Goal: Information Seeking & Learning: Learn about a topic

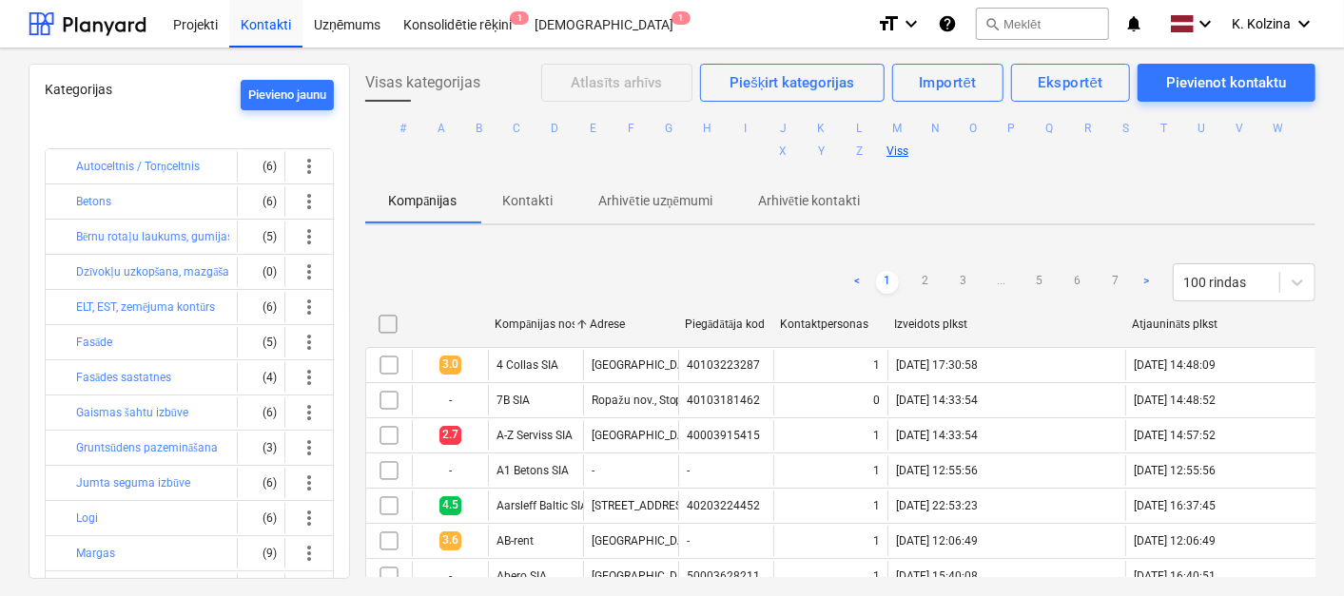
click at [892, 145] on button "Viss" at bounding box center [898, 151] width 23 height 23
click at [932, 314] on div "Izveidots plkst" at bounding box center [1006, 324] width 238 height 30
checkbox input "false"
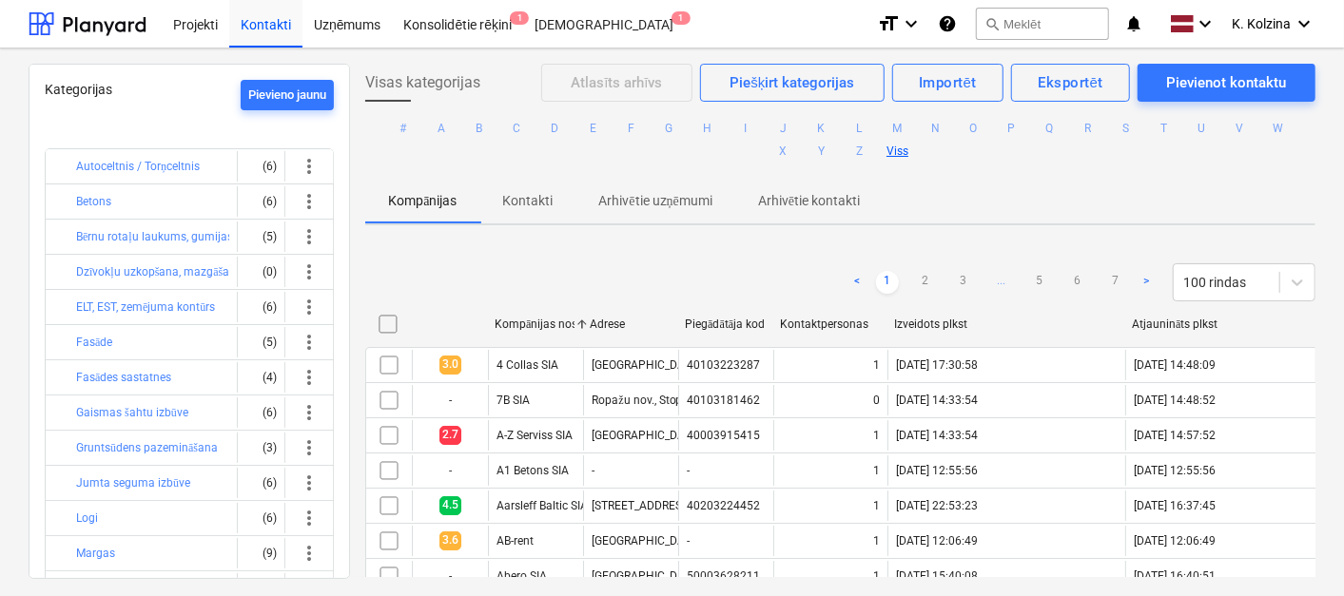
checkbox input "false"
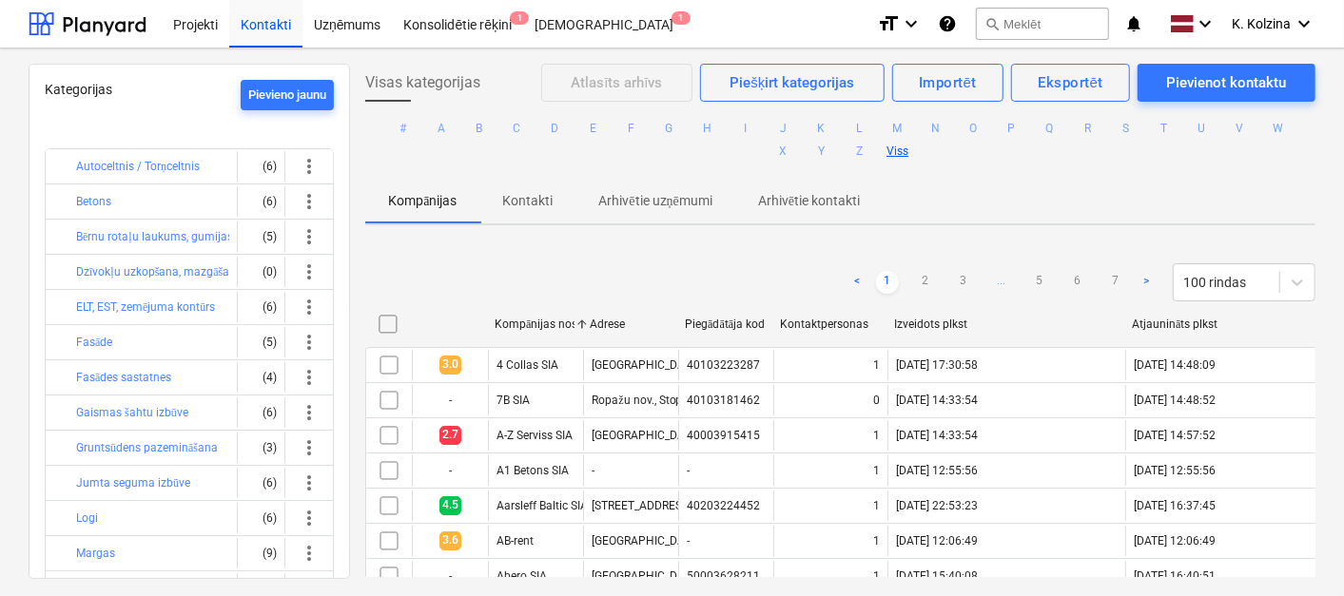
checkbox input "false"
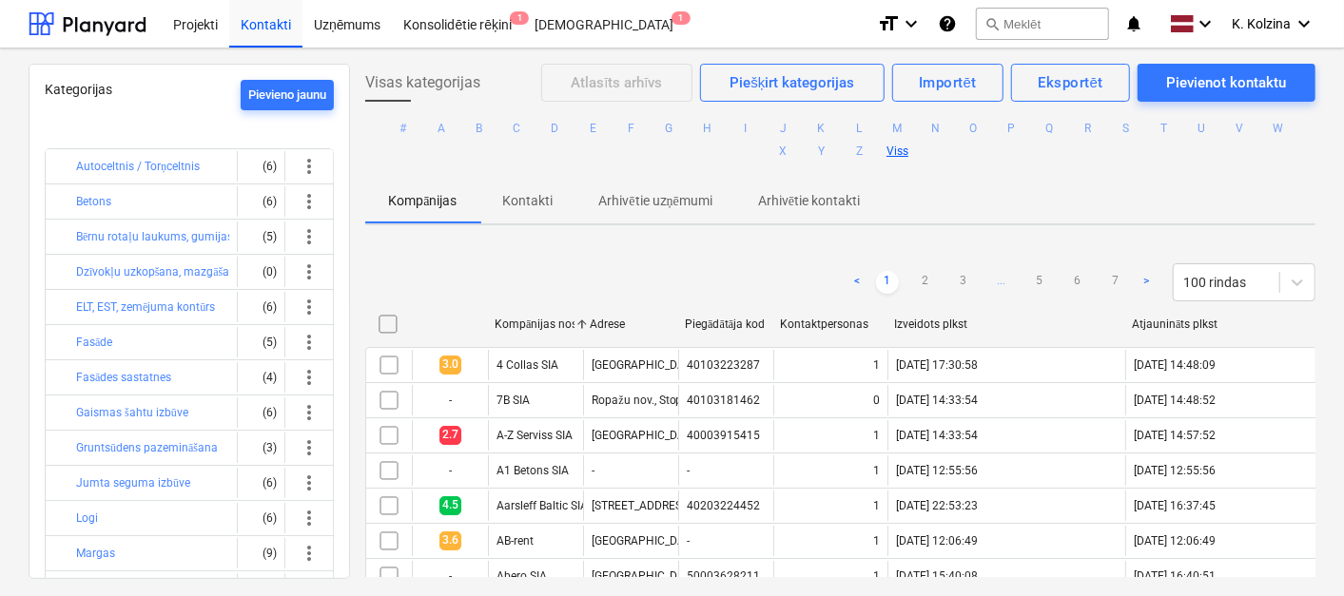
checkbox input "false"
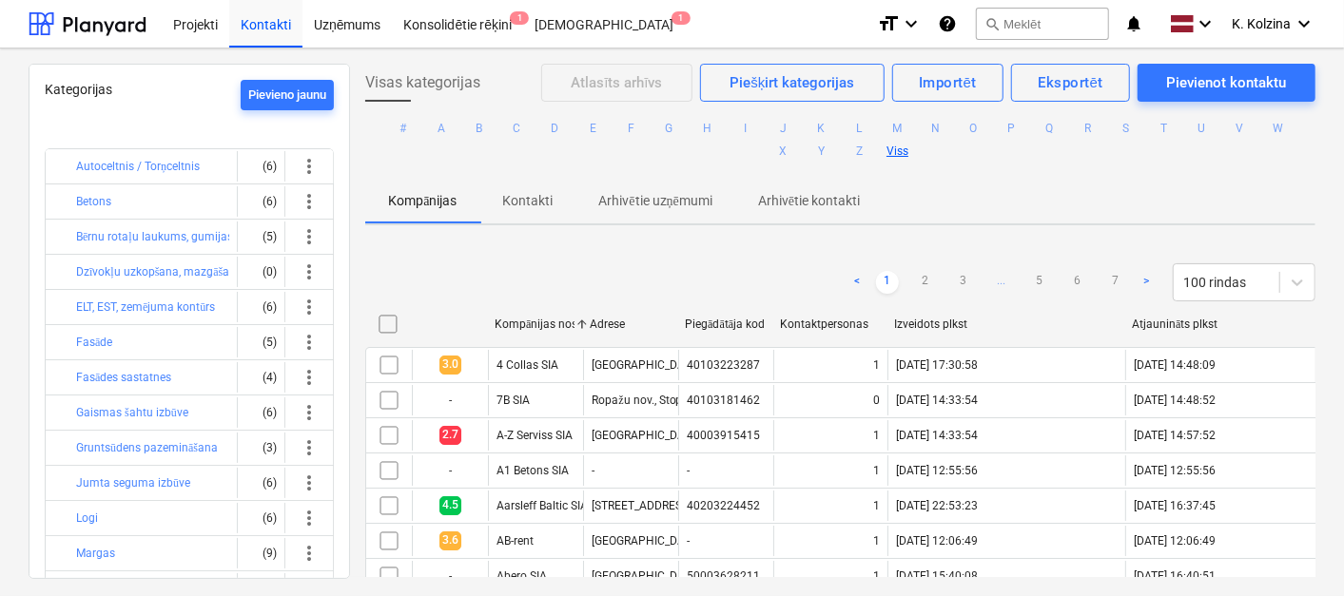
checkbox input "false"
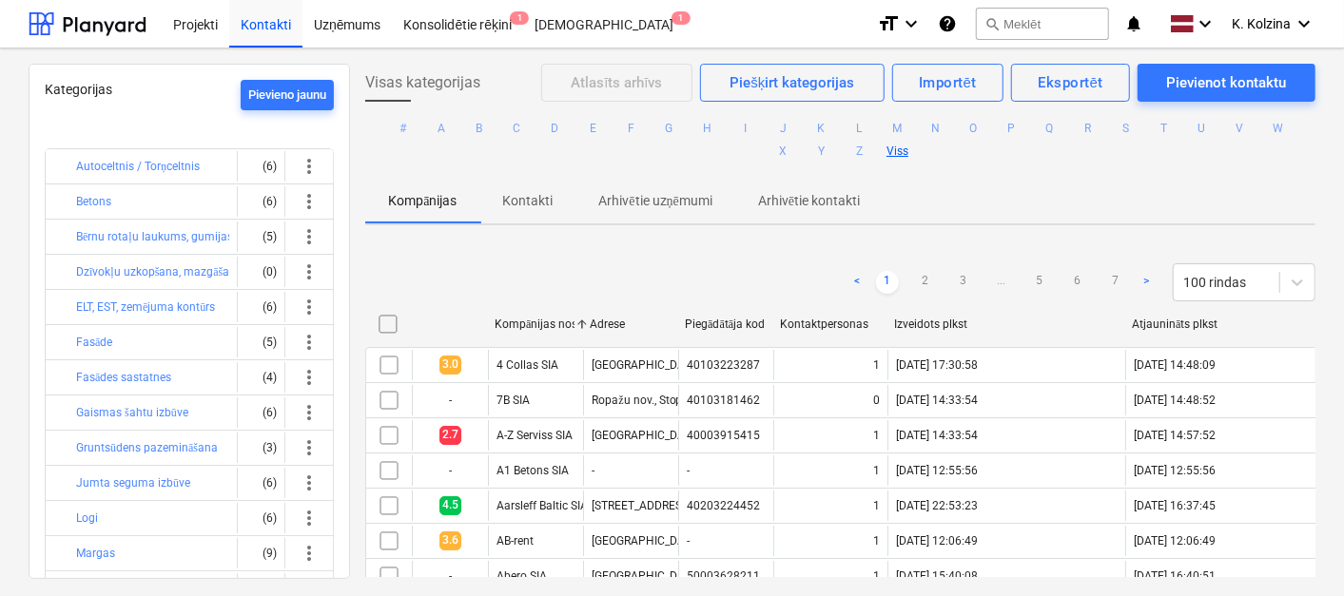
checkbox input "false"
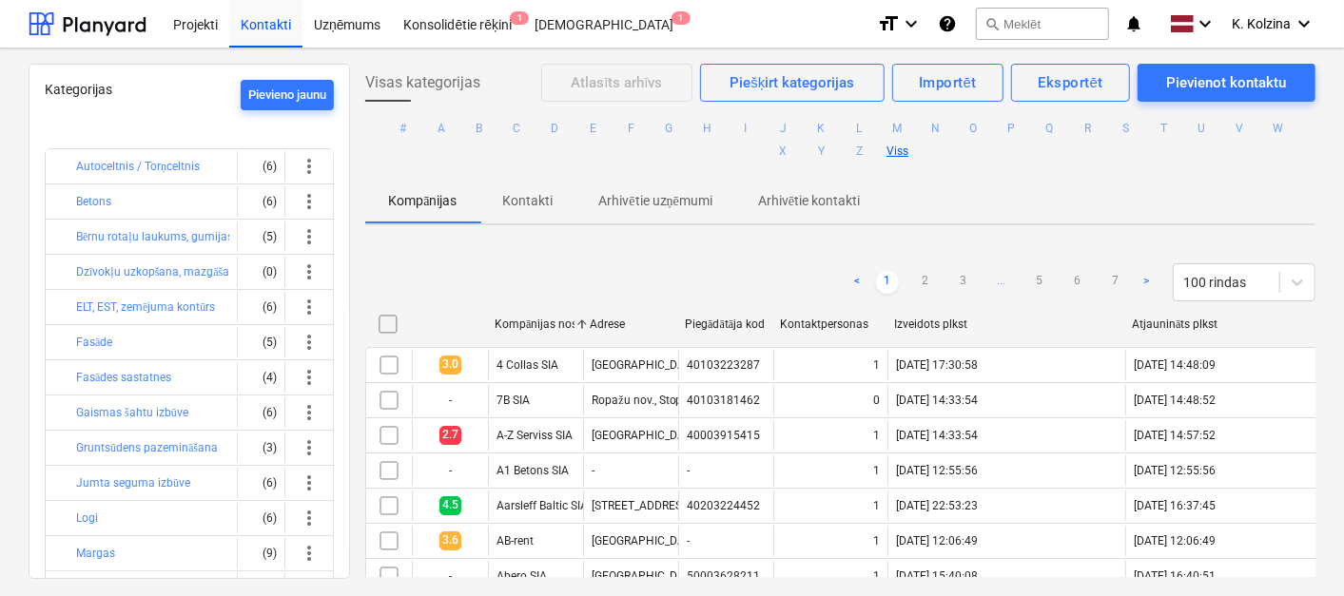
checkbox input "false"
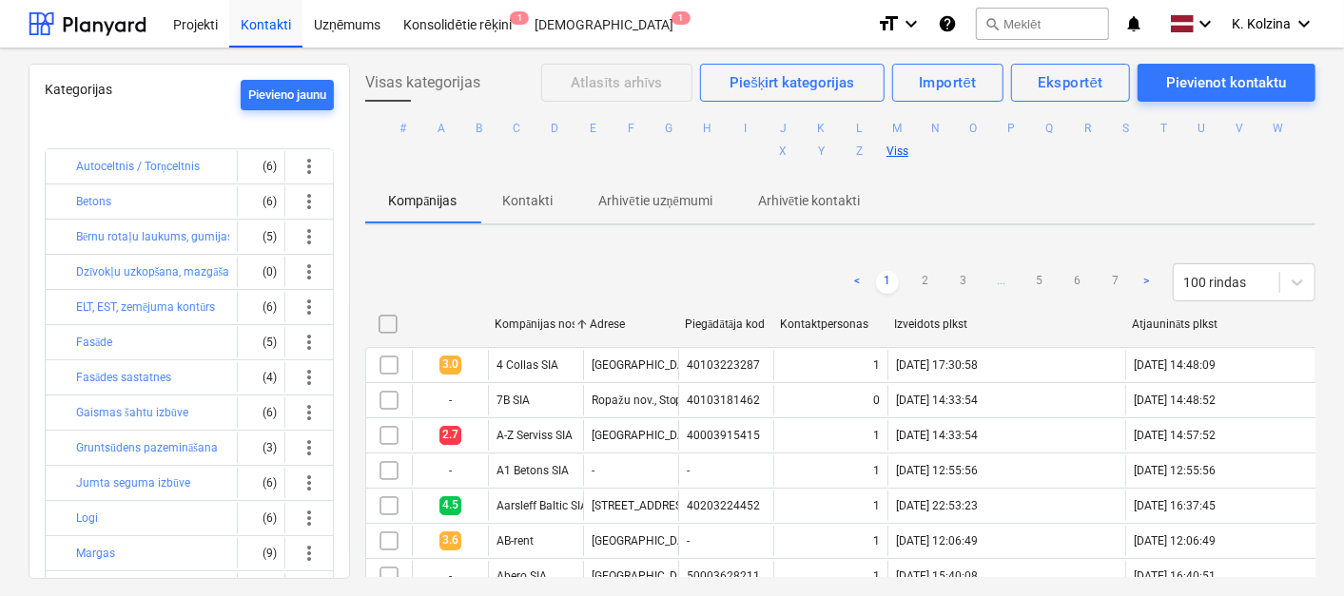
checkbox input "false"
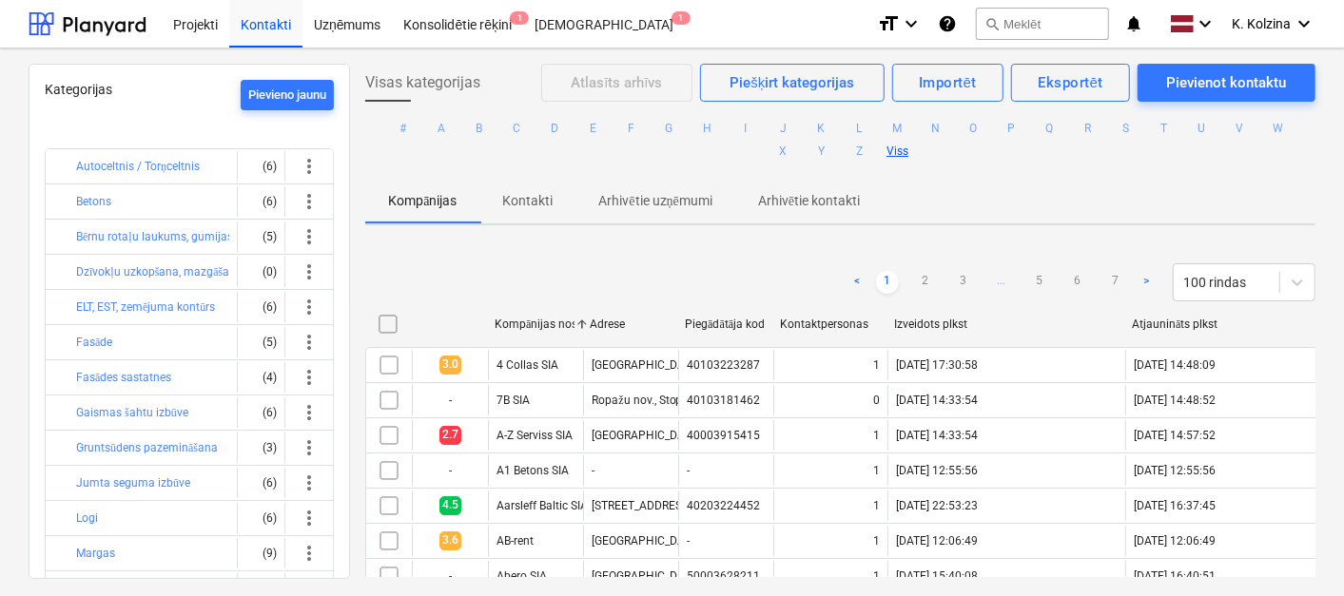
checkbox input "false"
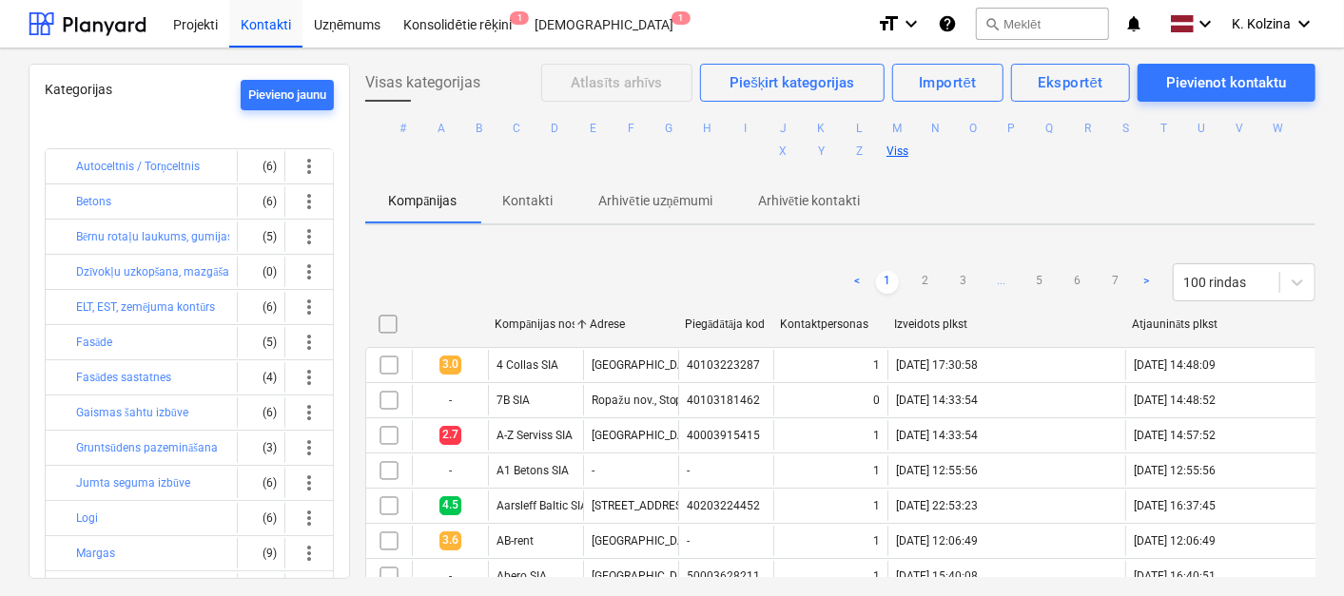
checkbox input "false"
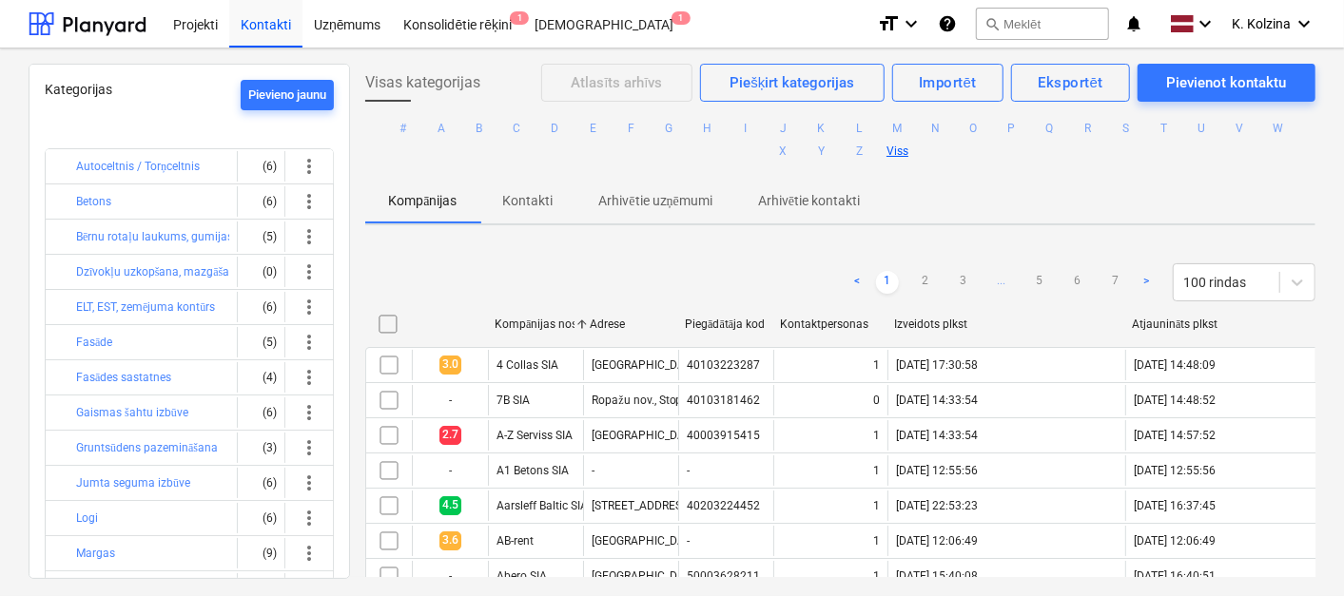
checkbox input "false"
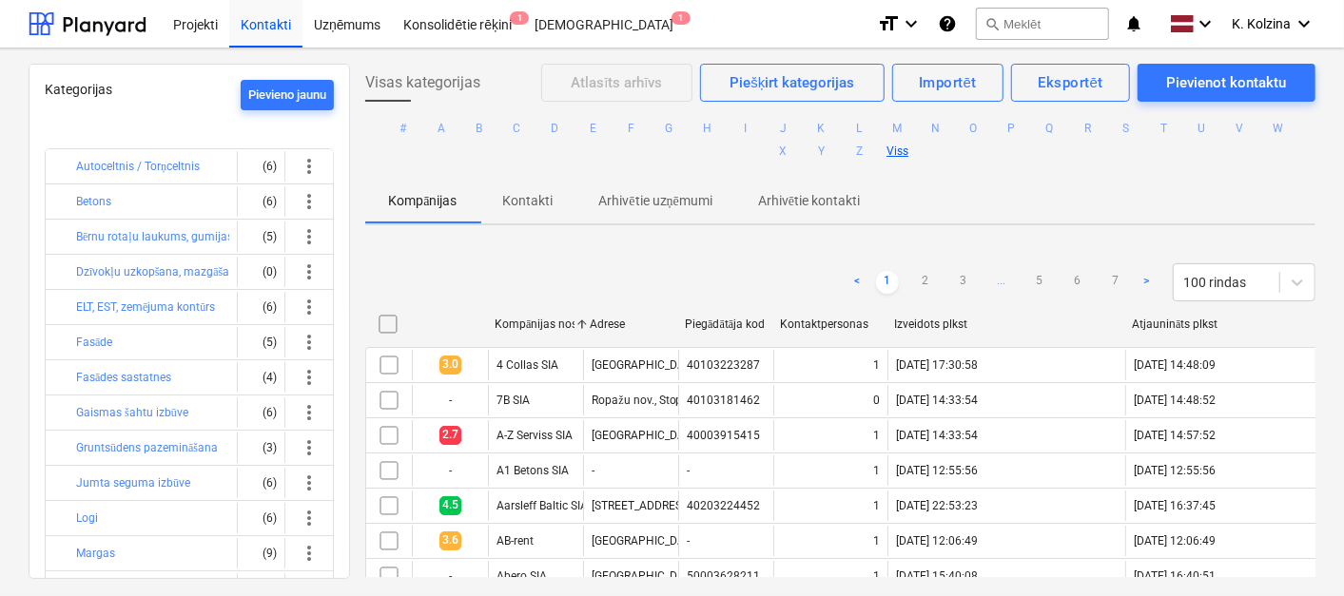
checkbox input "false"
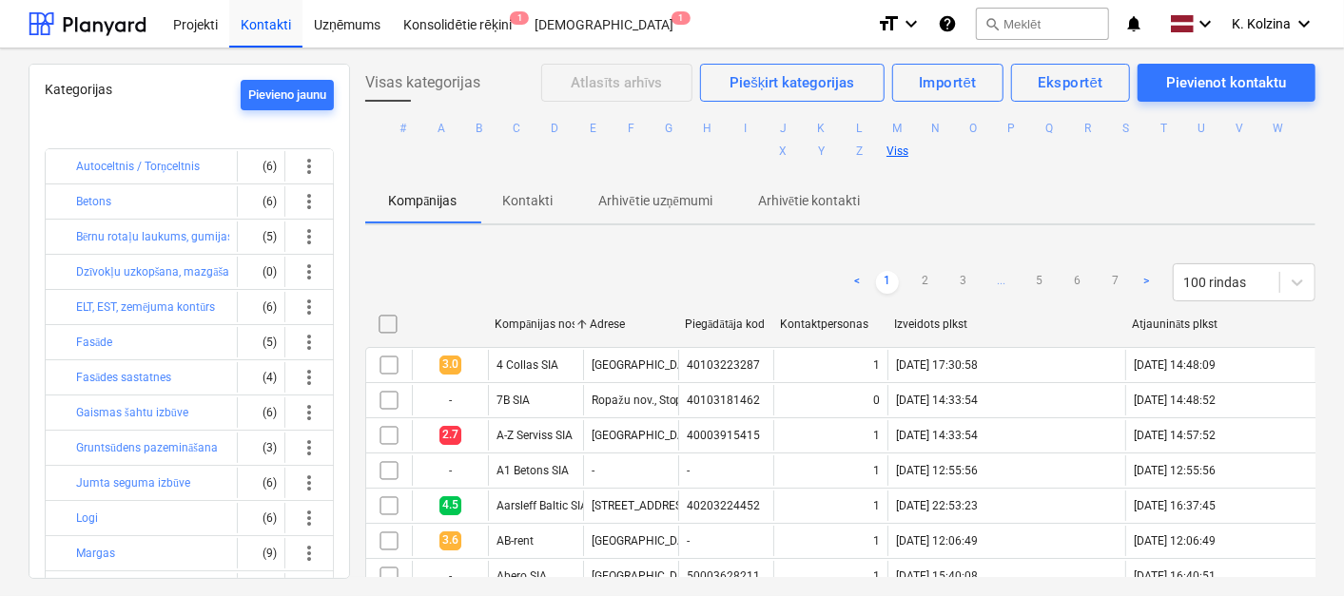
checkbox input "false"
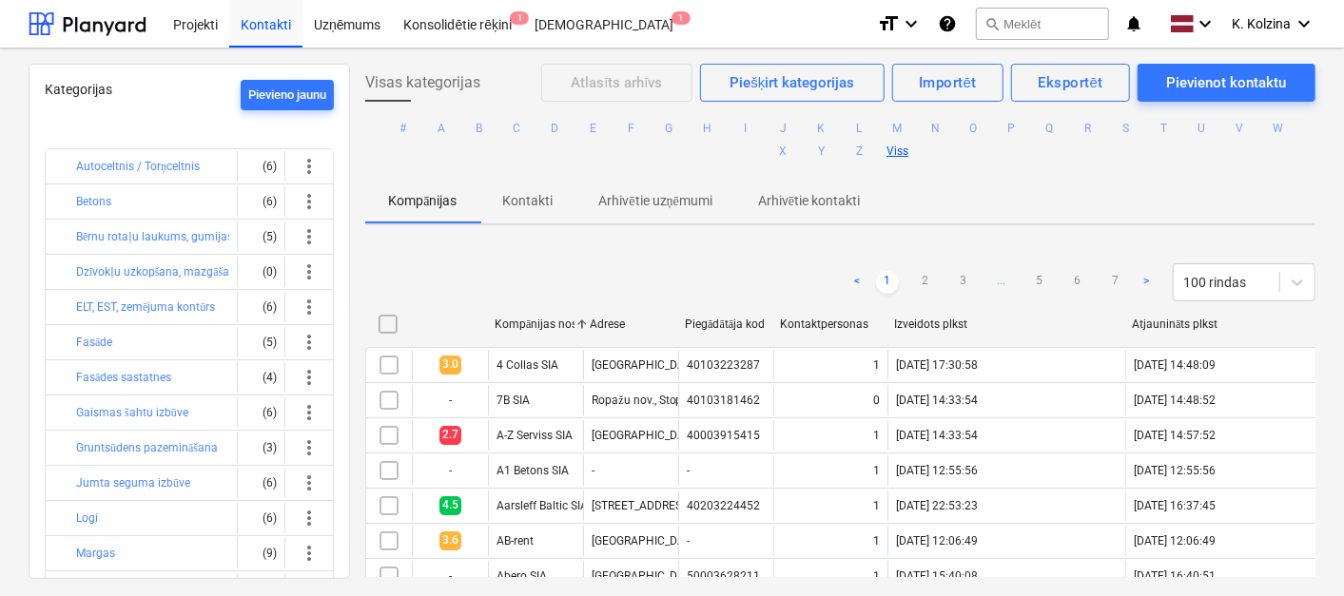
checkbox input "false"
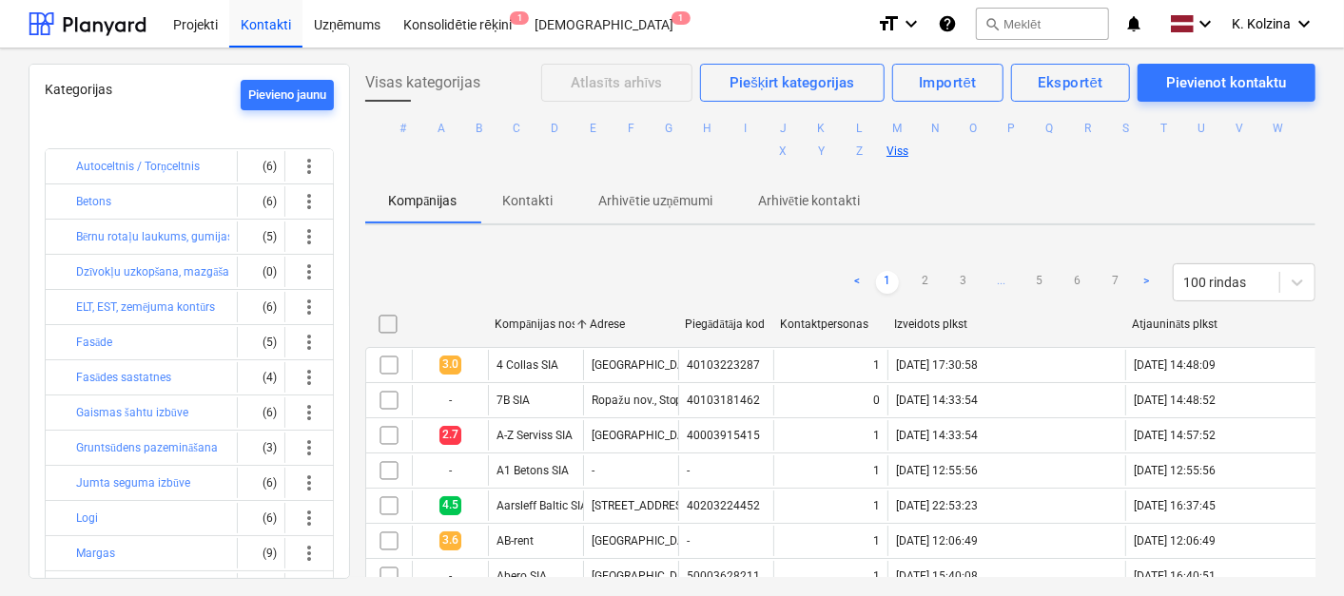
checkbox input "false"
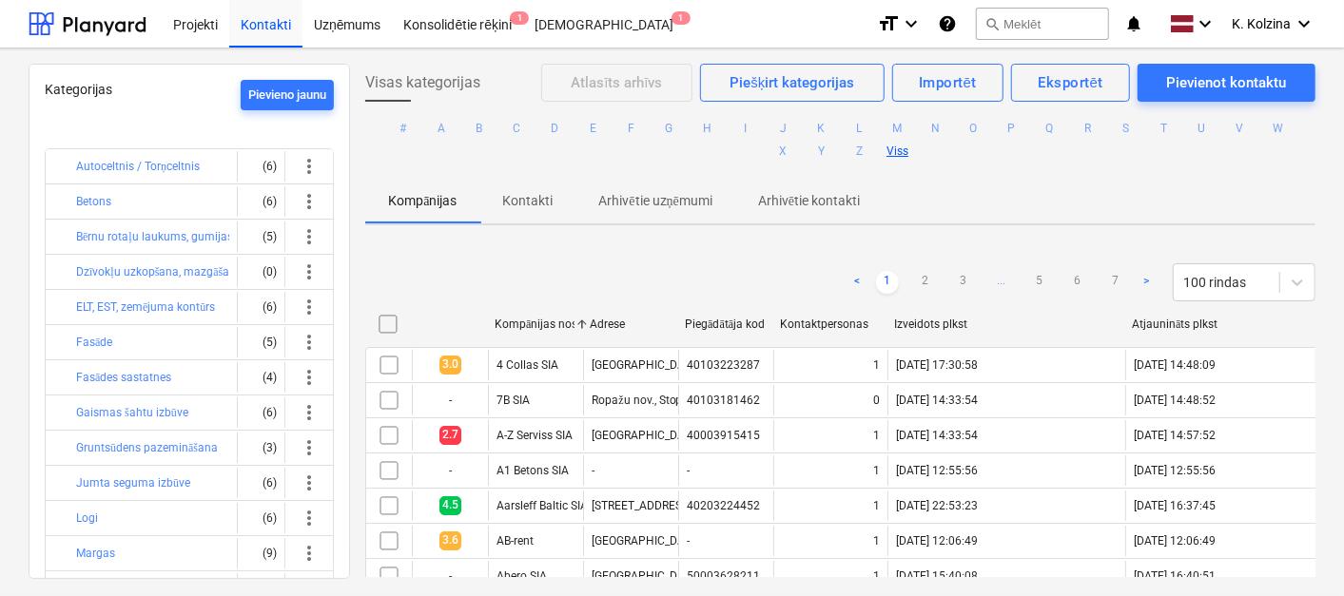
checkbox input "false"
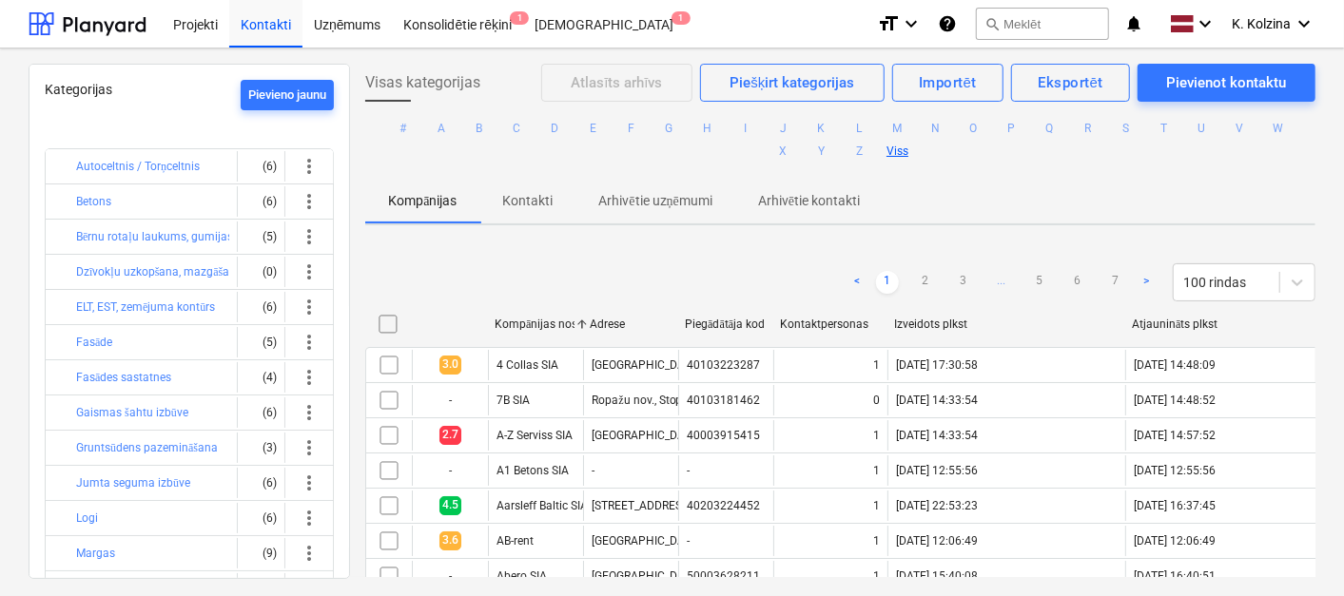
checkbox input "false"
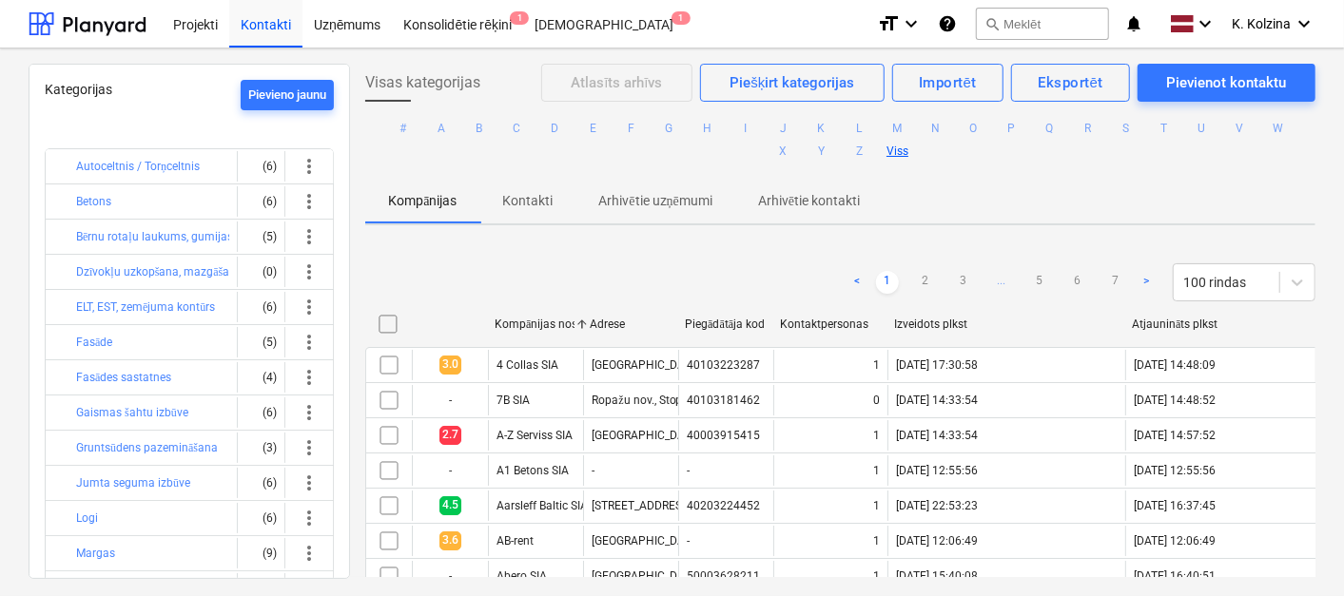
checkbox input "false"
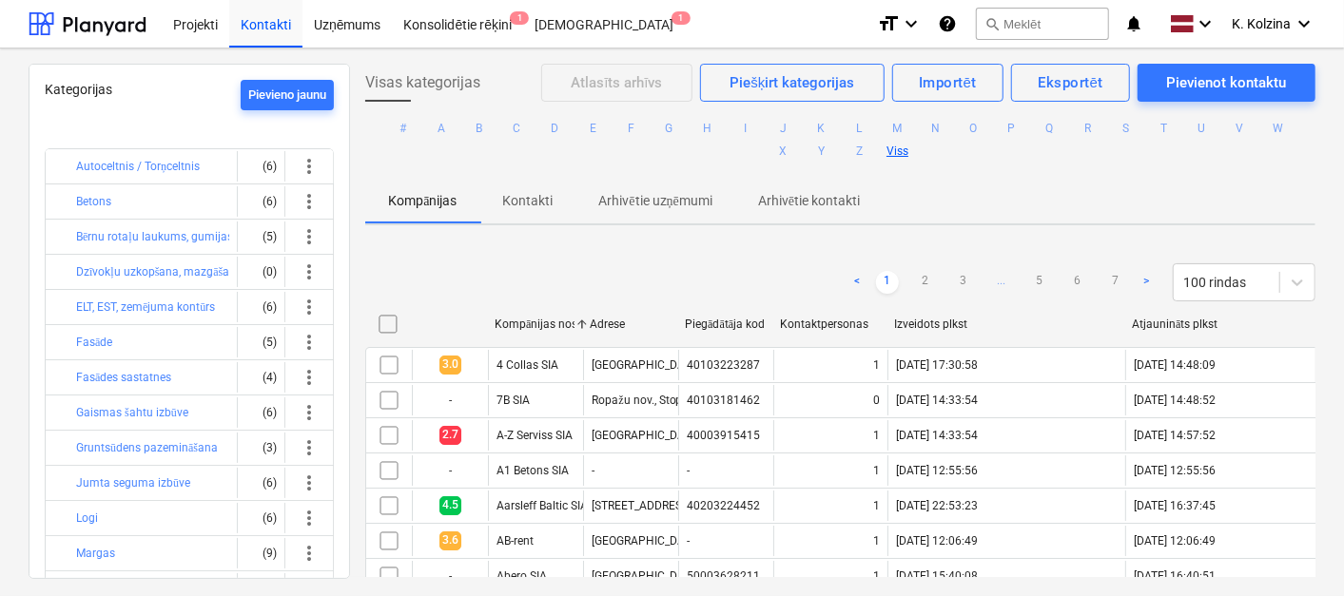
checkbox input "false"
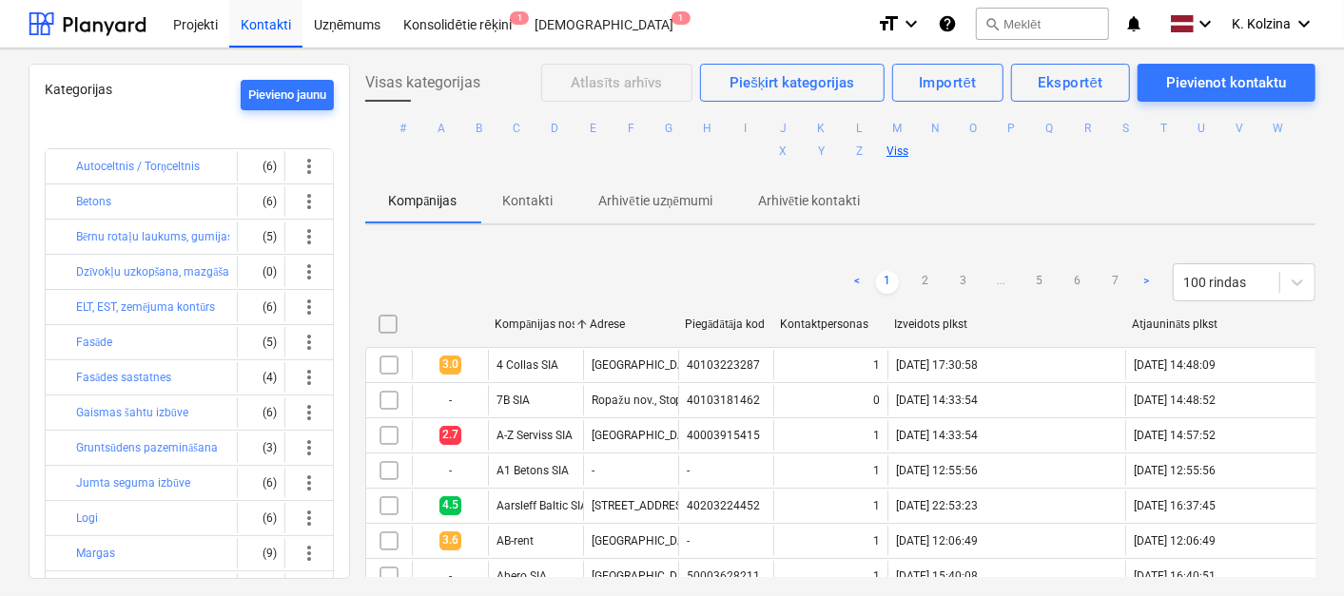
checkbox input "false"
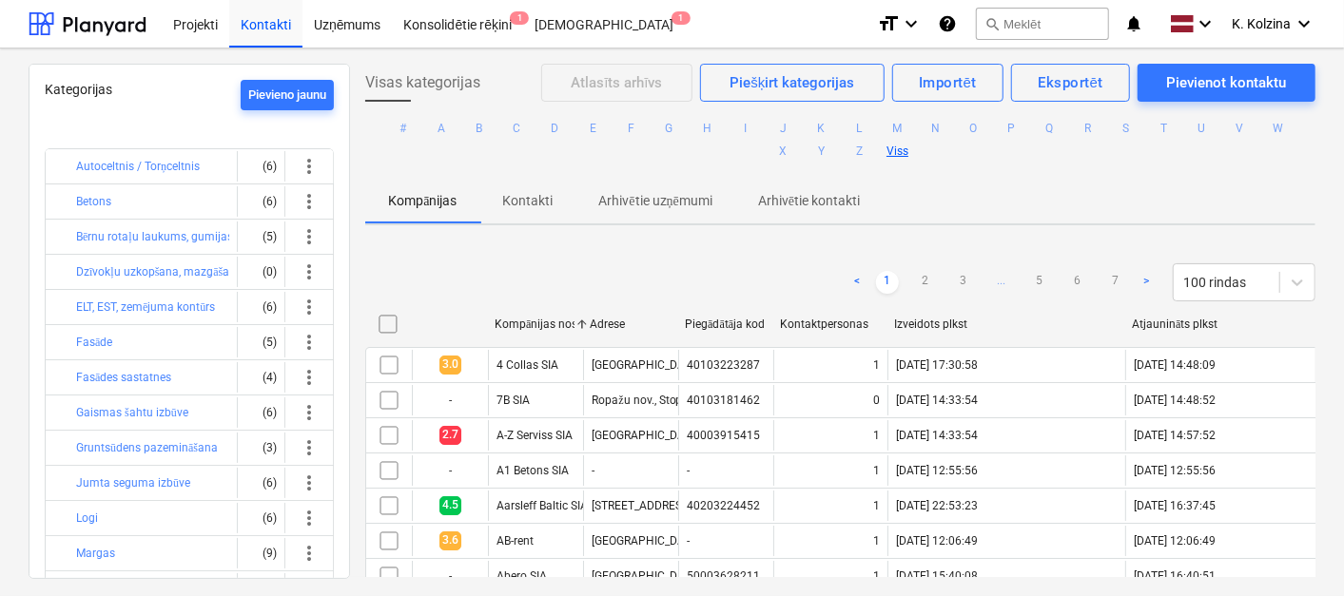
checkbox input "false"
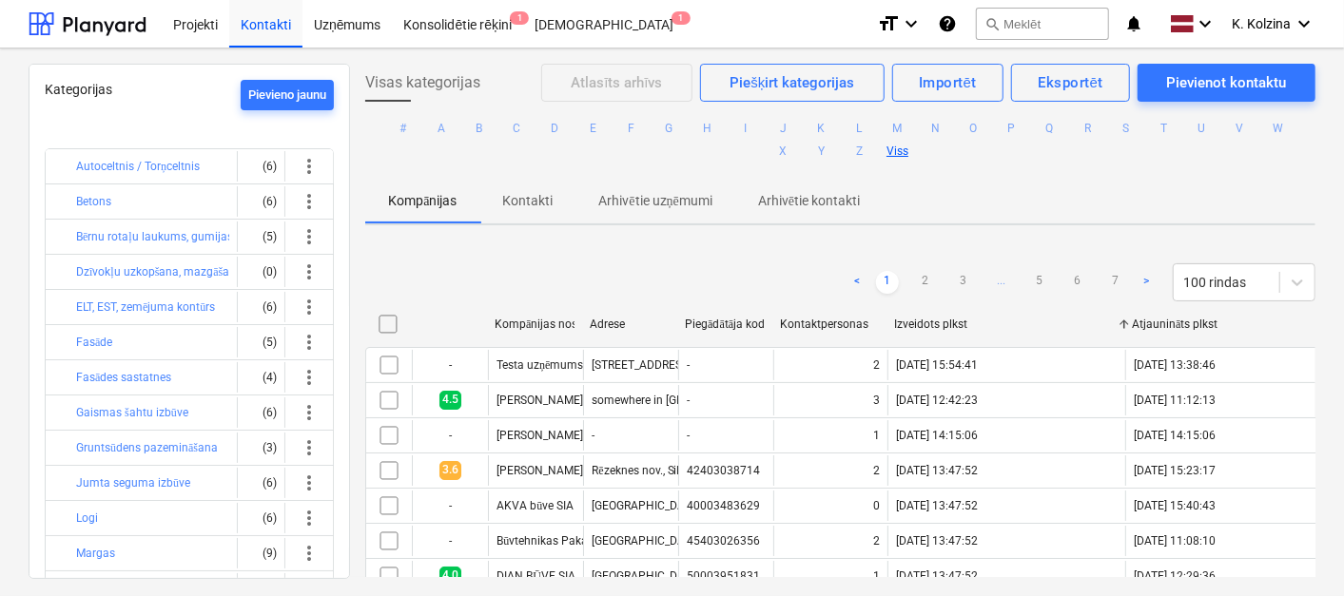
click at [932, 314] on div "Izveidots plkst" at bounding box center [1006, 324] width 238 height 30
checkbox input "false"
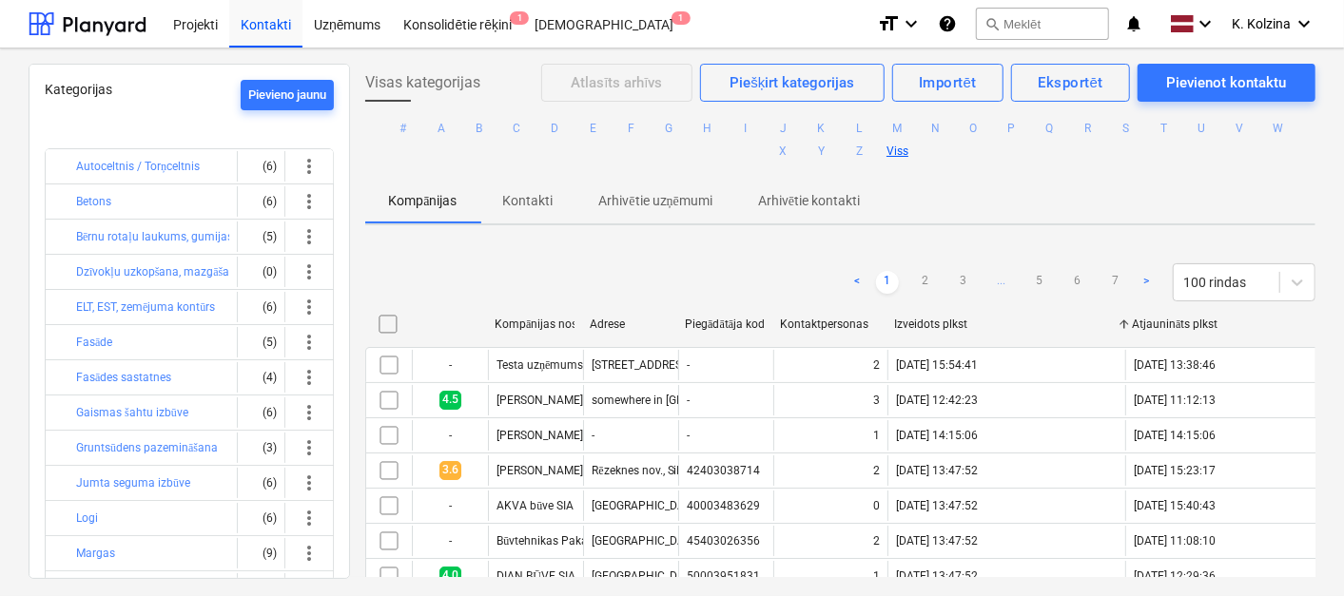
checkbox input "false"
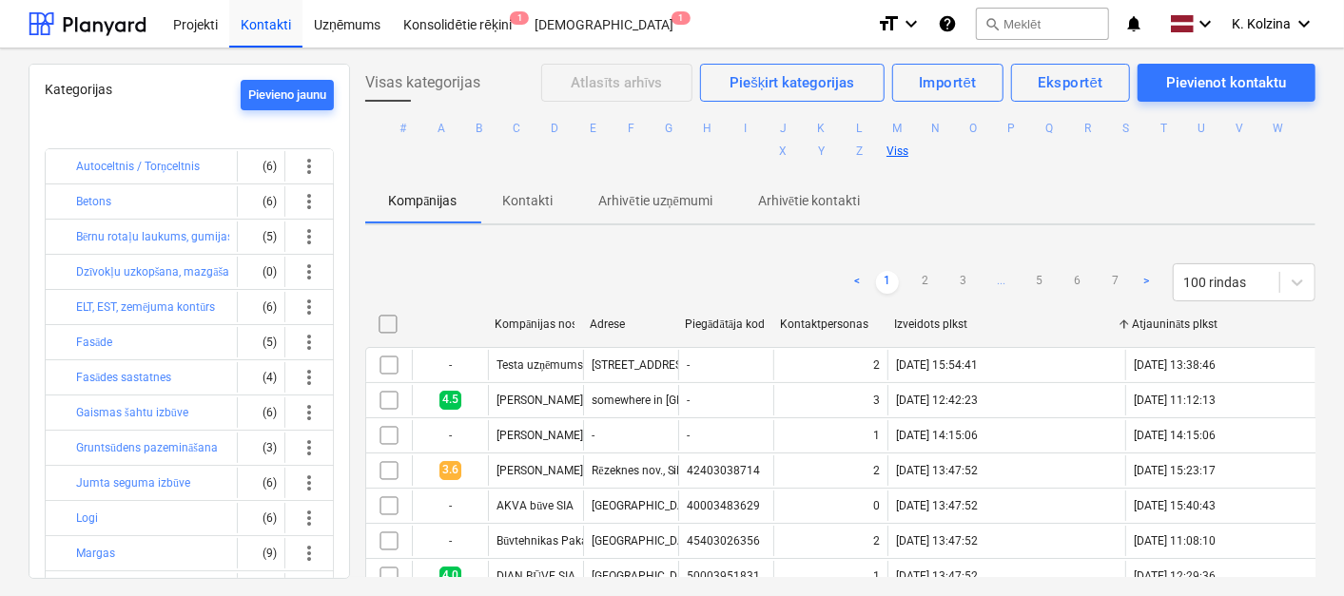
checkbox input "false"
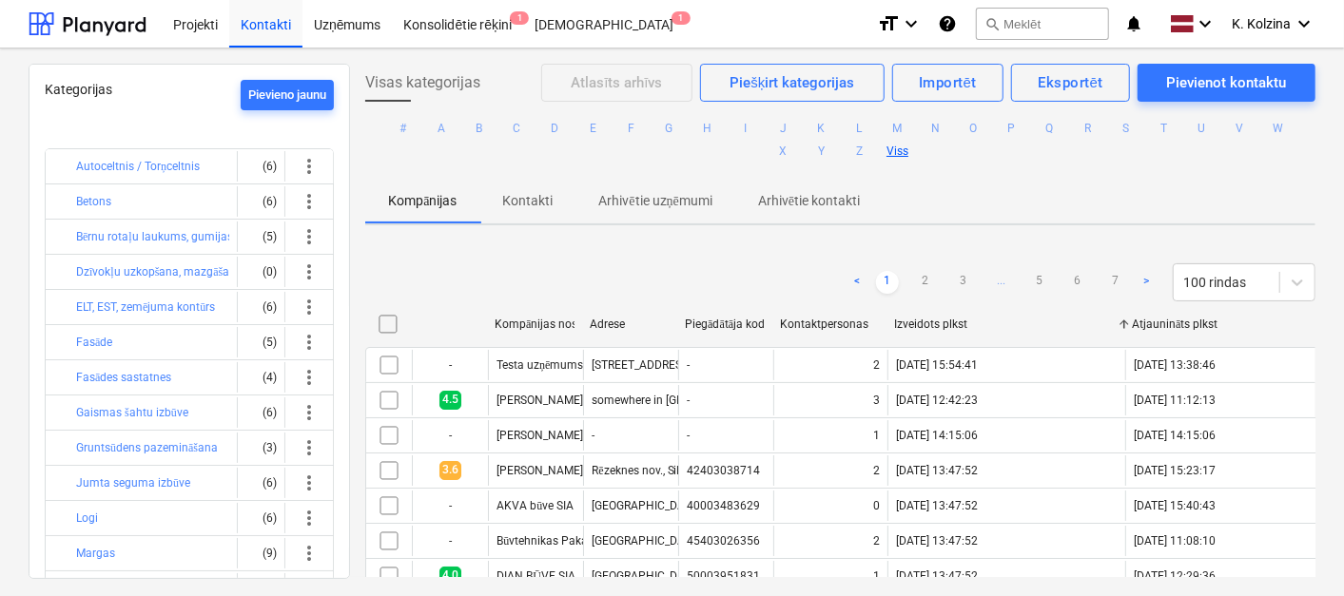
checkbox input "false"
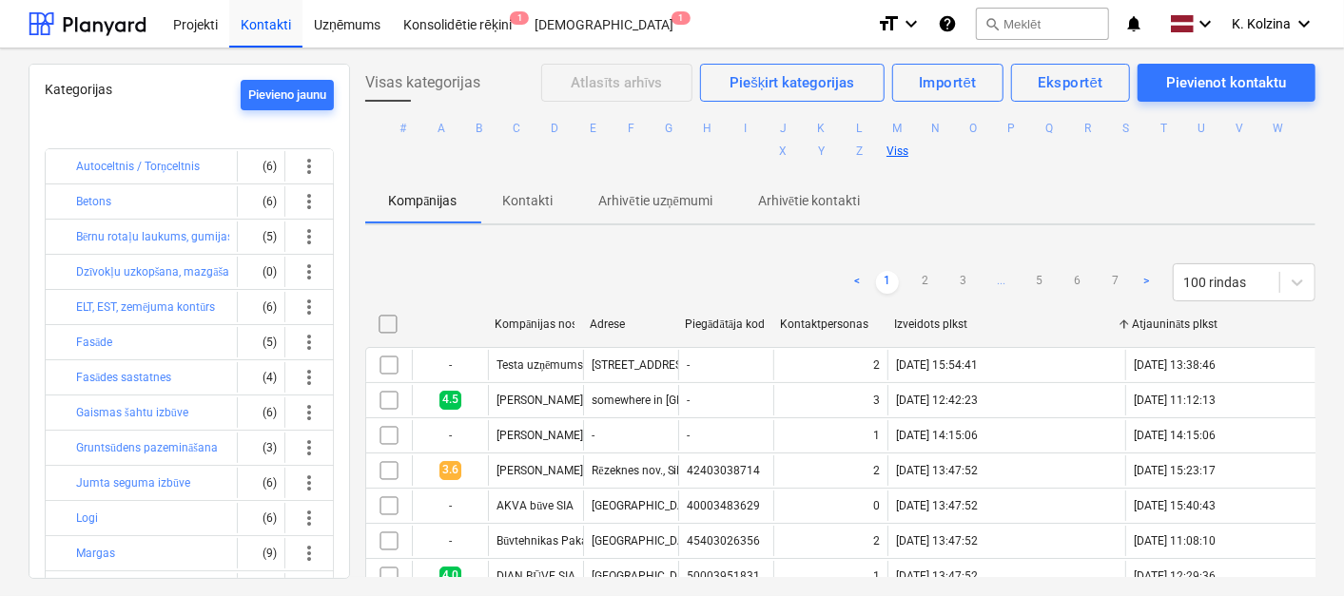
checkbox input "false"
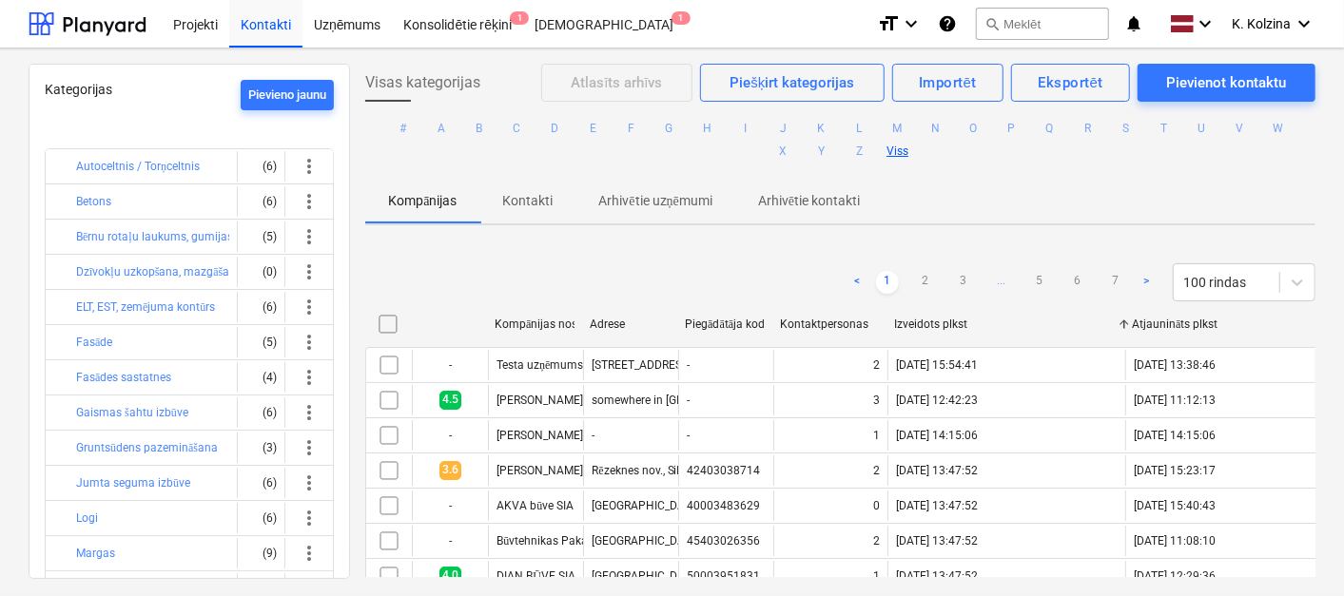
checkbox input "false"
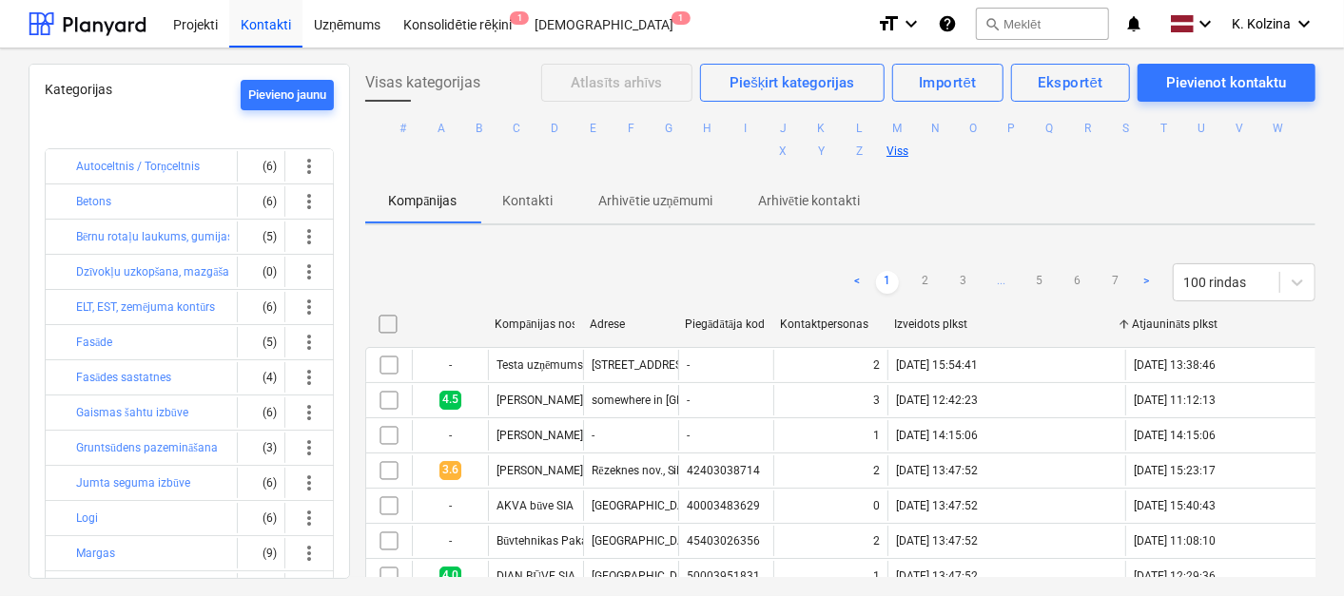
checkbox input "false"
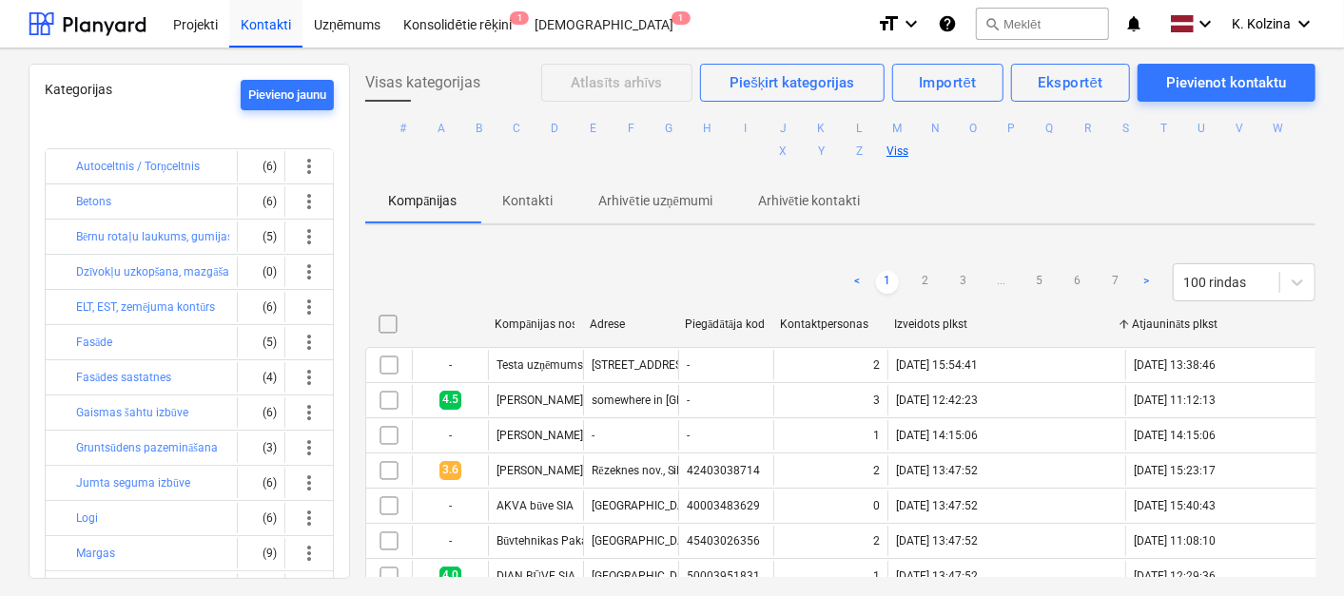
checkbox input "false"
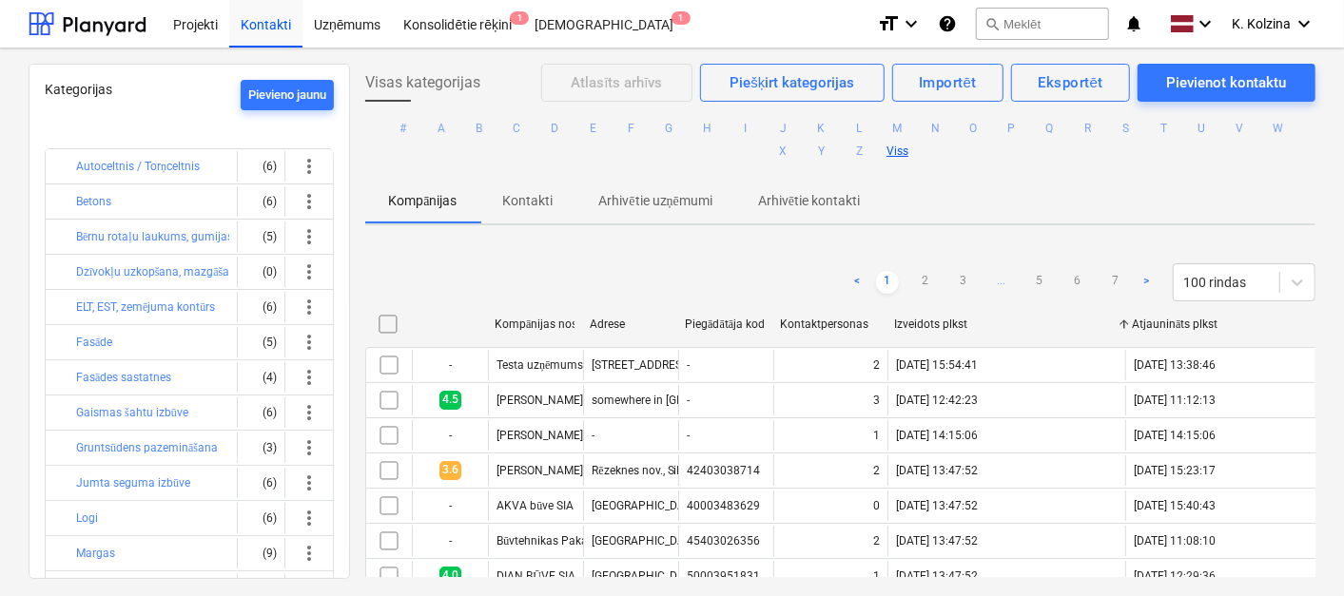
checkbox input "false"
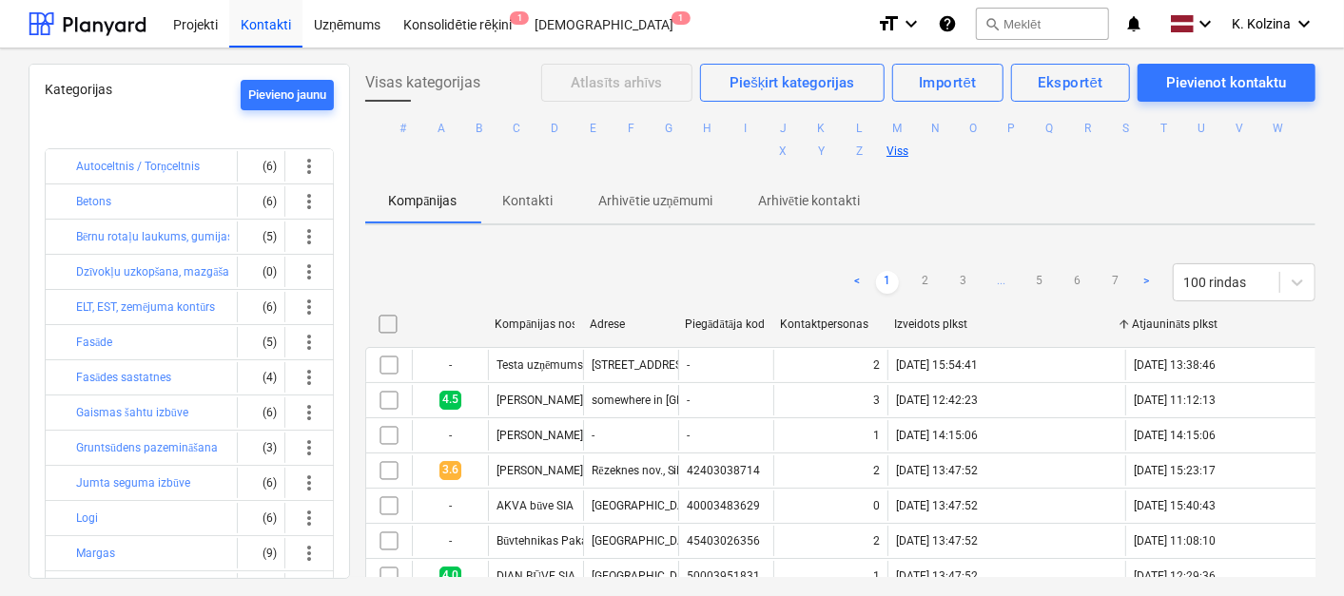
checkbox input "false"
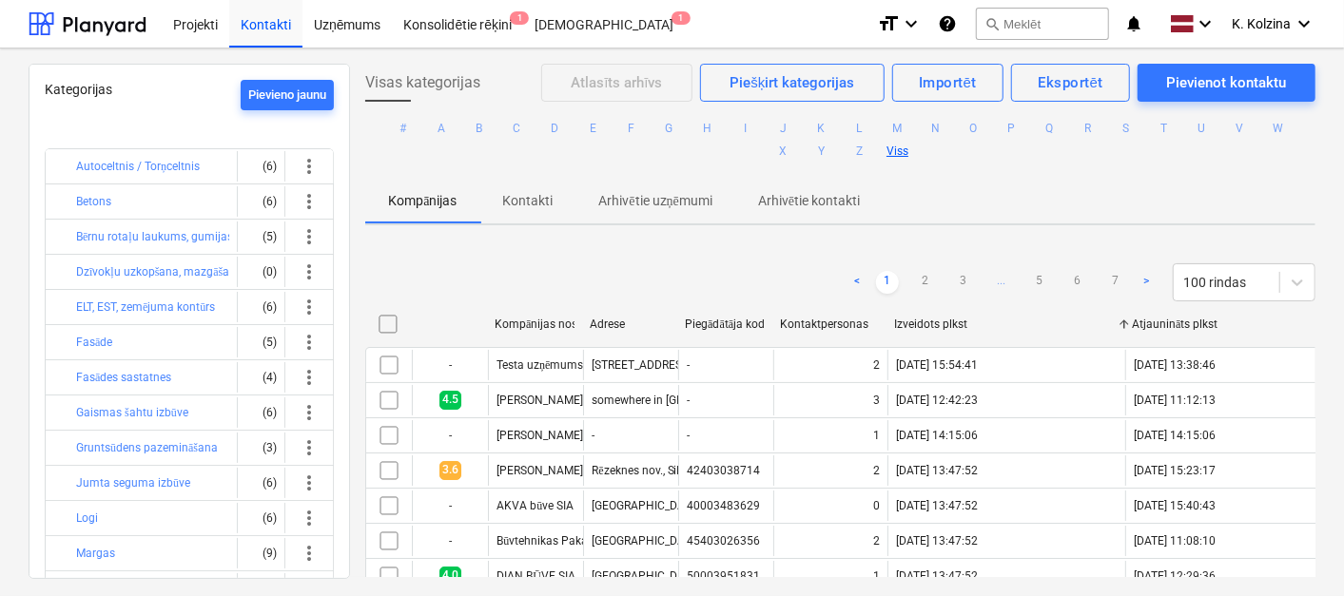
checkbox input "false"
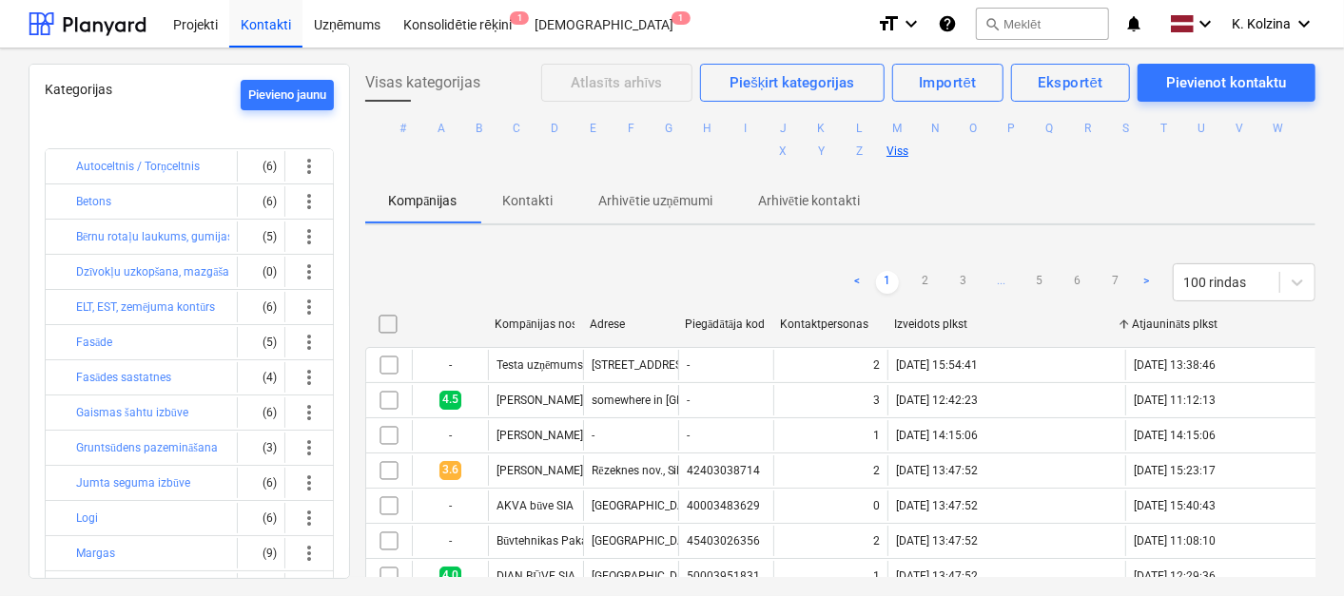
checkbox input "false"
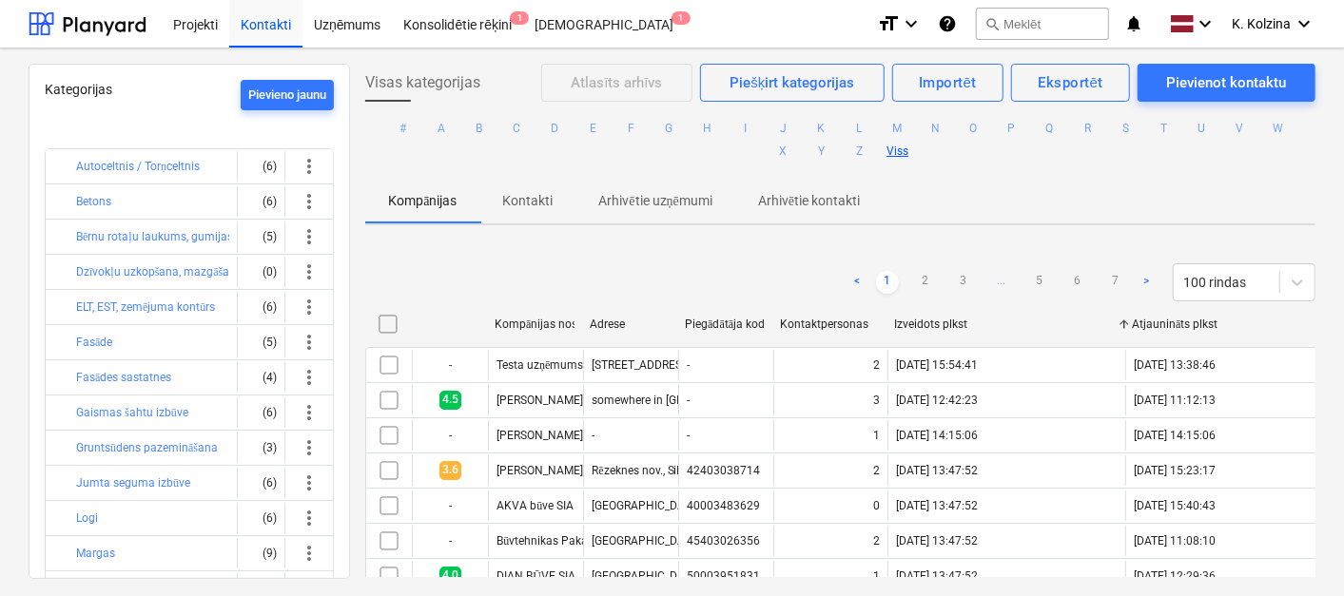
checkbox input "false"
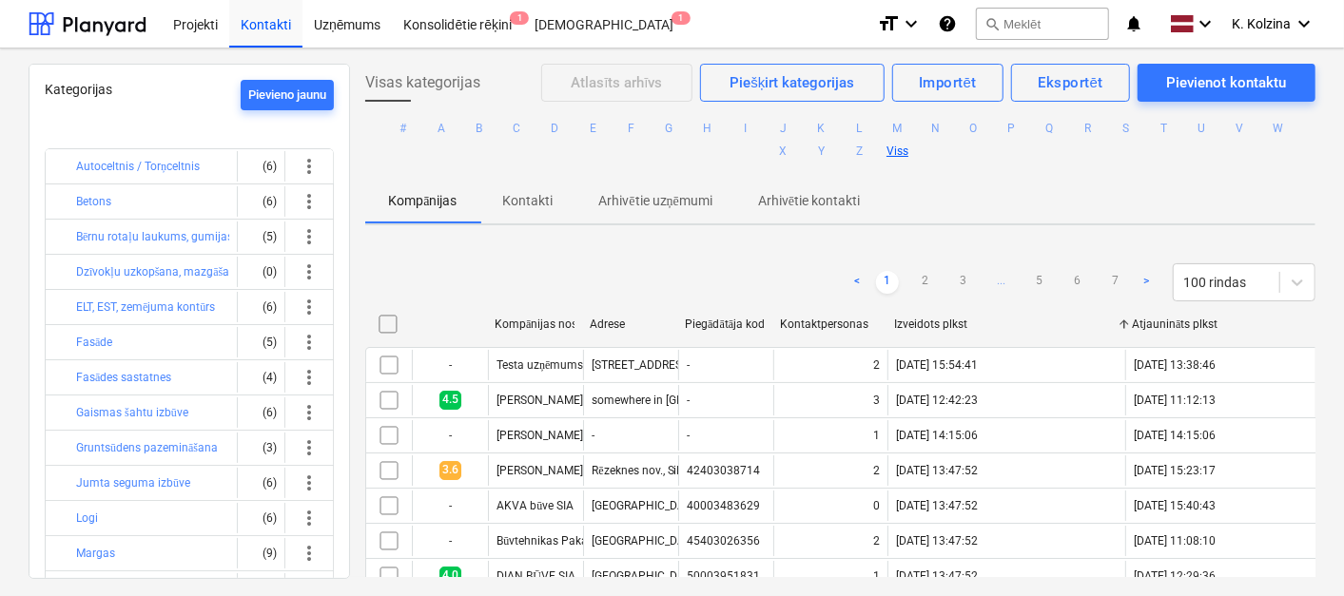
checkbox input "false"
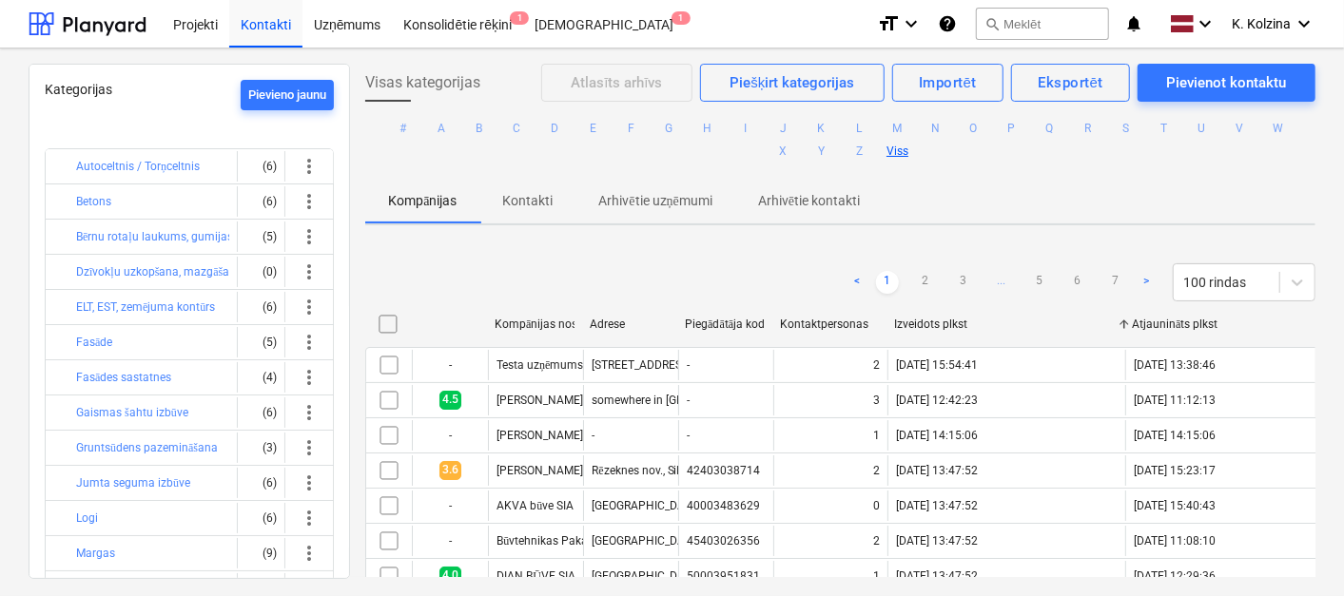
checkbox input "false"
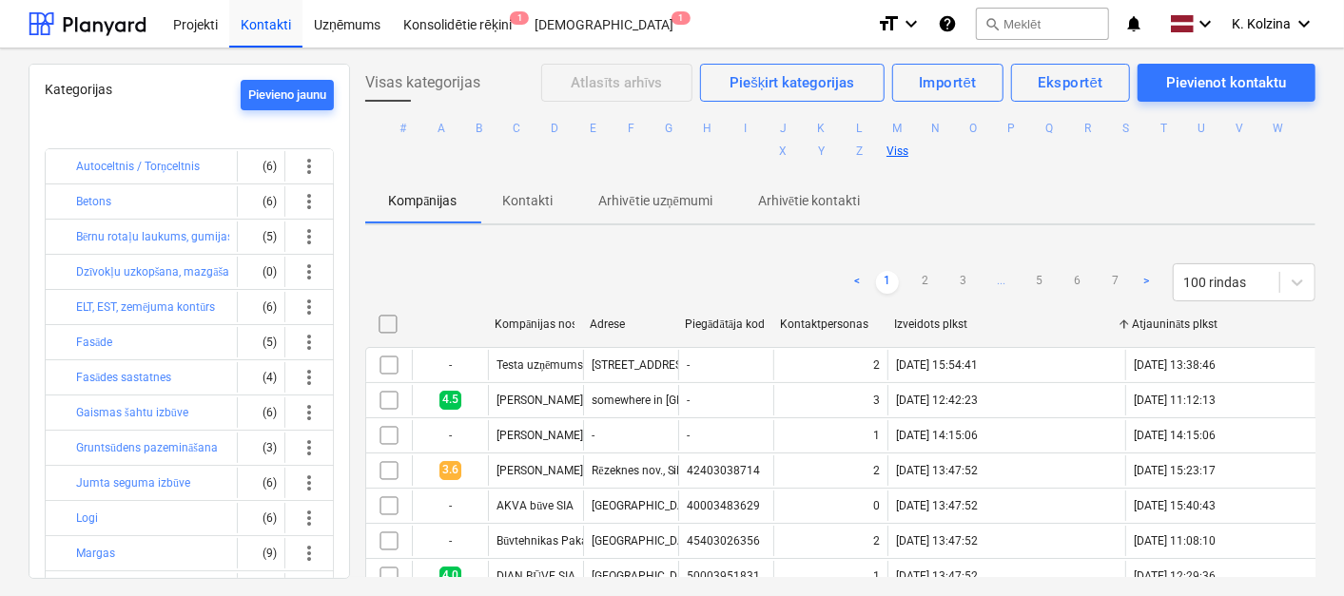
checkbox input "false"
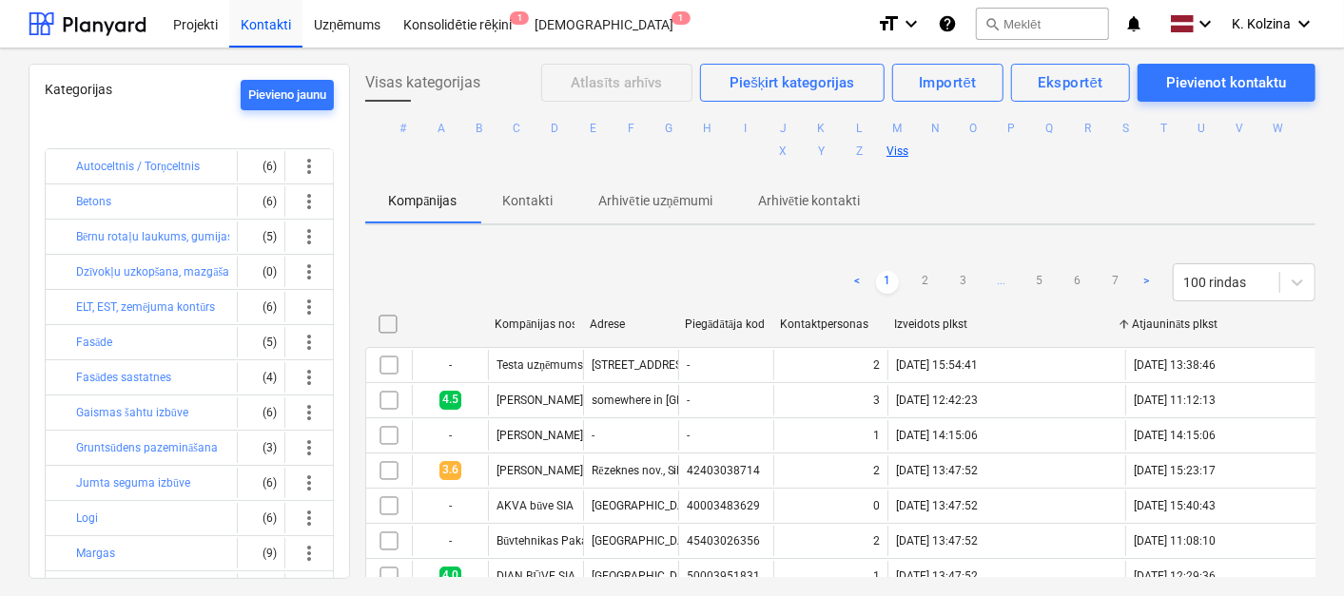
checkbox input "false"
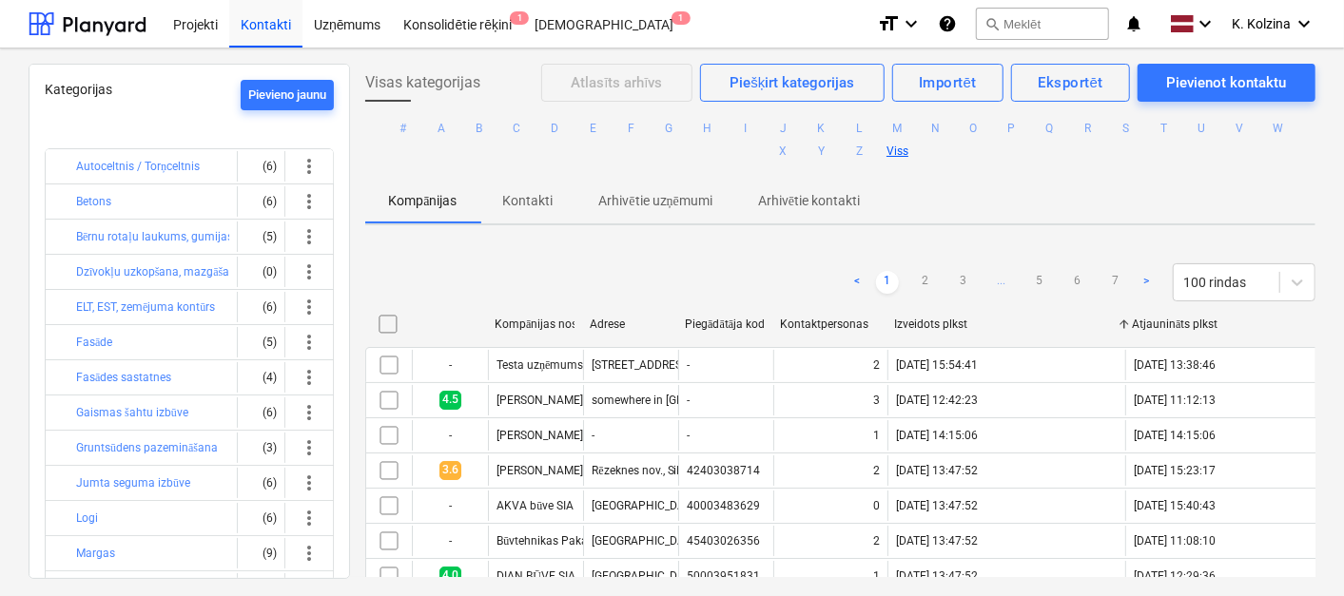
checkbox input "false"
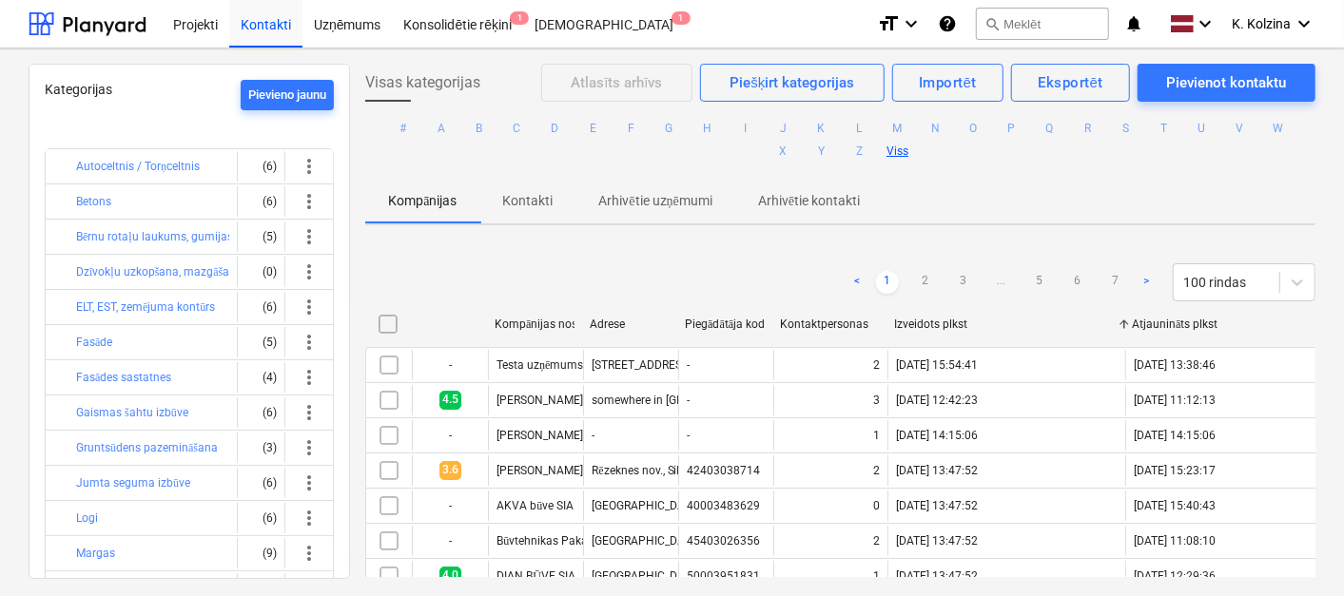
checkbox input "false"
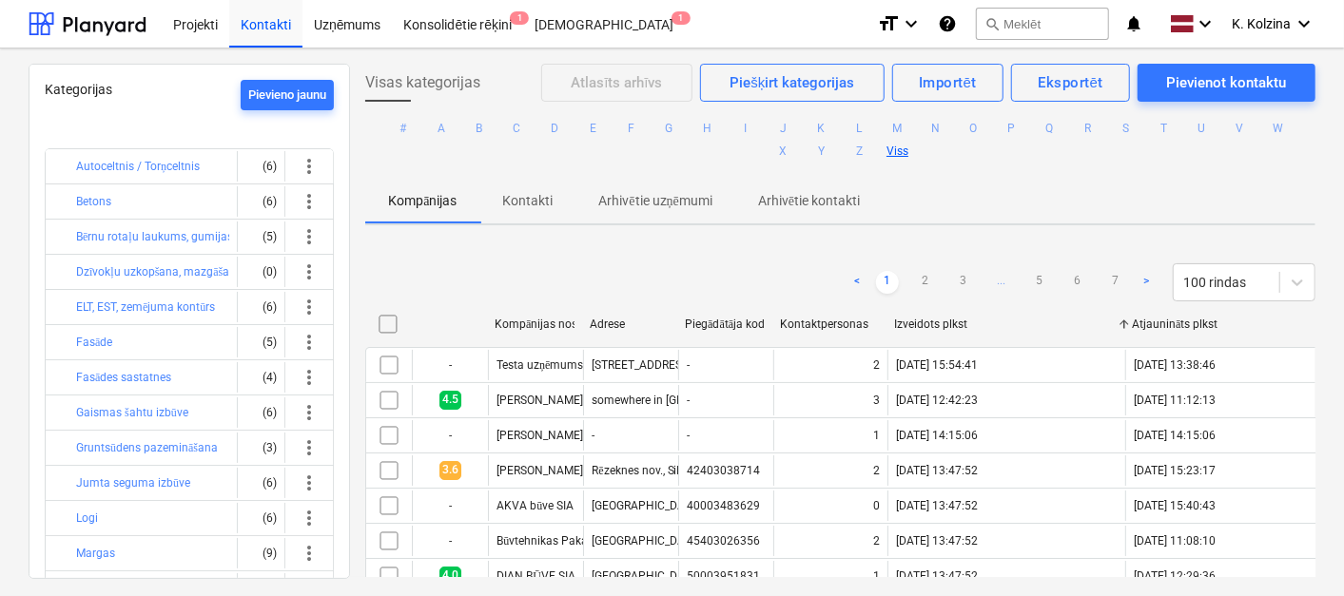
checkbox input "false"
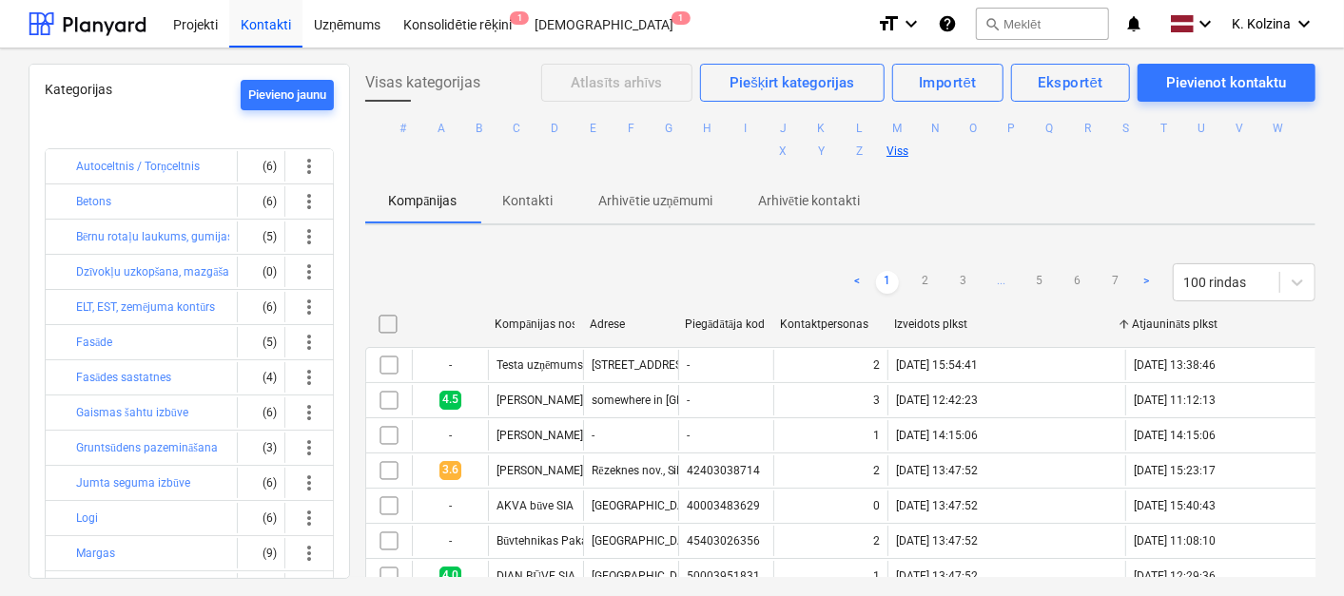
checkbox input "false"
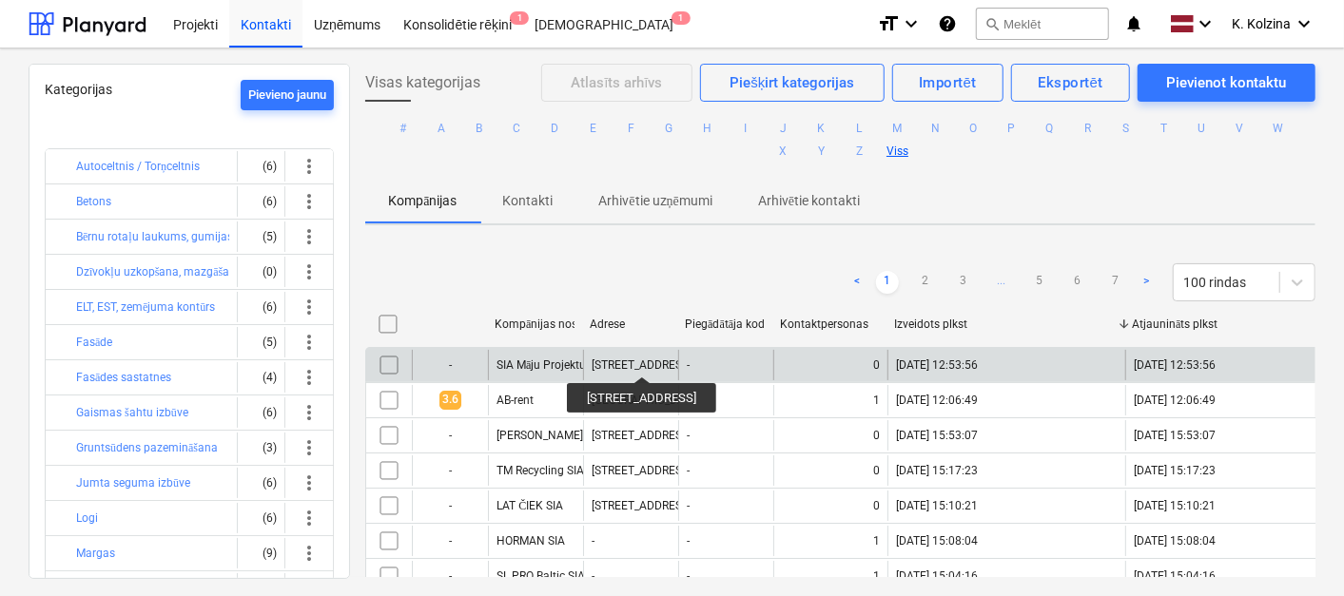
click at [654, 360] on div "[STREET_ADDRESS]" at bounding box center [642, 365] width 100 height 13
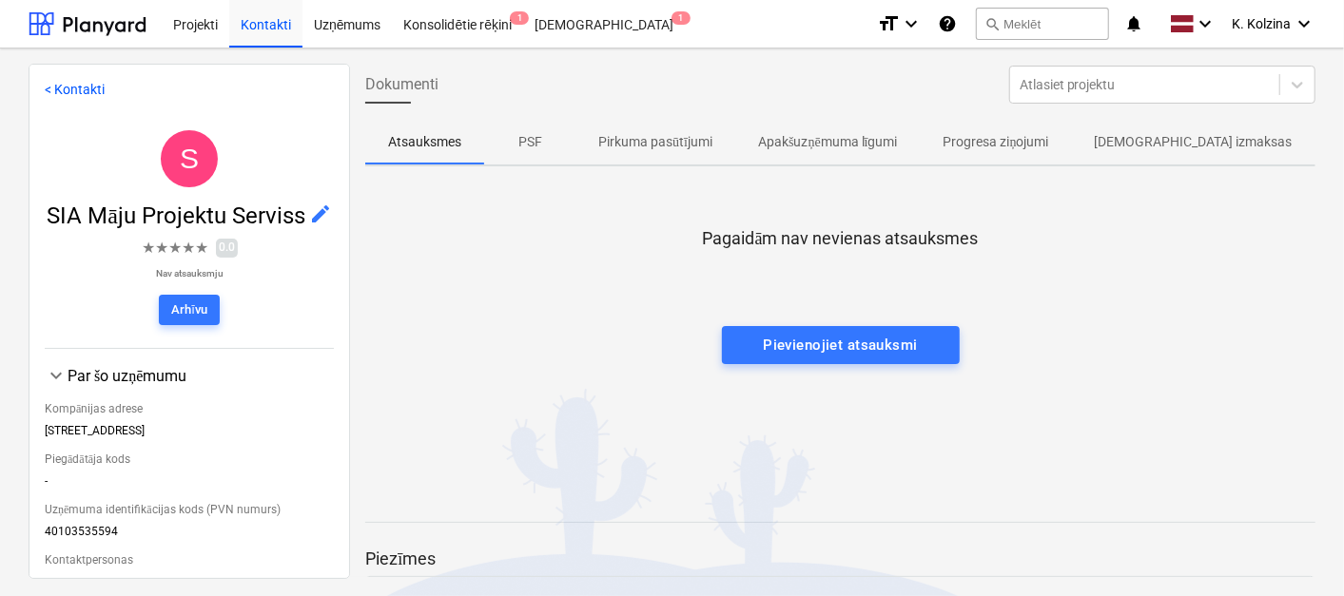
click at [654, 360] on div "Pagaidām nav nevienas atsauksmes Pievienojiet atsauksmi" at bounding box center [840, 324] width 950 height 285
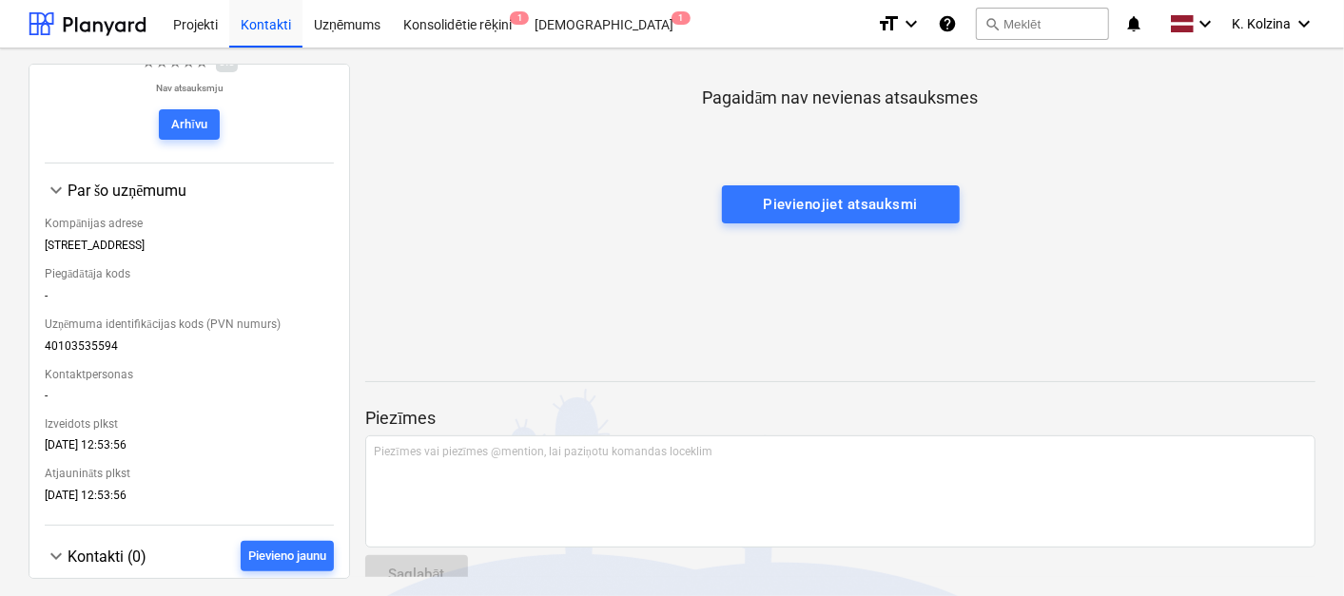
scroll to position [182, 0]
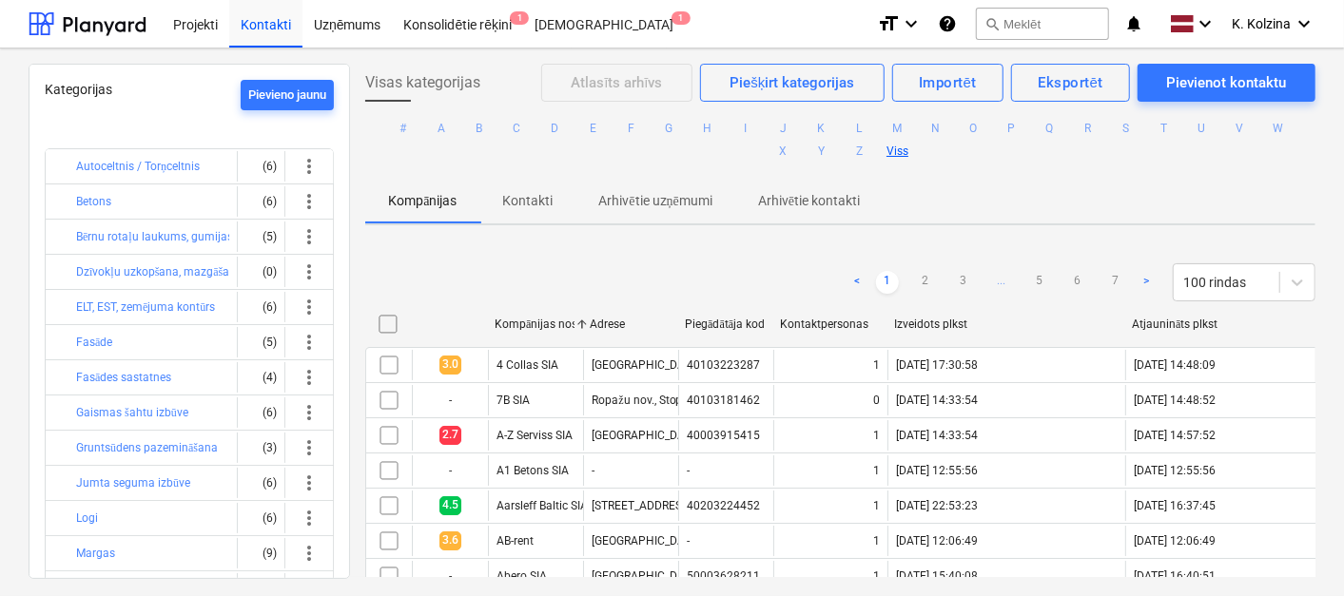
click at [956, 321] on div "Izveidots plkst" at bounding box center [1005, 324] width 223 height 13
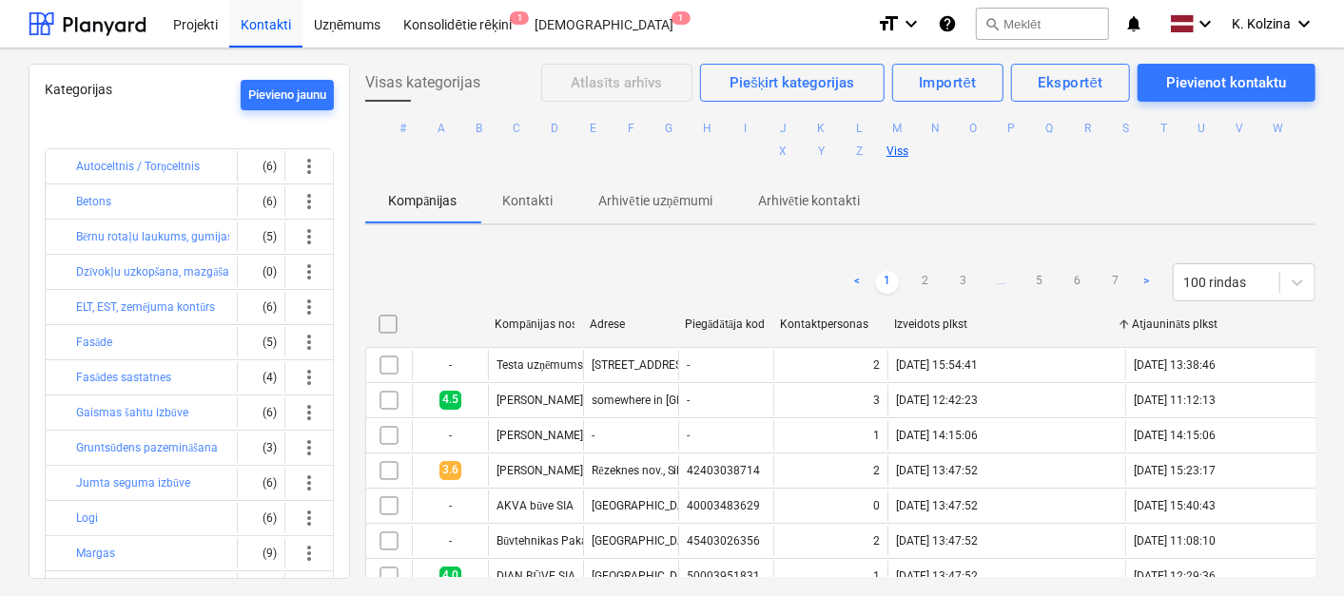
click at [956, 321] on div "Izveidots plkst" at bounding box center [1005, 324] width 223 height 13
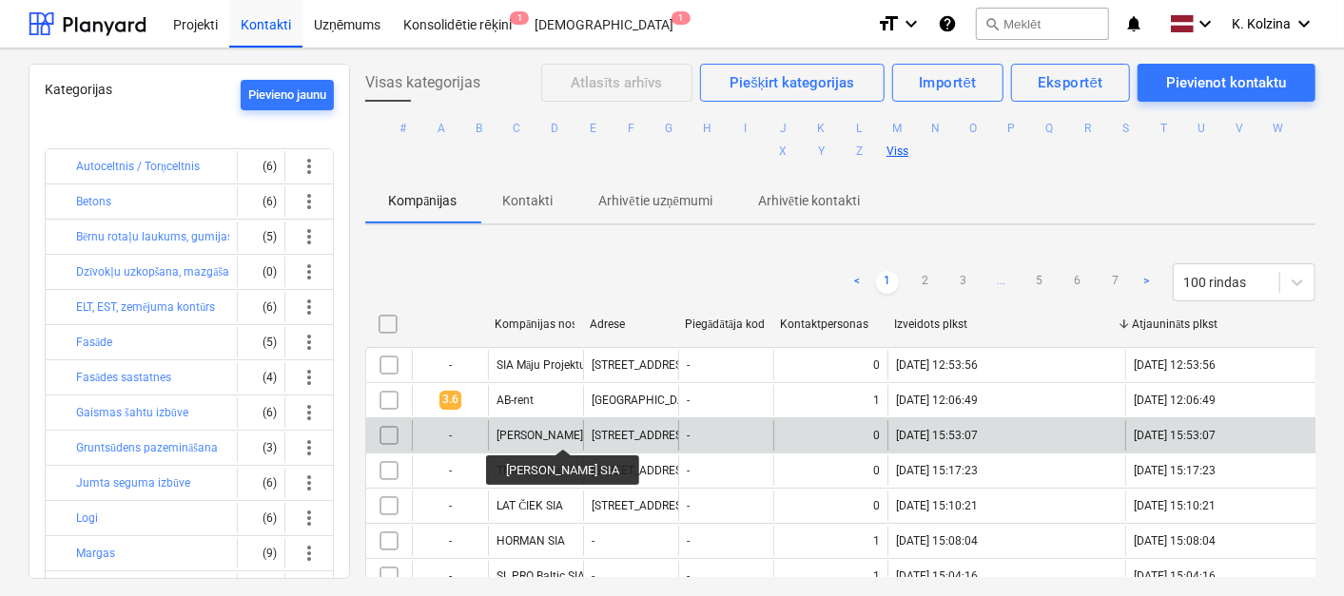
click at [562, 432] on div "[PERSON_NAME] SIA" at bounding box center [550, 435] width 107 height 13
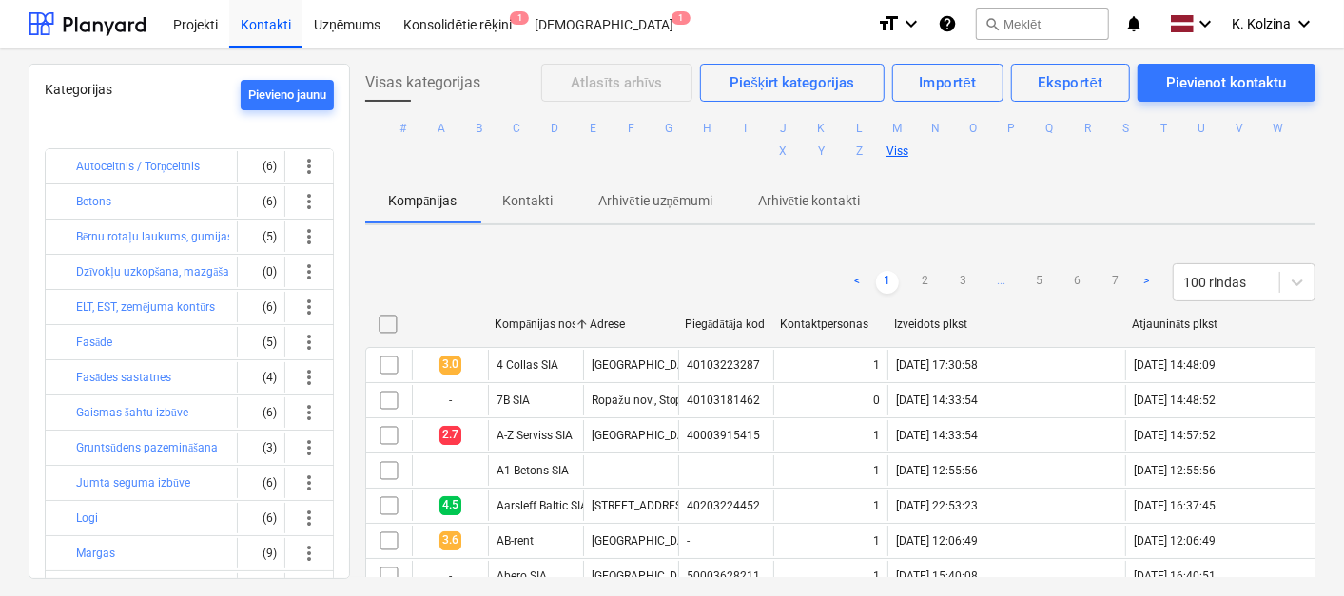
click at [944, 322] on div "Izveidots plkst" at bounding box center [1005, 324] width 223 height 13
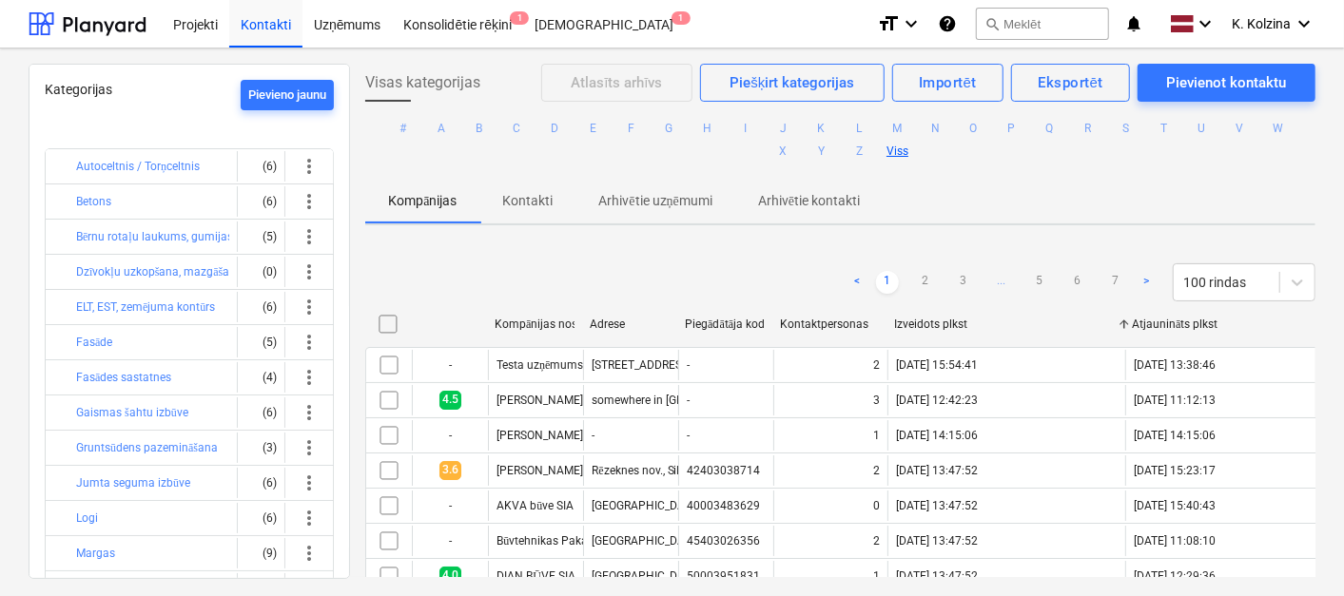
click at [944, 322] on div "Izveidots plkst" at bounding box center [1005, 324] width 223 height 13
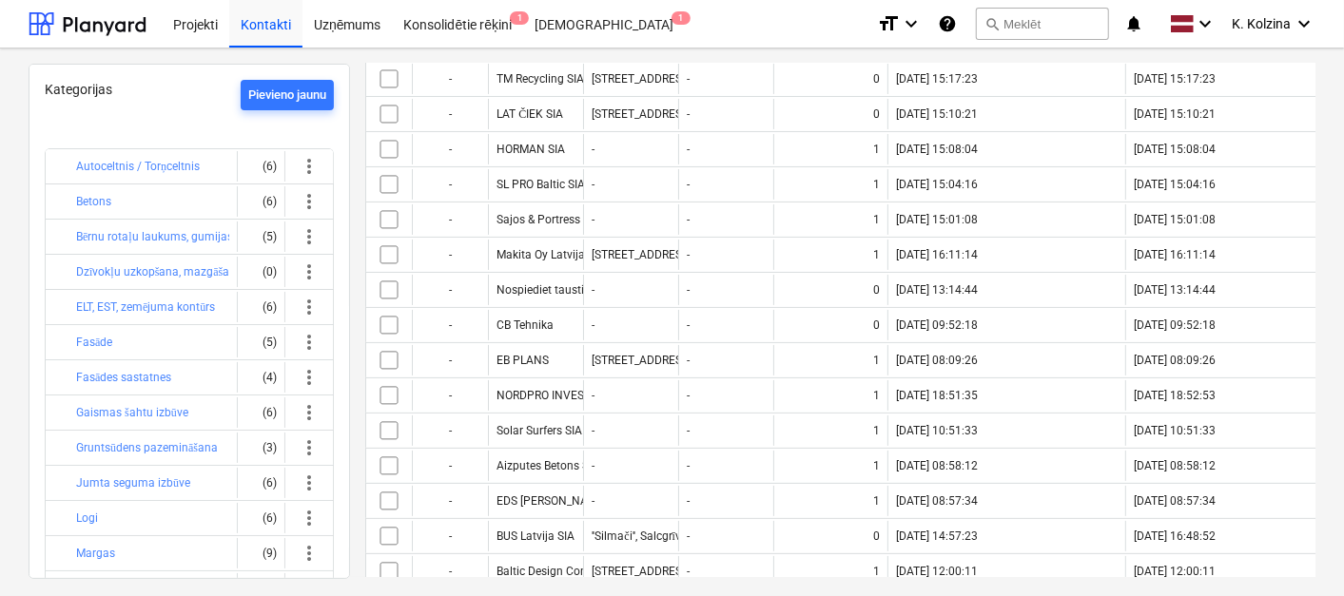
scroll to position [402, 0]
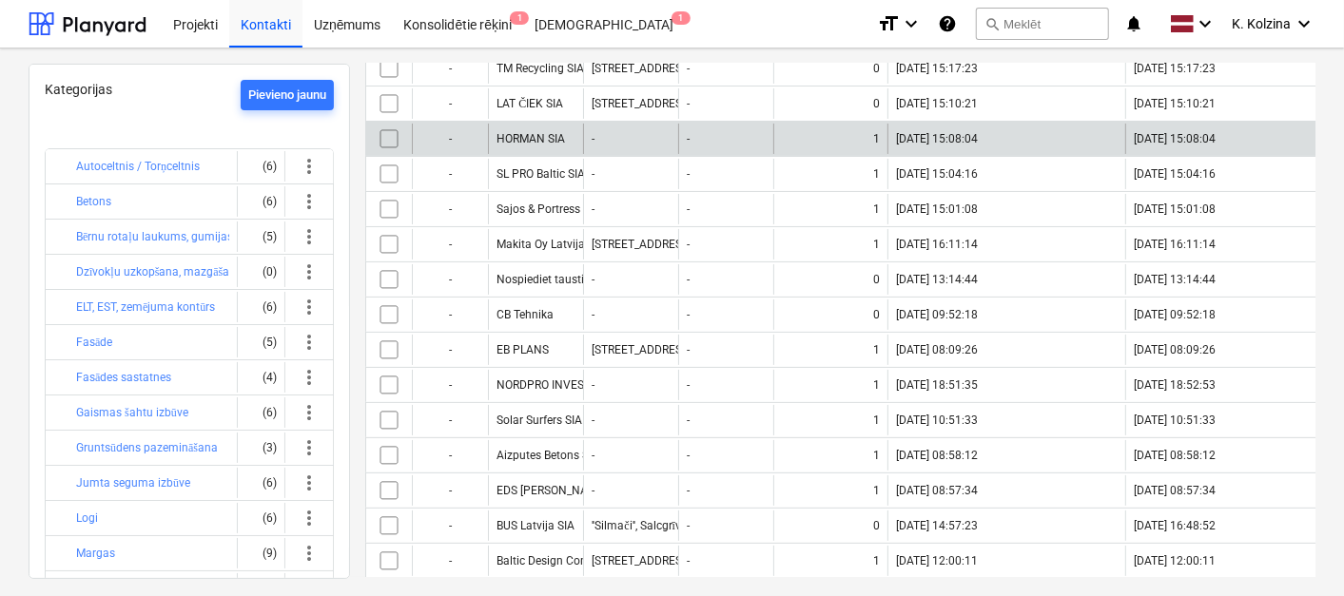
click at [570, 143] on div "HORMAN SIA" at bounding box center [535, 139] width 95 height 30
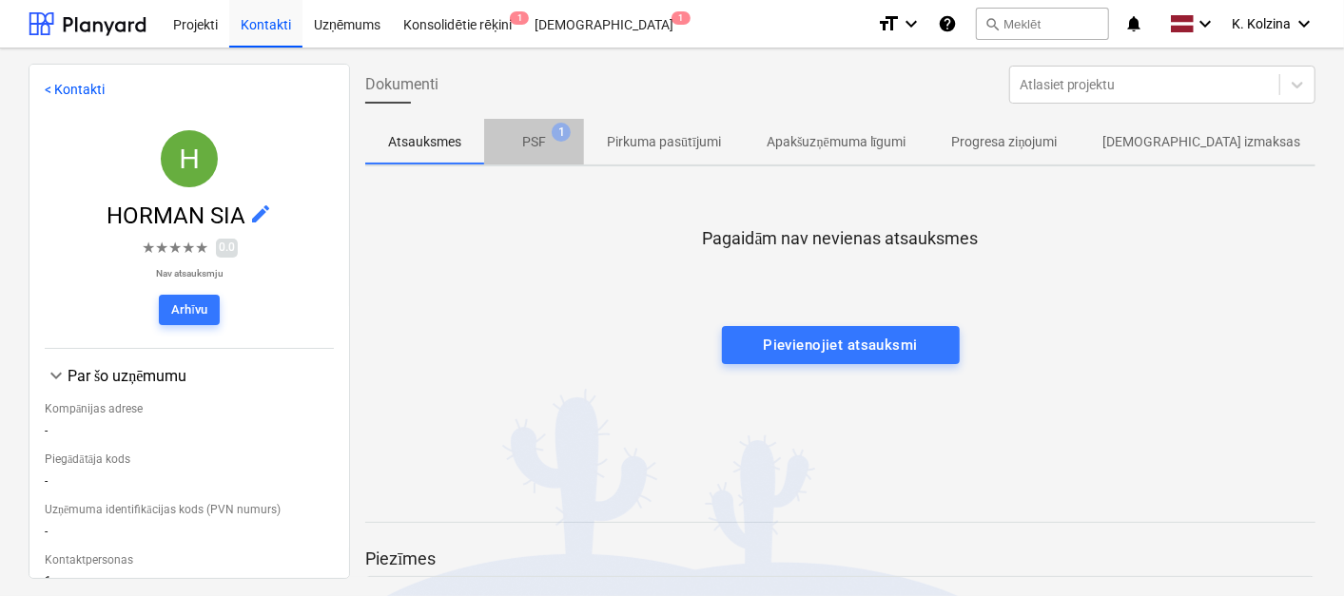
click at [551, 130] on span "PSF 1" at bounding box center [534, 142] width 100 height 34
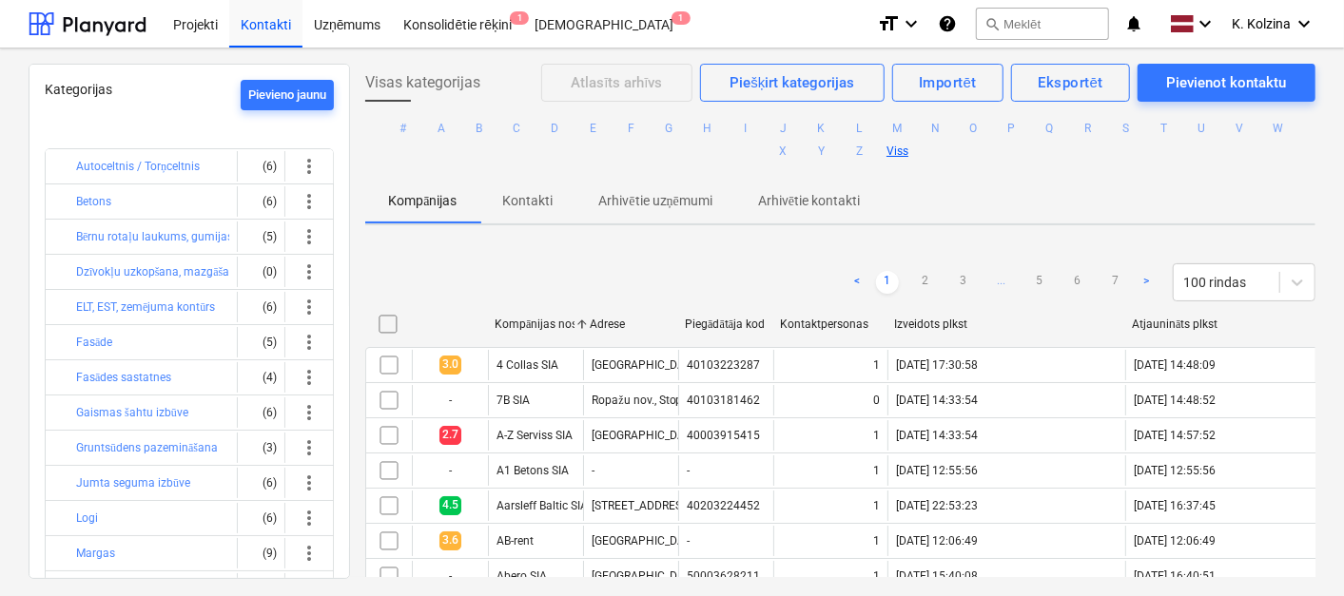
click at [926, 320] on div "Izveidots plkst" at bounding box center [1005, 324] width 223 height 13
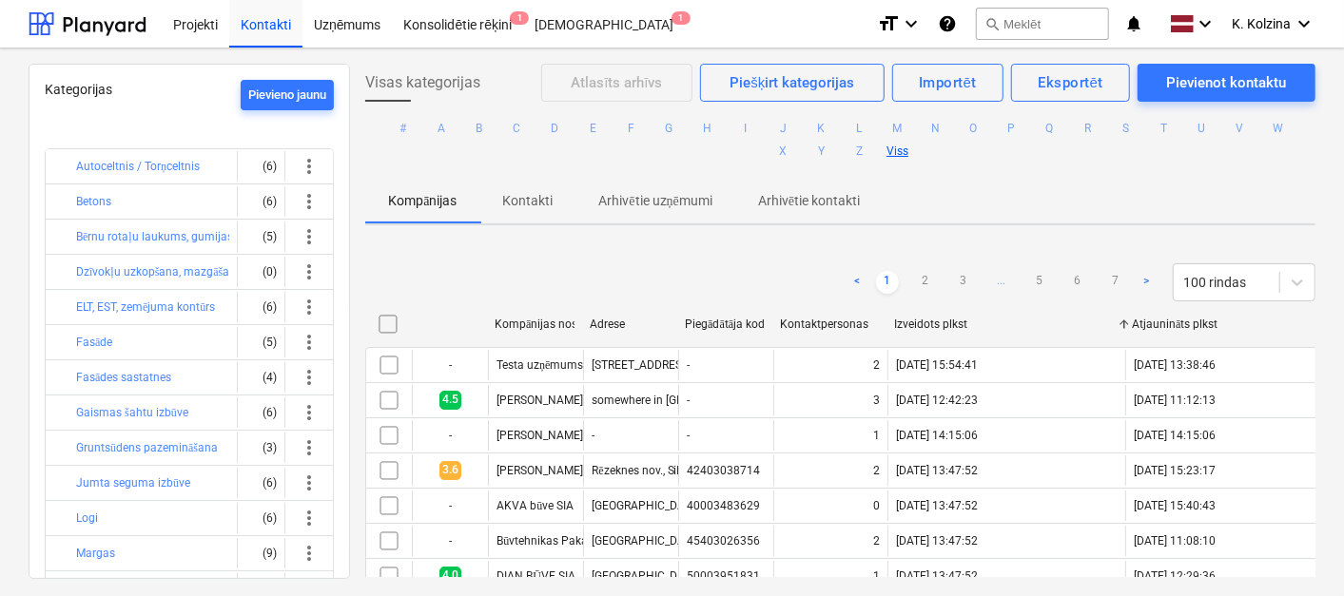
click at [926, 320] on div "Izveidots plkst" at bounding box center [1005, 324] width 223 height 13
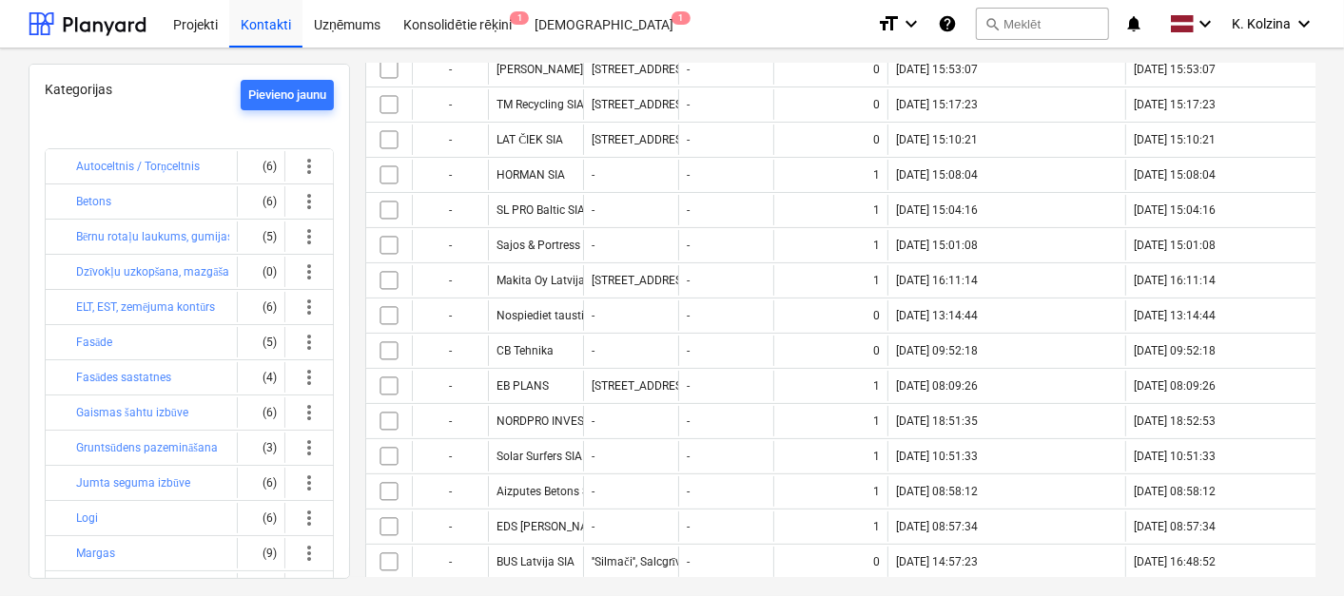
scroll to position [387, 0]
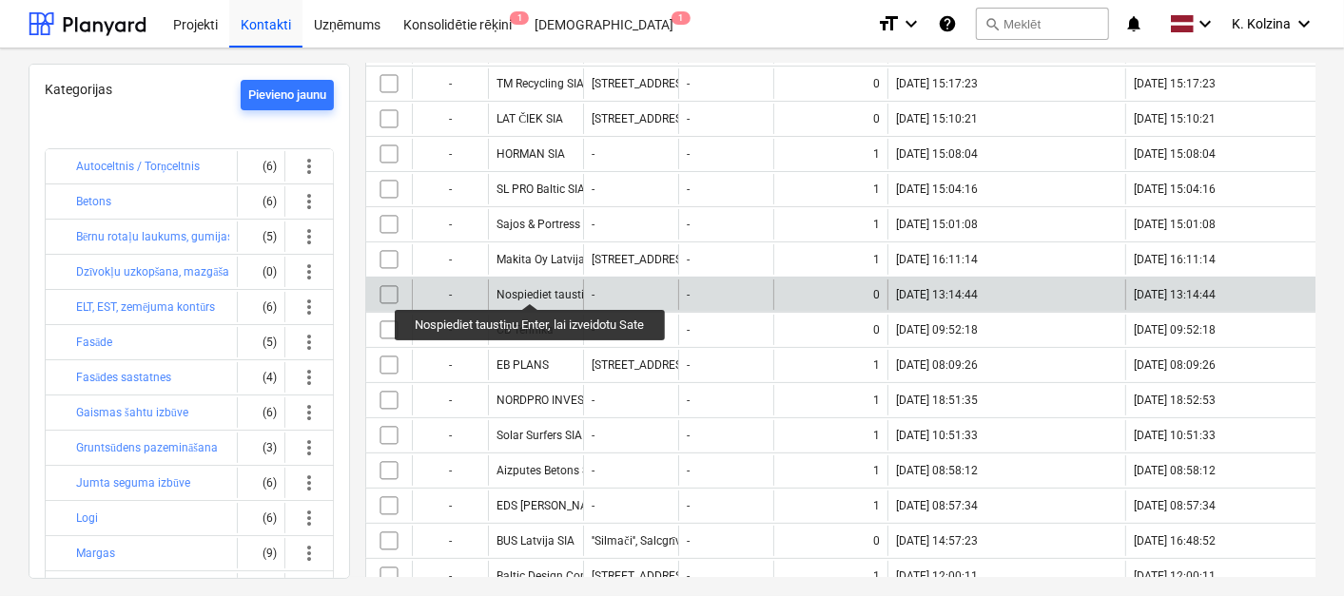
click at [533, 288] on div "Nospiediet taustiņu Enter, lai izveidotu Sate" at bounding box center [607, 295] width 221 height 14
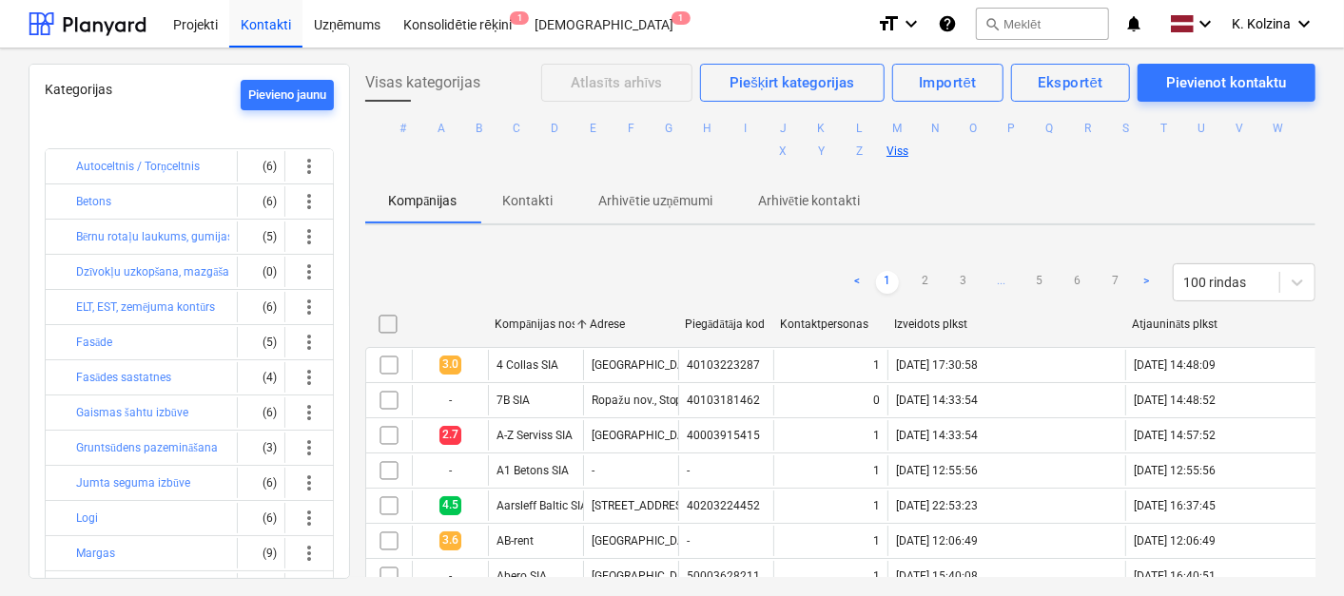
click at [959, 328] on div "Izveidots plkst" at bounding box center [1005, 324] width 223 height 13
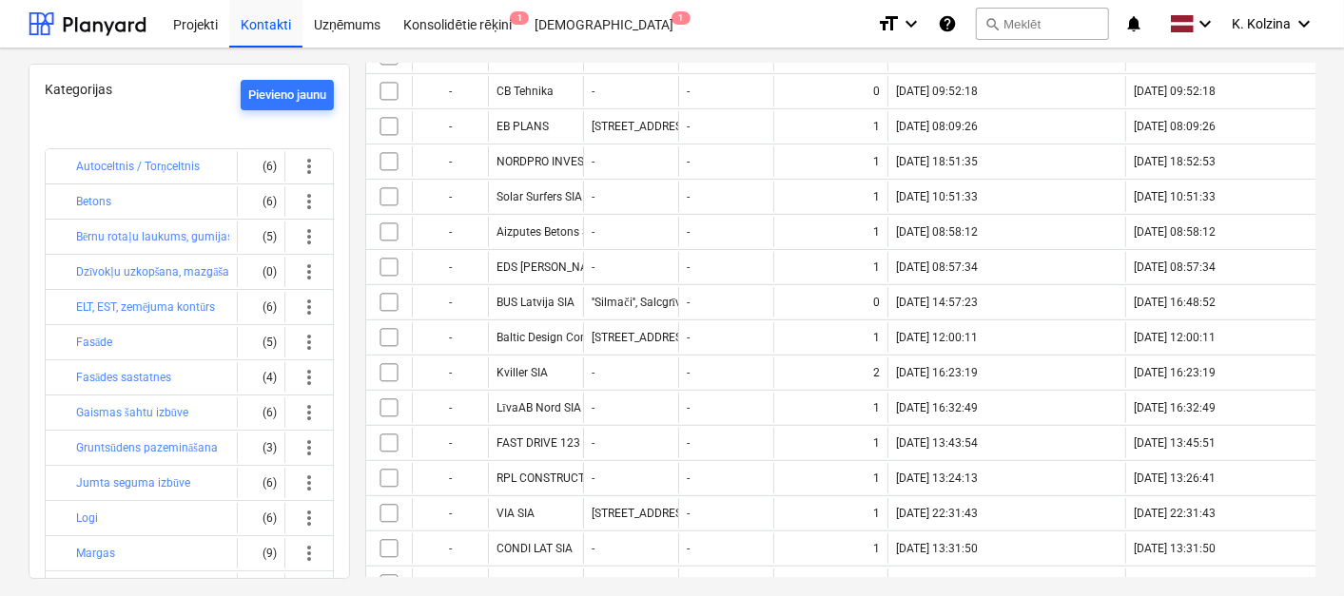
scroll to position [641, 0]
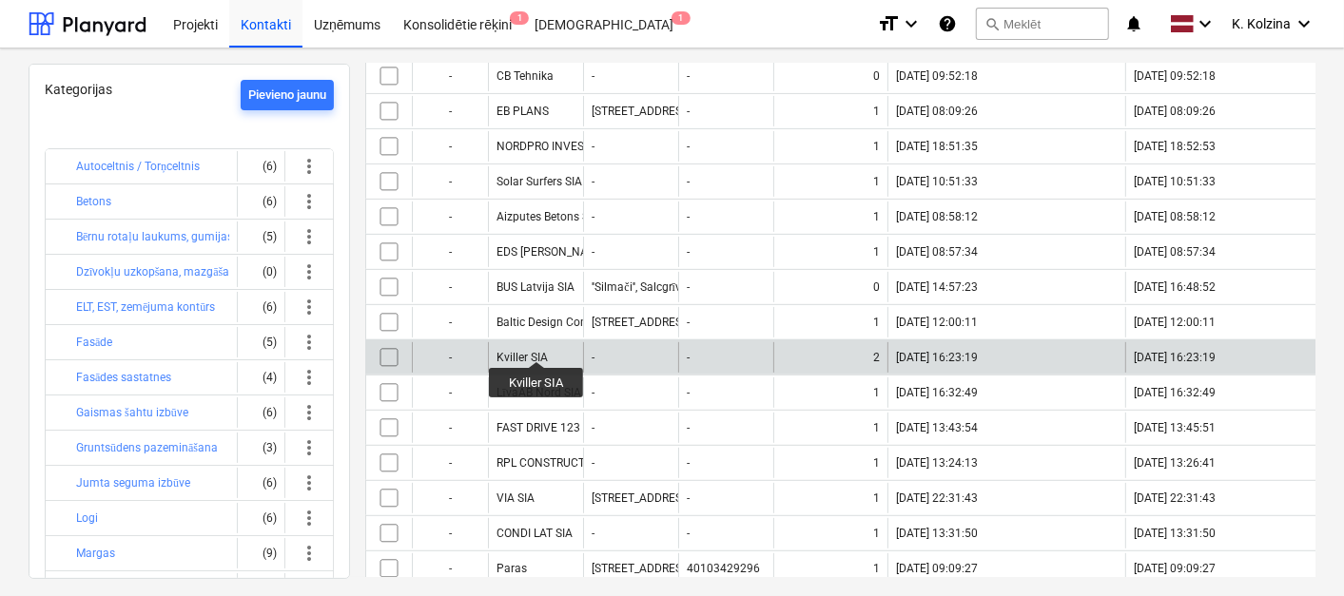
click at [536, 351] on div "Kviller SIA" at bounding box center [522, 357] width 51 height 13
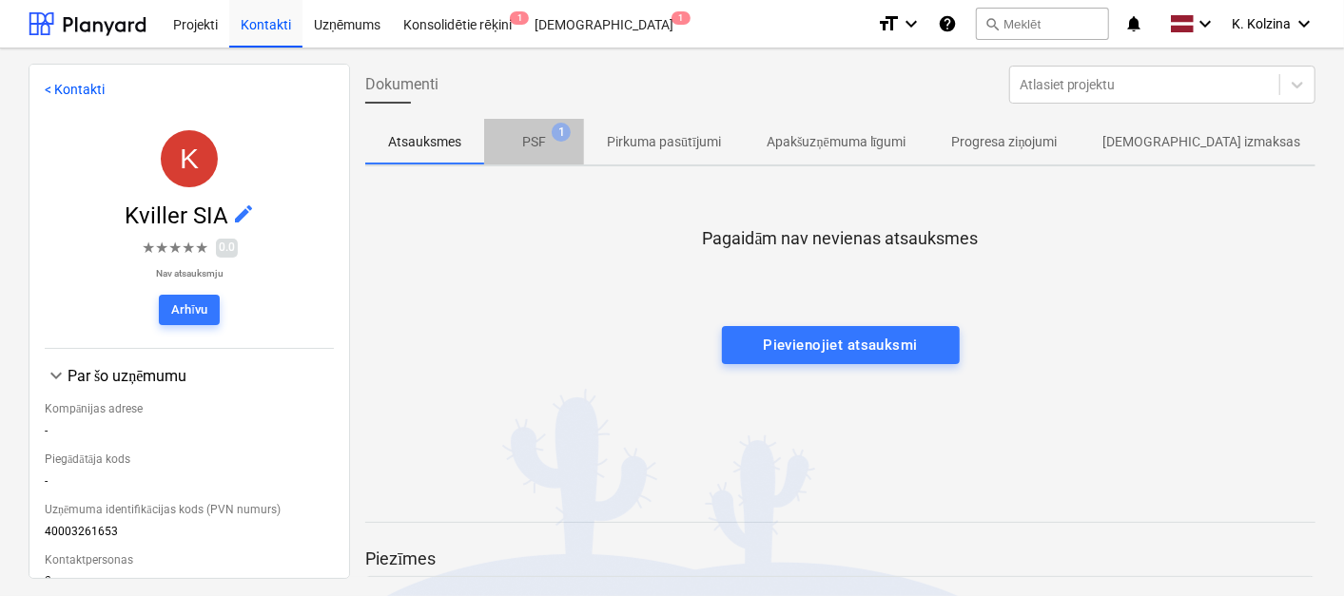
click at [531, 137] on p "PSF" at bounding box center [534, 142] width 24 height 20
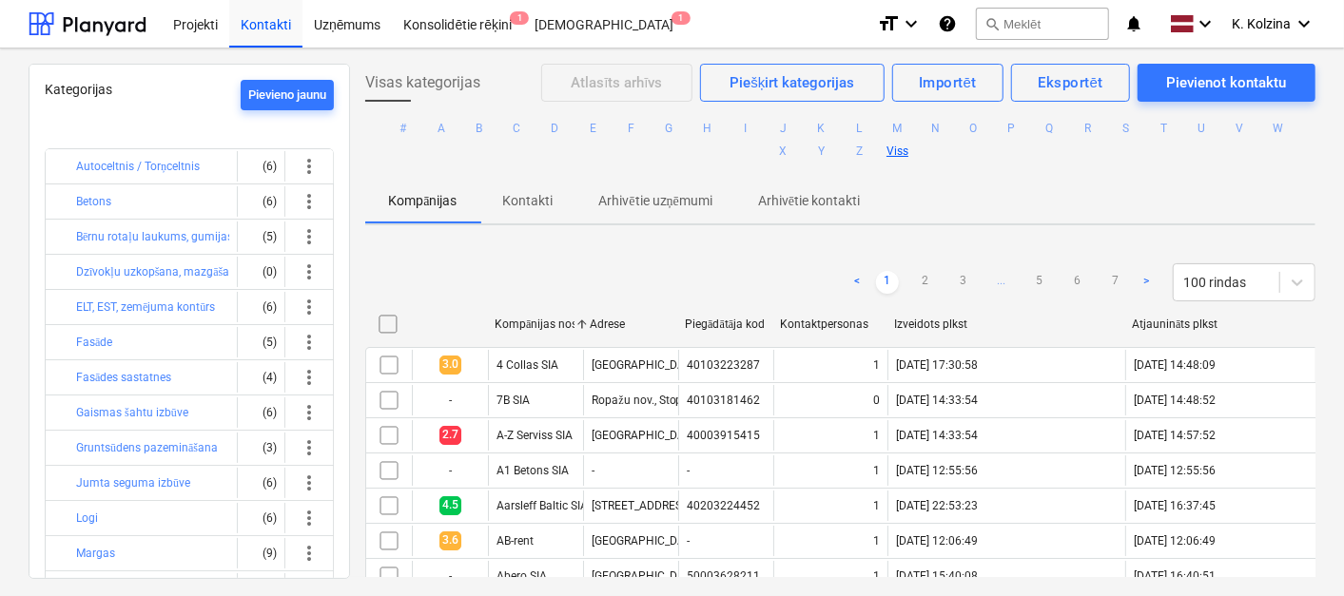
click at [940, 323] on div "Izveidots plkst" at bounding box center [1005, 324] width 223 height 13
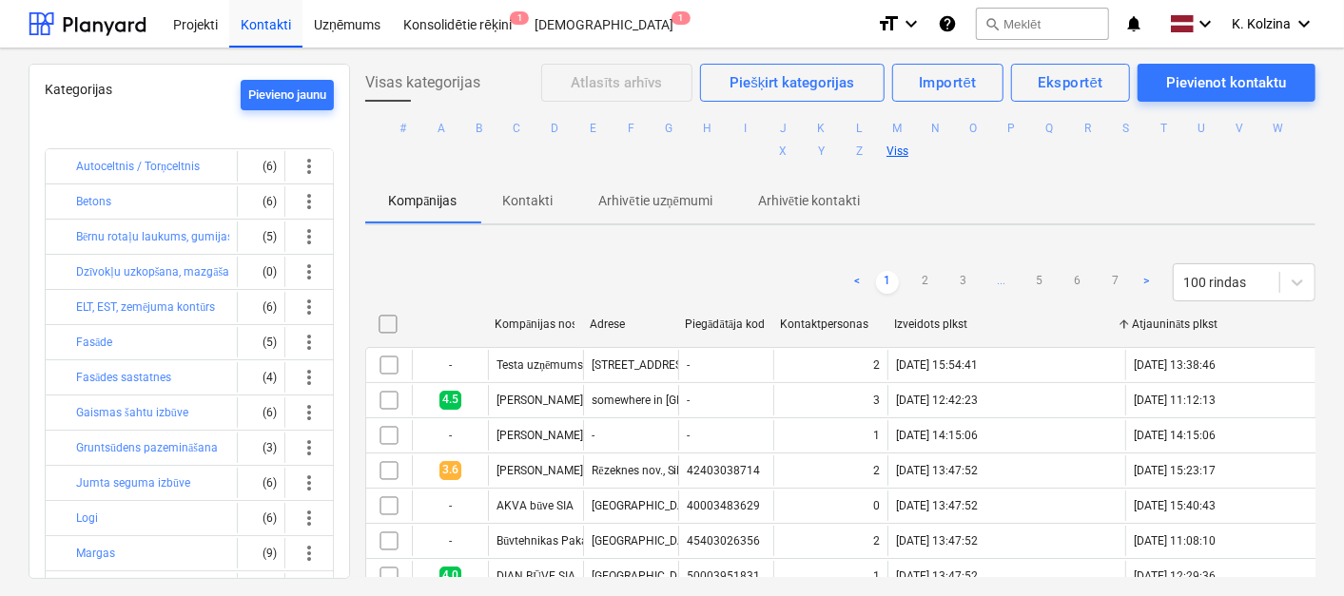
click at [940, 323] on div "Izveidots plkst" at bounding box center [1005, 324] width 223 height 13
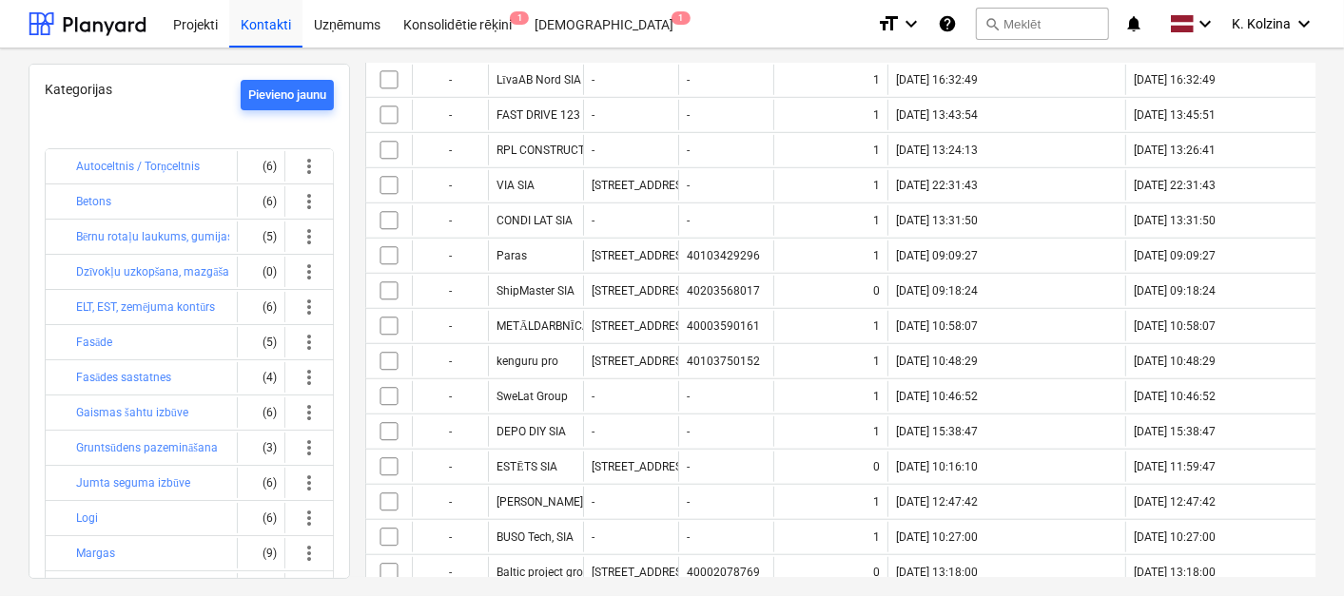
scroll to position [960, 0]
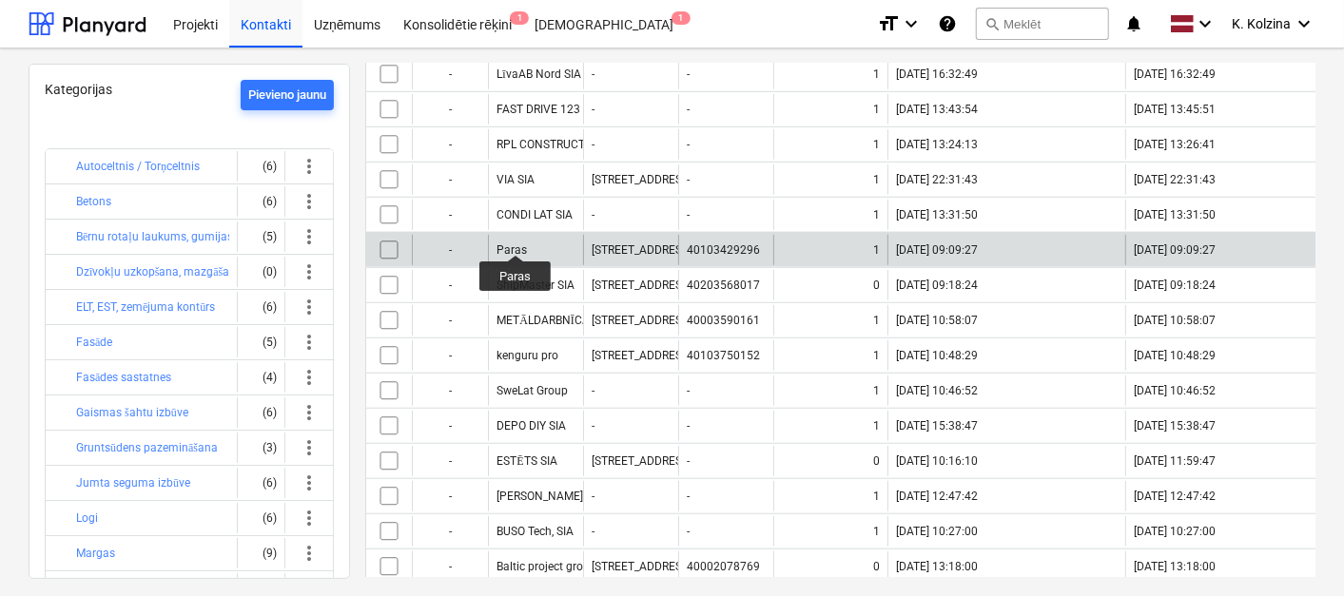
click at [516, 244] on div "Paras" at bounding box center [512, 250] width 30 height 13
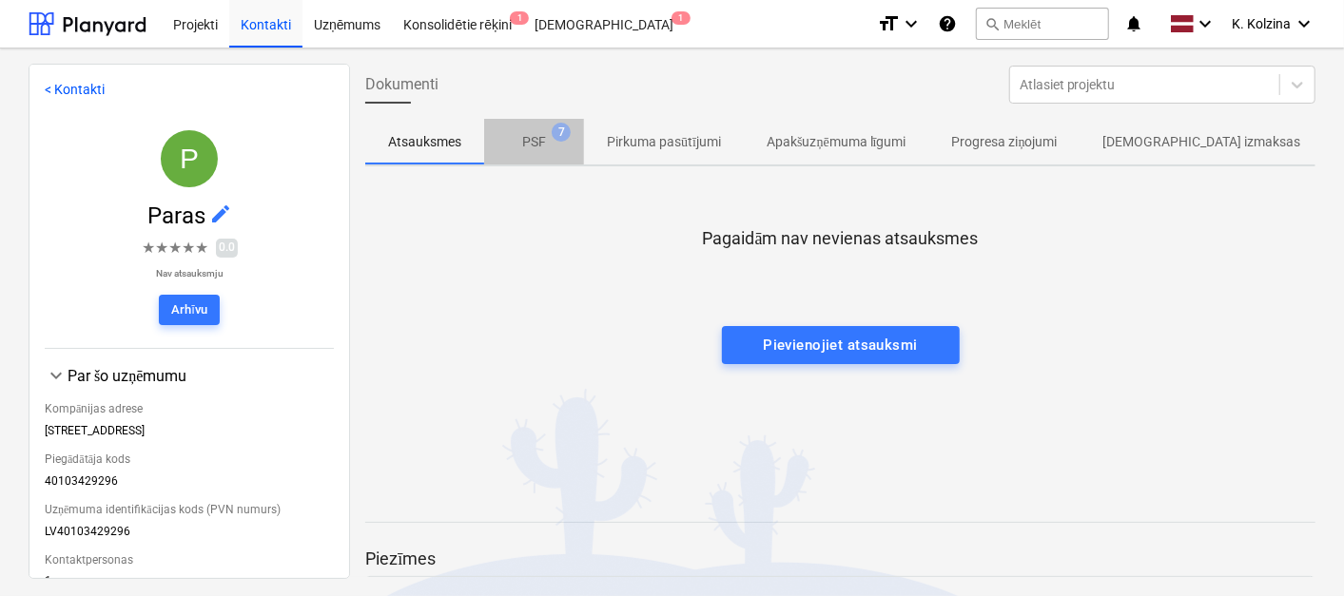
click at [549, 140] on span "PSF 7" at bounding box center [534, 142] width 54 height 20
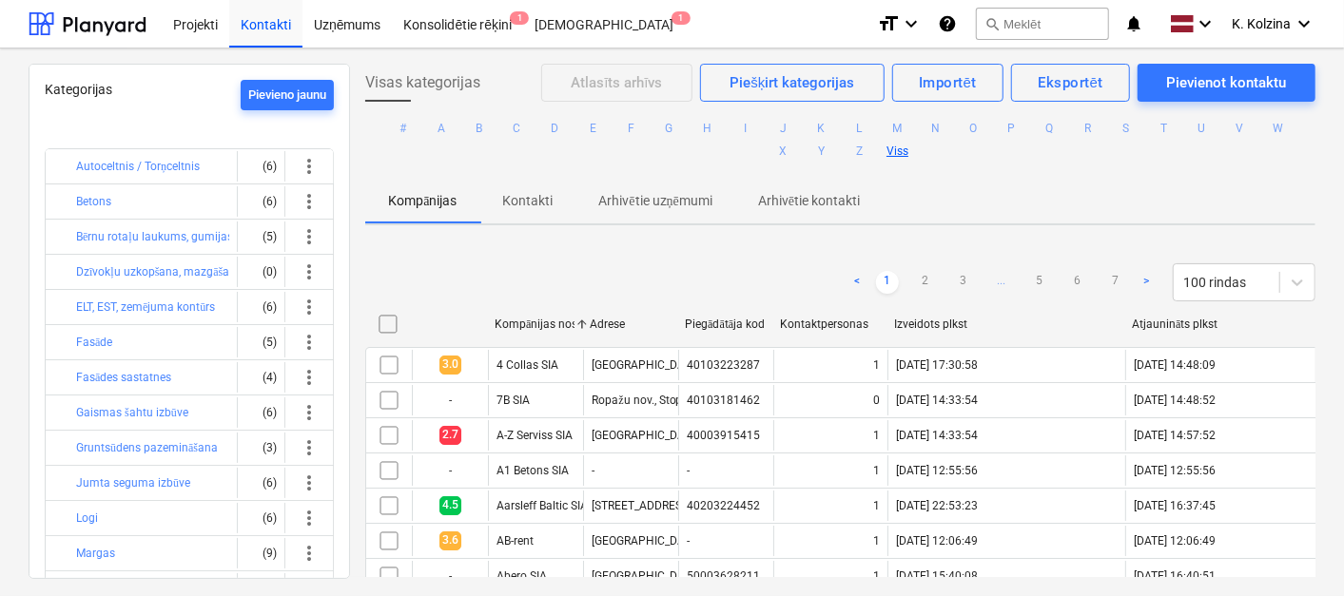
click at [926, 321] on div "Izveidots plkst" at bounding box center [1005, 324] width 223 height 13
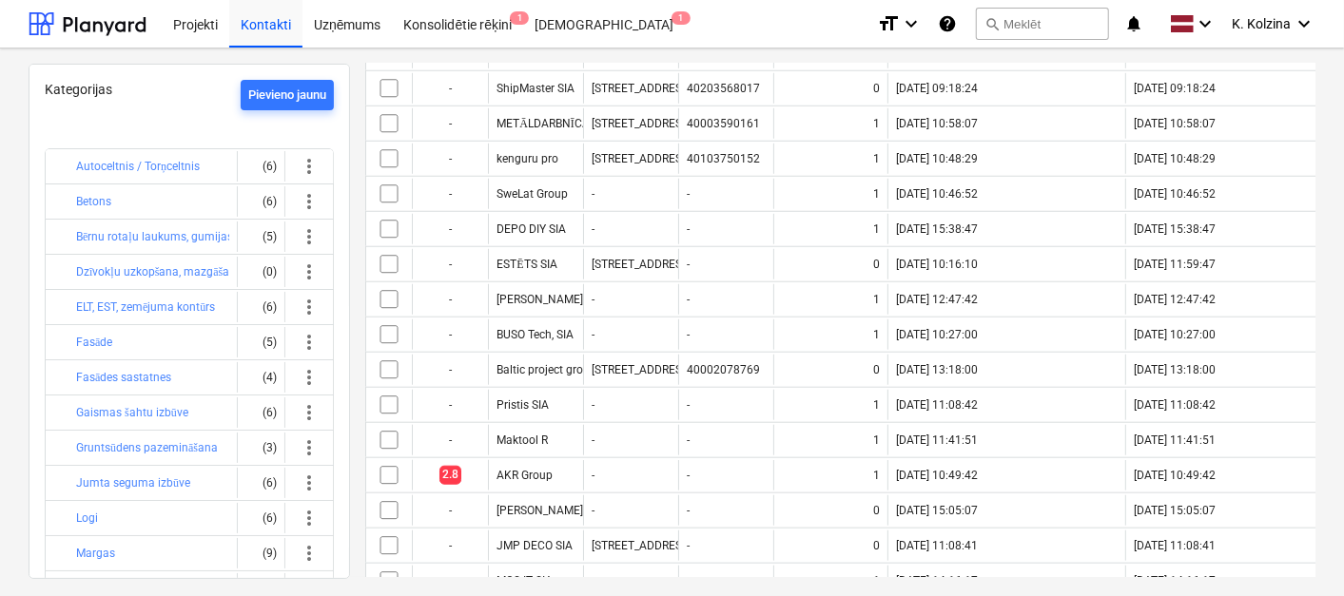
scroll to position [1167, 0]
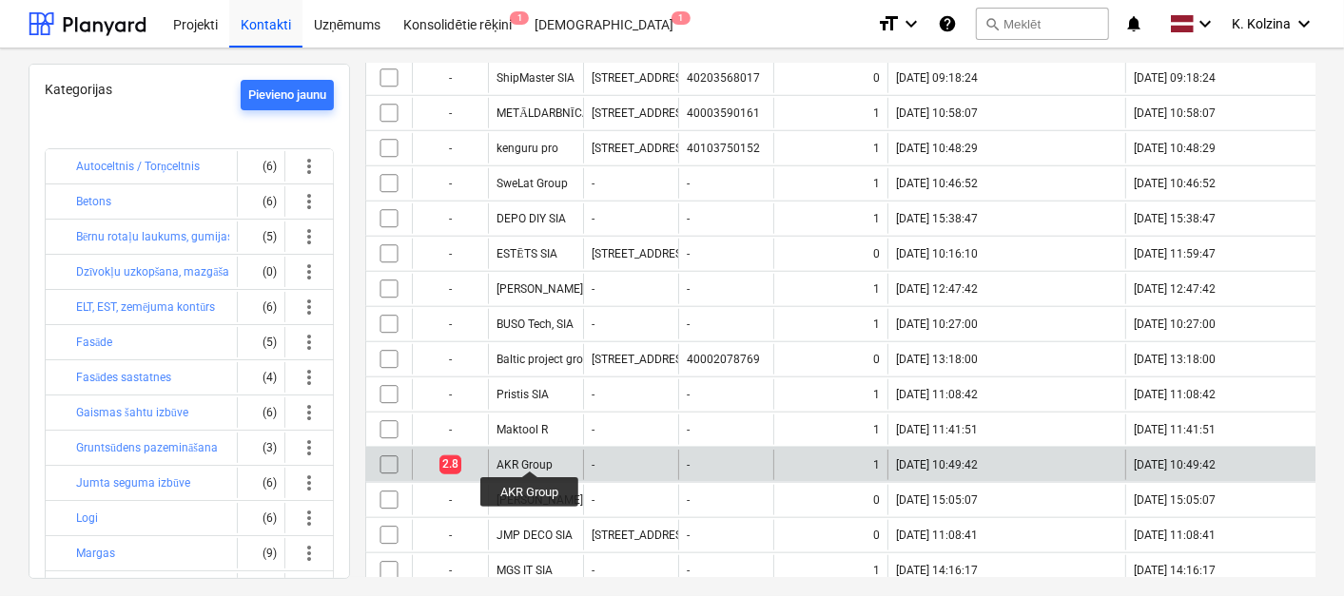
click at [530, 458] on div "AKR Group" at bounding box center [525, 464] width 56 height 13
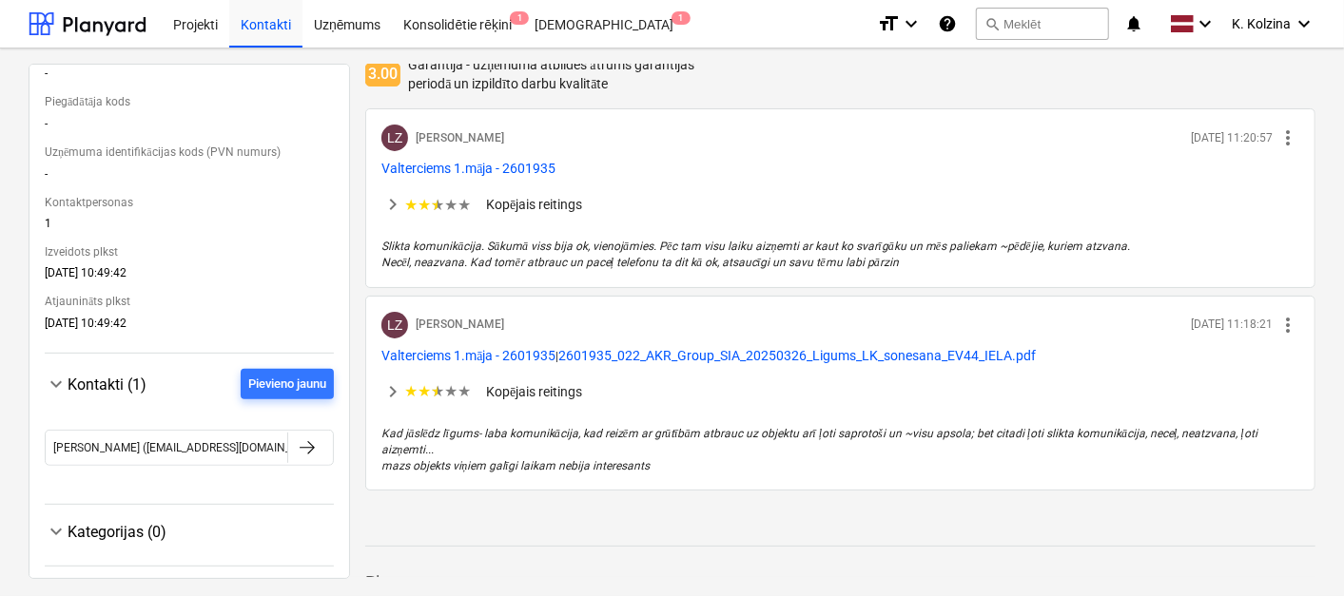
scroll to position [234, 0]
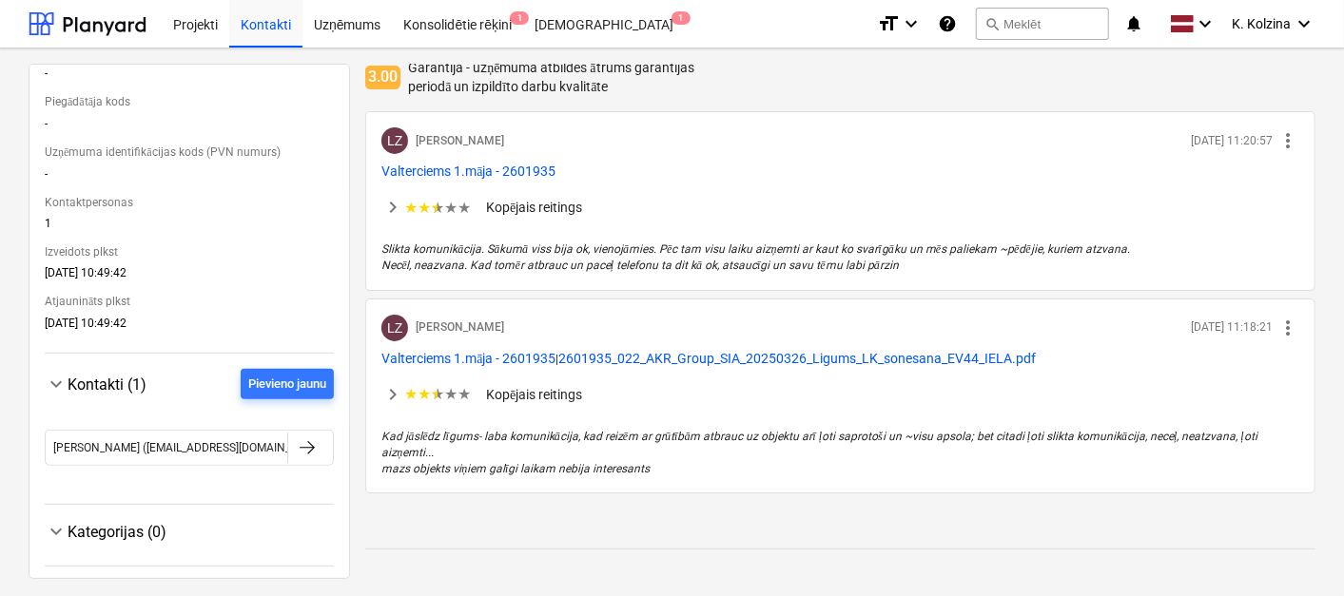
click at [1335, 63] on div "< Kontakti A AKR Group edit ★ ★ ★ ★ ★ 2.8 Pamatojoties uz 2 atsauksmēm Arhīvu k…" at bounding box center [672, 323] width 1344 height 548
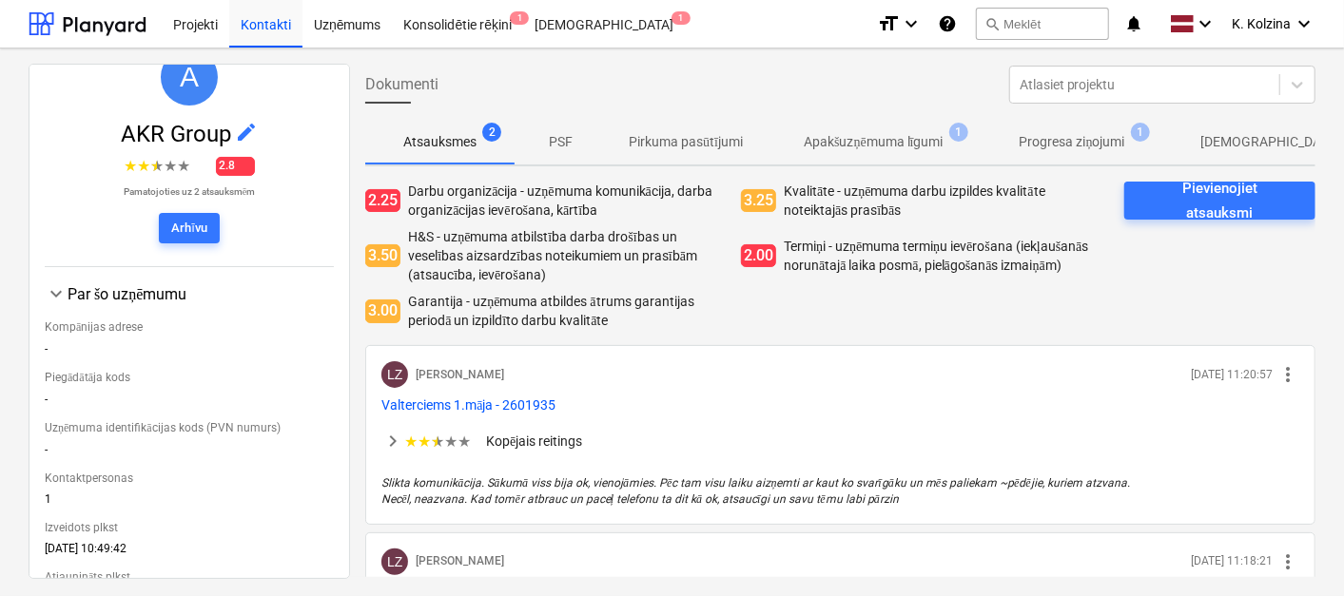
scroll to position [78, 0]
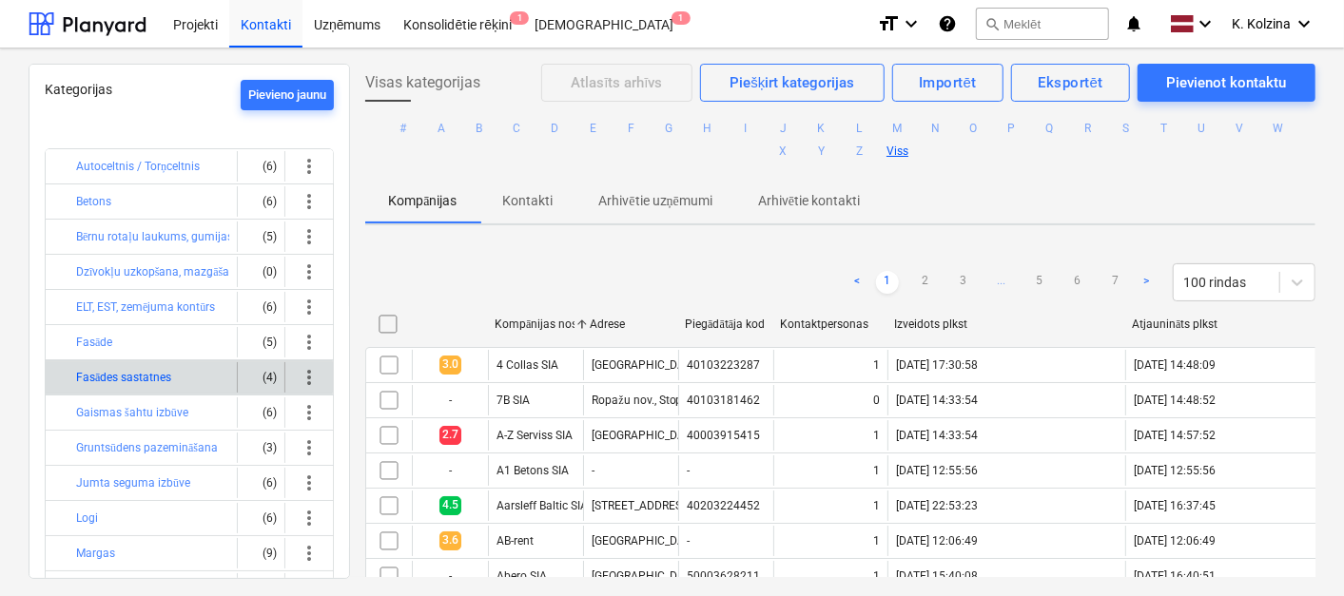
click at [139, 378] on button "Fasādes sastatnes" at bounding box center [123, 377] width 95 height 23
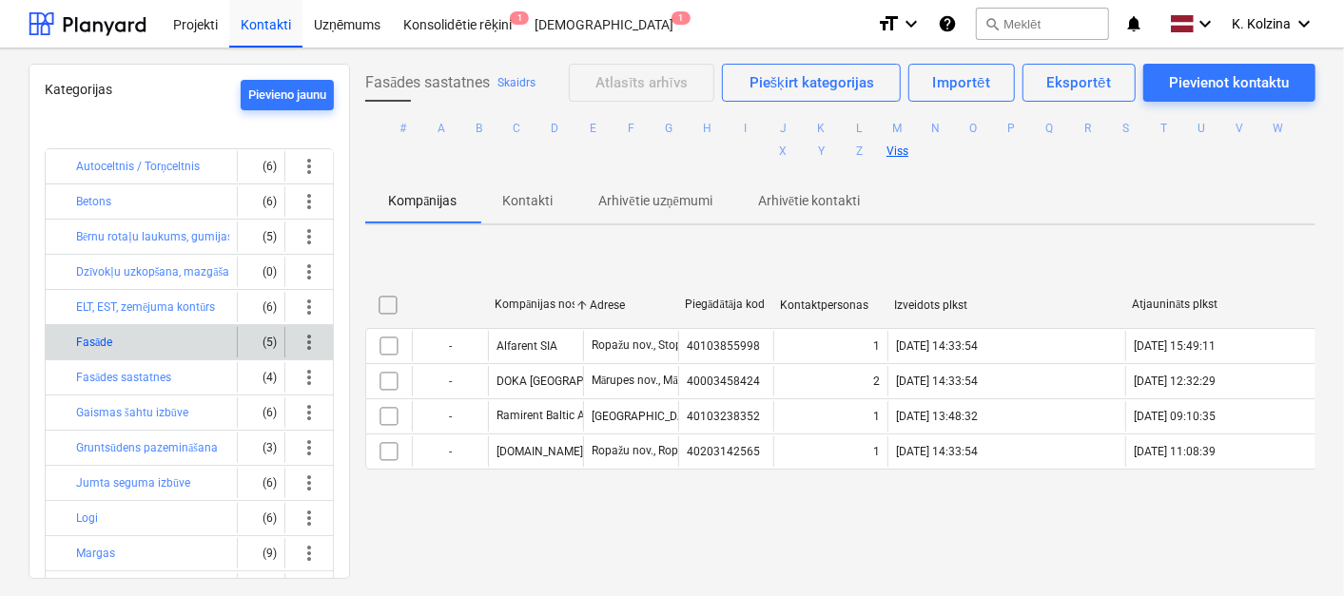
click at [95, 341] on button "Fasāde" at bounding box center [94, 342] width 36 height 23
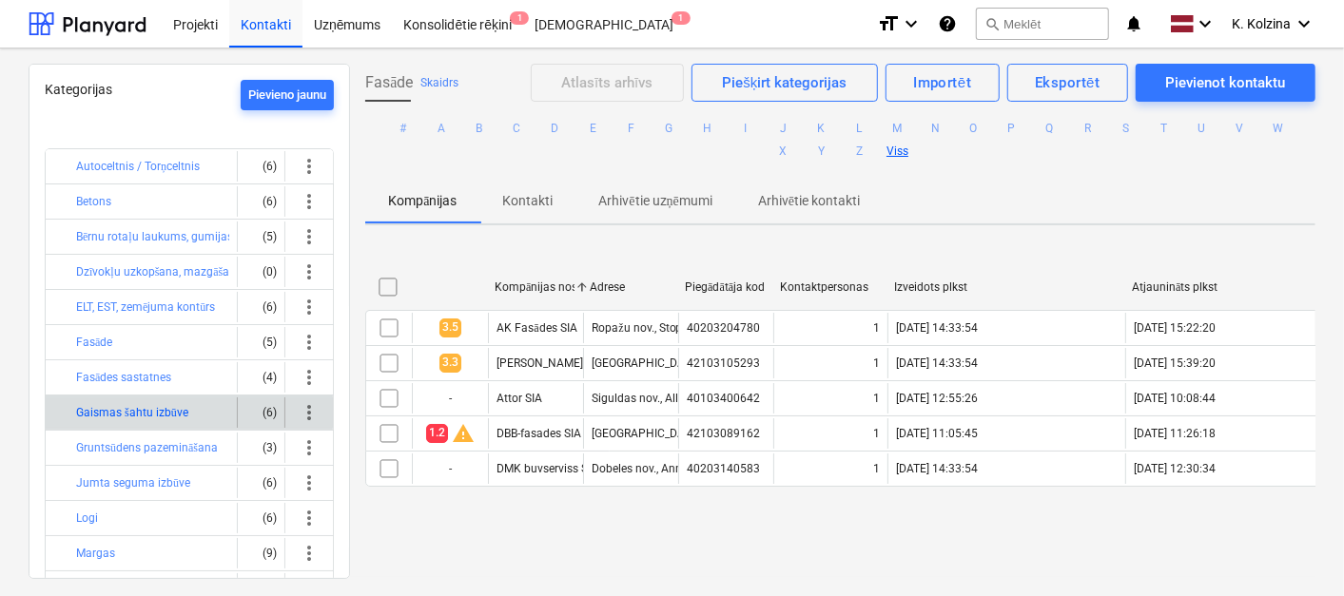
click at [122, 407] on button "Gaismas šahtu izbūve" at bounding box center [132, 412] width 112 height 23
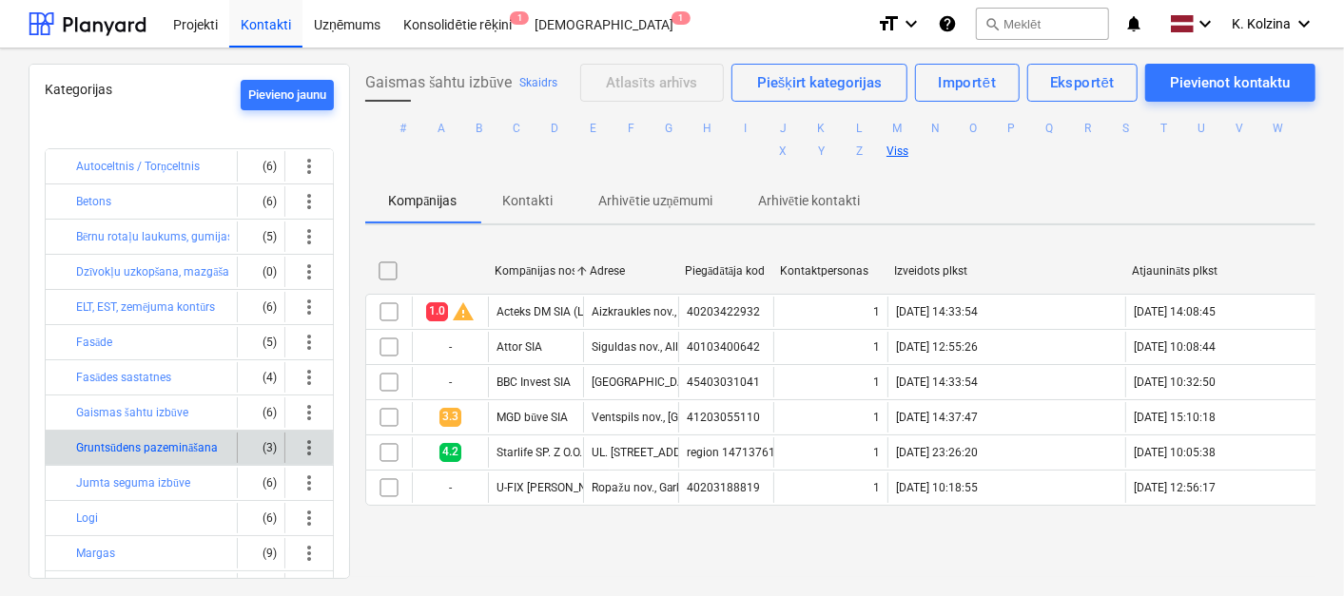
click at [122, 442] on button "Gruntsūdens pazemināšana" at bounding box center [147, 448] width 142 height 23
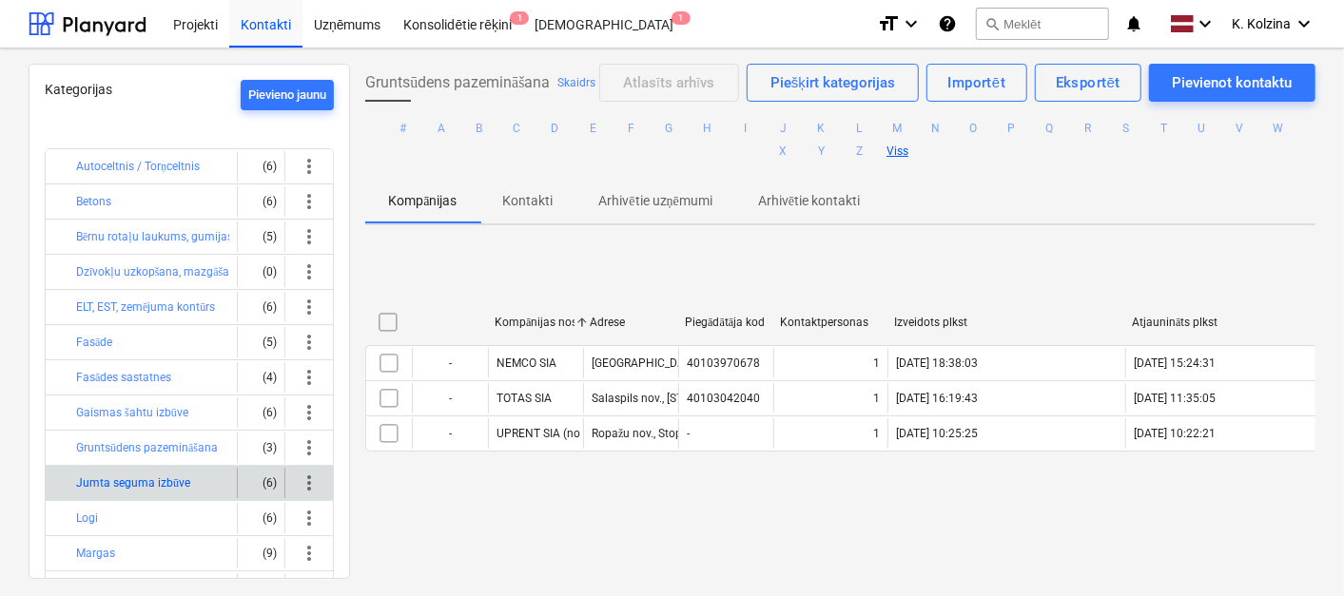
click at [116, 473] on button "Jumta seguma izbūve" at bounding box center [133, 483] width 114 height 23
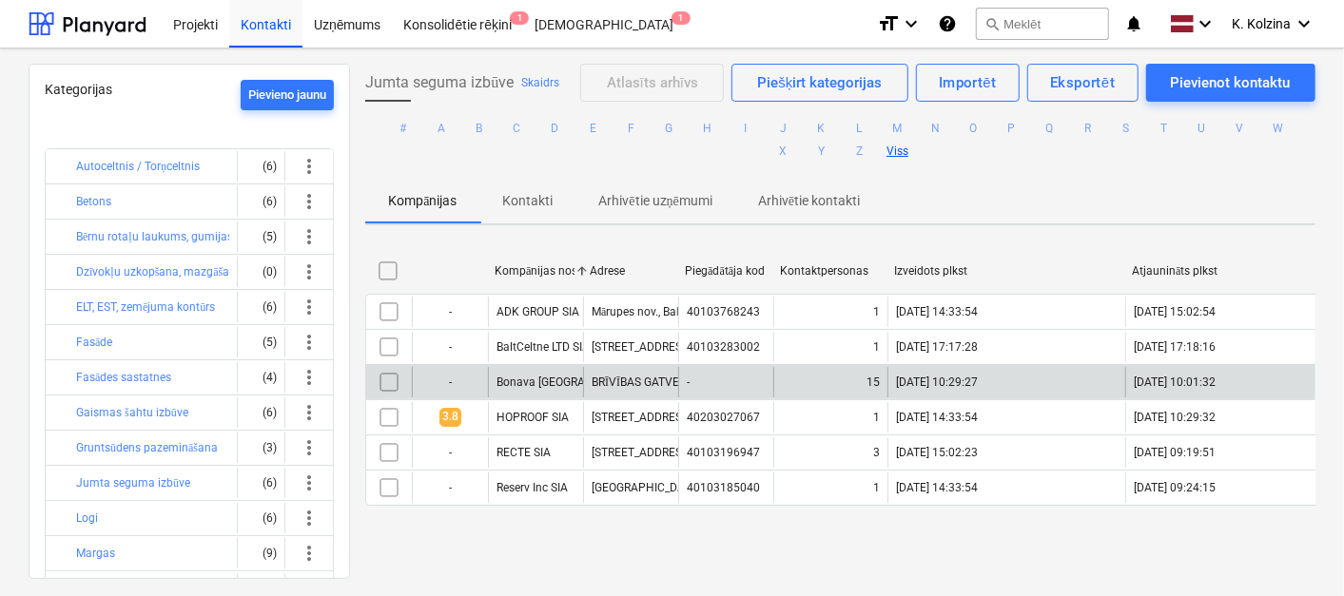
click at [523, 369] on div "Bonava [GEOGRAPHIC_DATA] Dummy projects" at bounding box center [535, 382] width 95 height 30
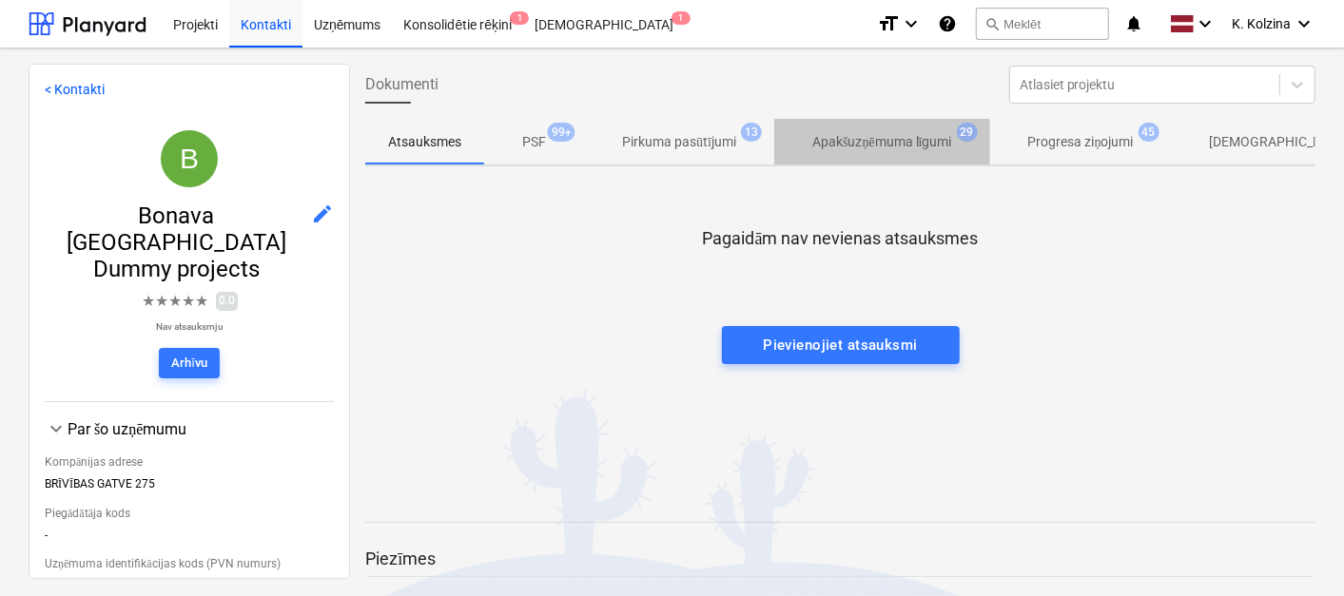
click at [855, 147] on p "Apakšuzņēmuma līgumi" at bounding box center [882, 142] width 140 height 20
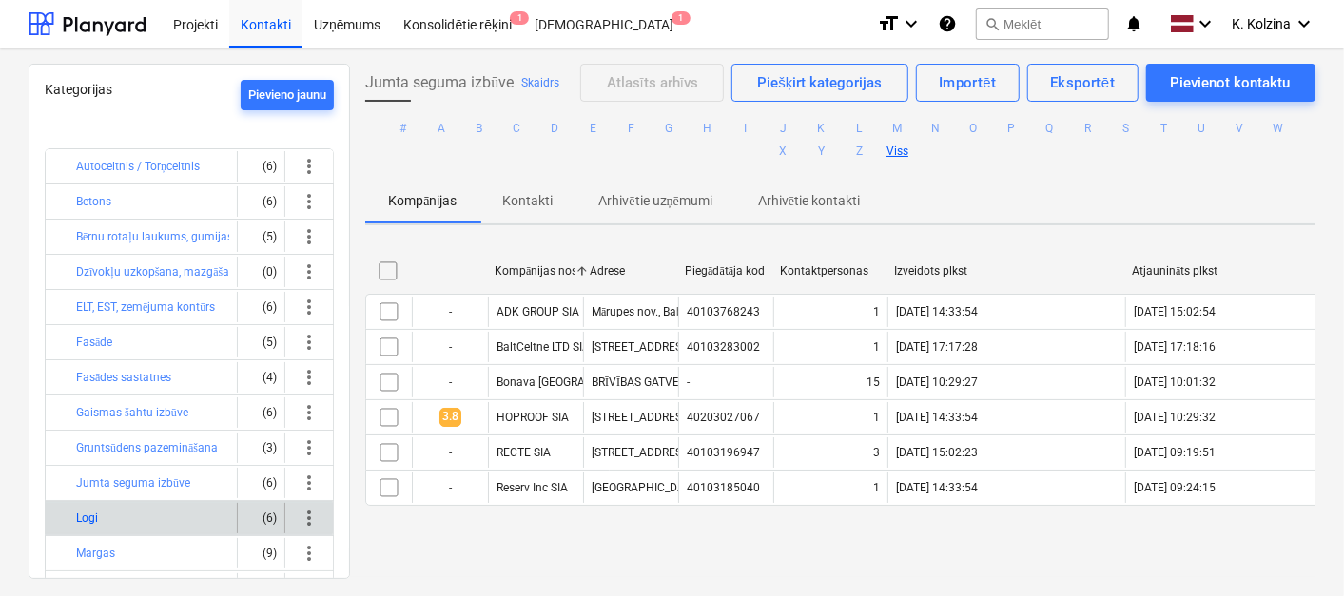
click at [90, 512] on button "Logi" at bounding box center [87, 518] width 22 height 23
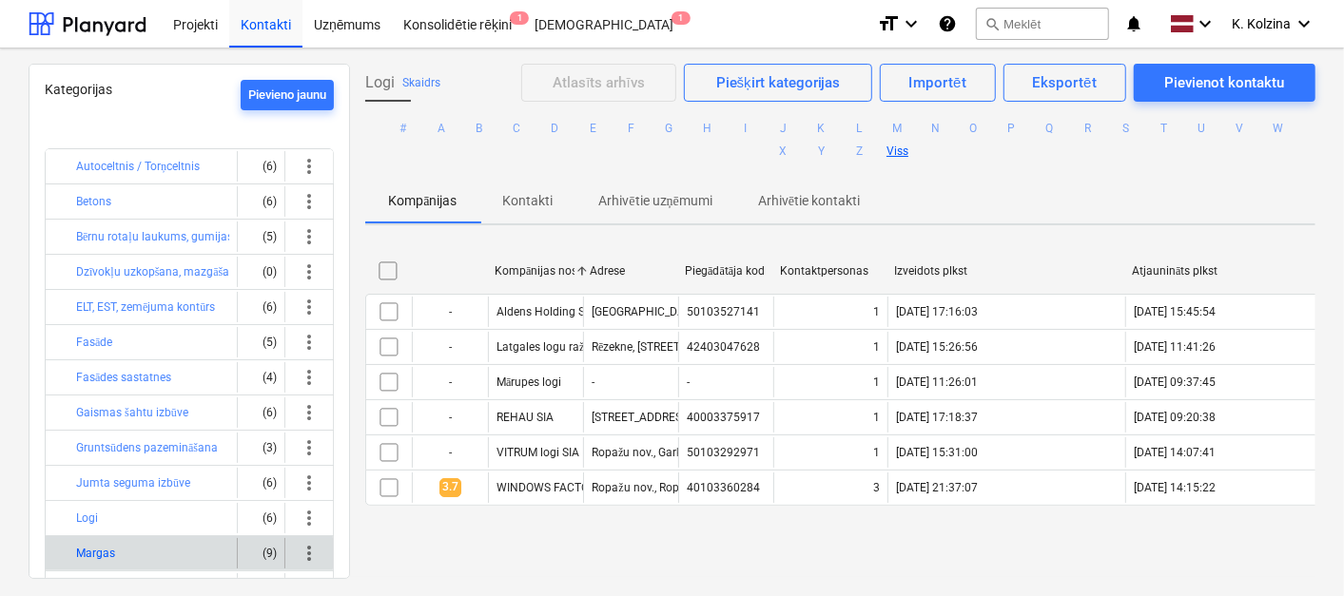
click at [100, 543] on button "Margas" at bounding box center [95, 553] width 39 height 23
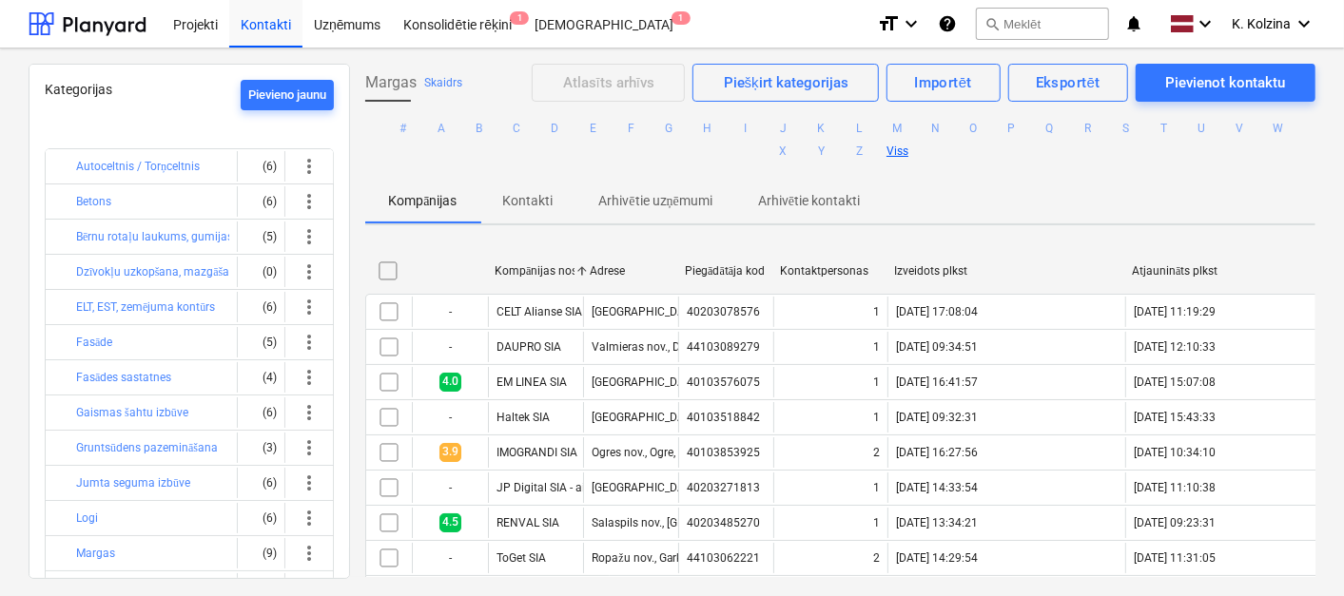
scroll to position [68, 0]
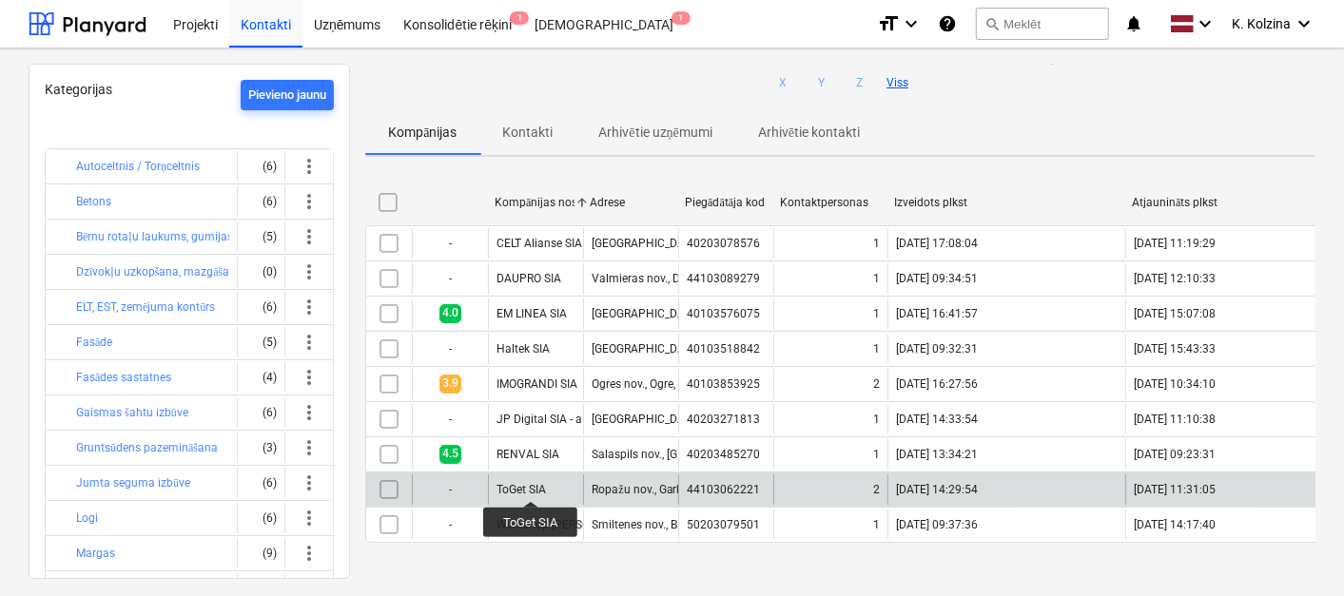
click at [531, 483] on div "ToGet SIA" at bounding box center [521, 489] width 49 height 13
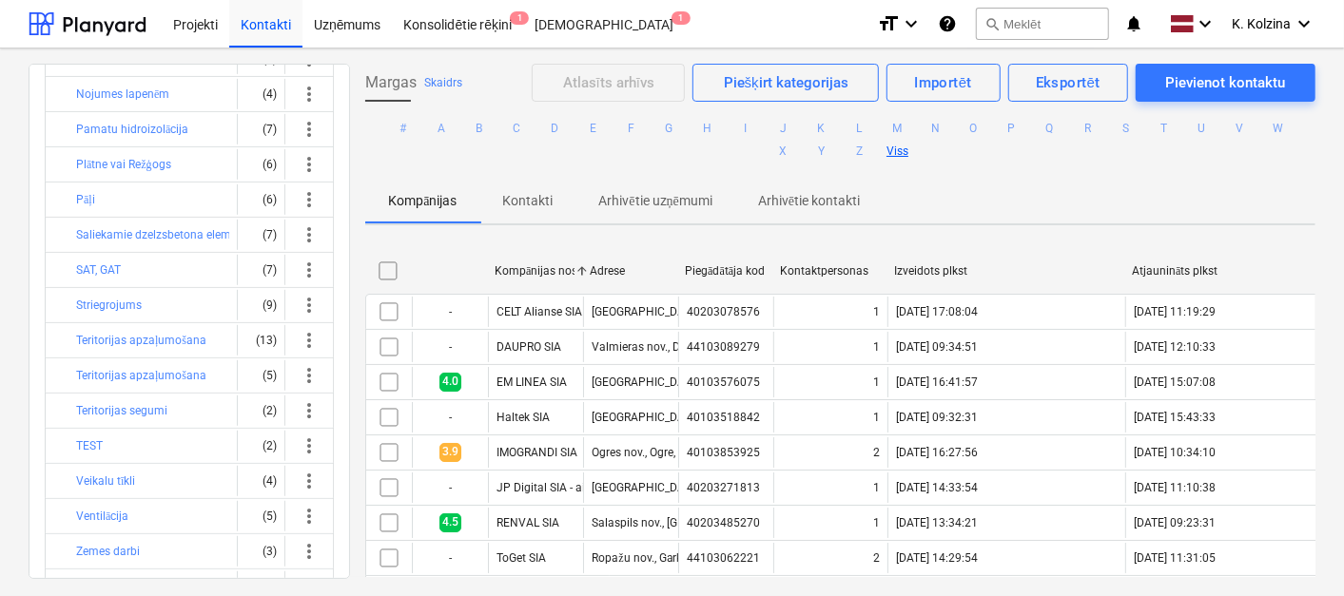
scroll to position [656, 0]
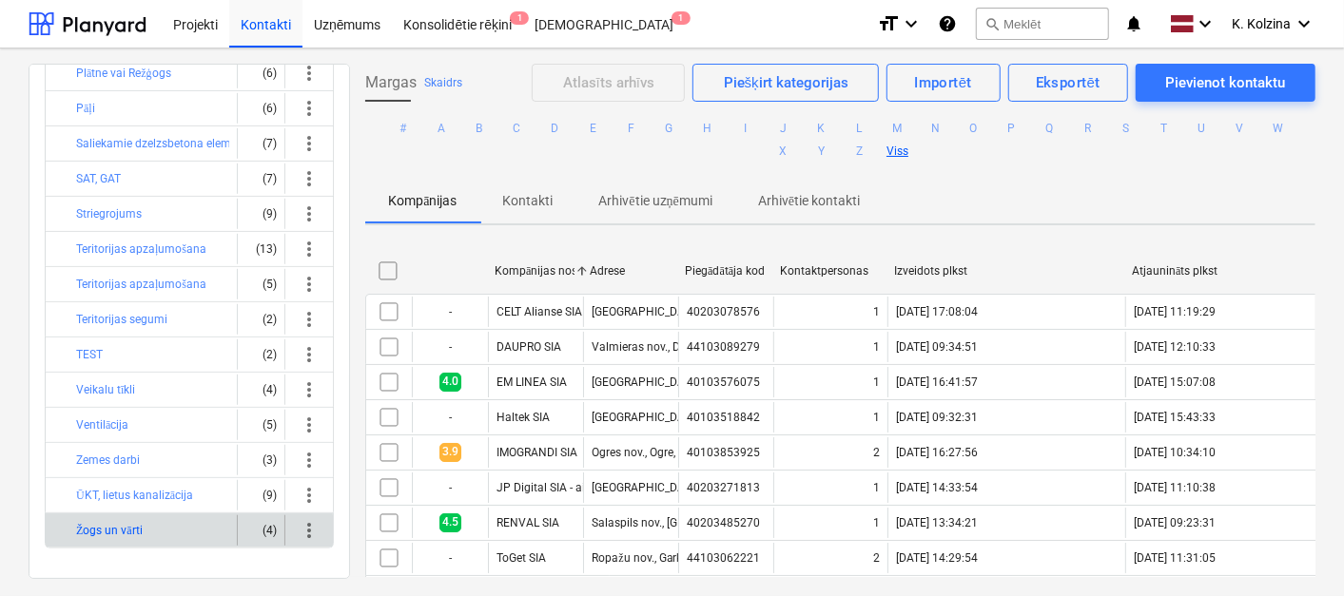
click at [121, 520] on button "Žogs un vārti" at bounding box center [109, 530] width 67 height 23
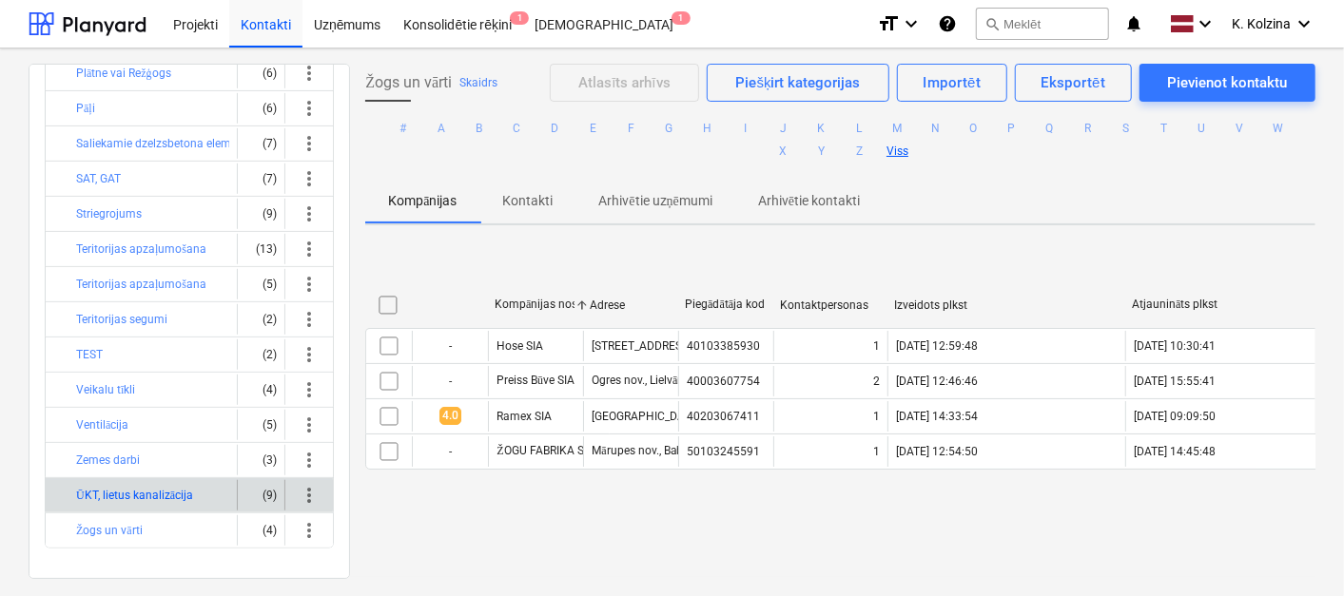
click at [125, 484] on button "ŪKT, lietus kanalizācija" at bounding box center [134, 495] width 117 height 23
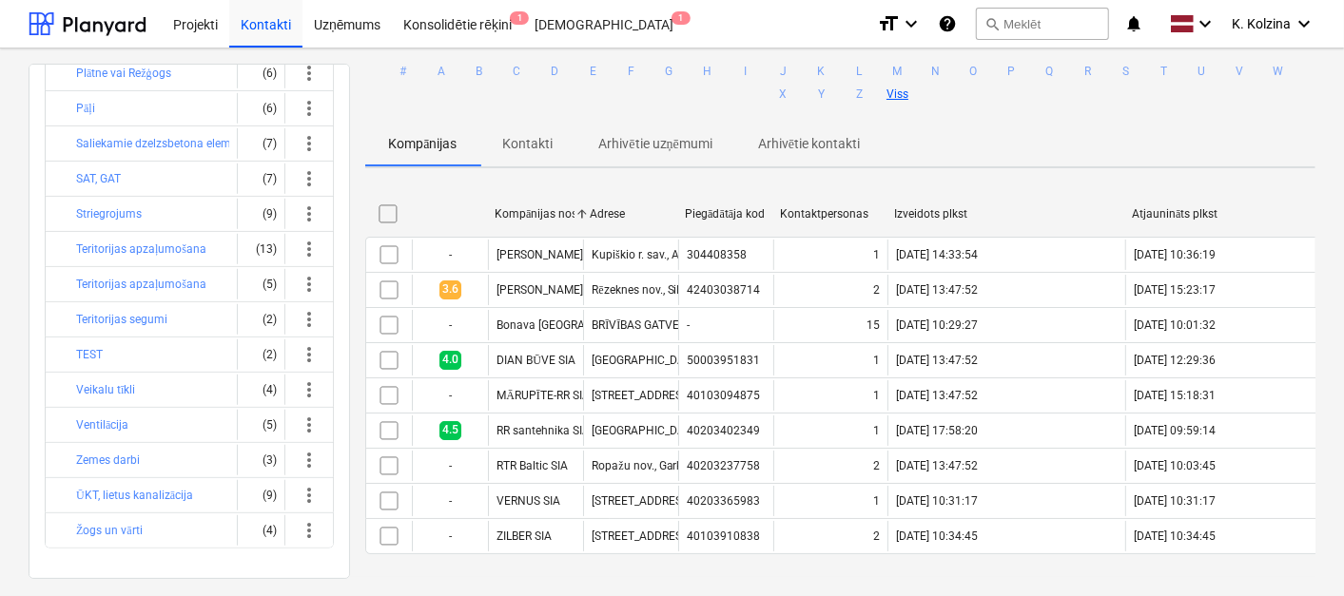
scroll to position [68, 0]
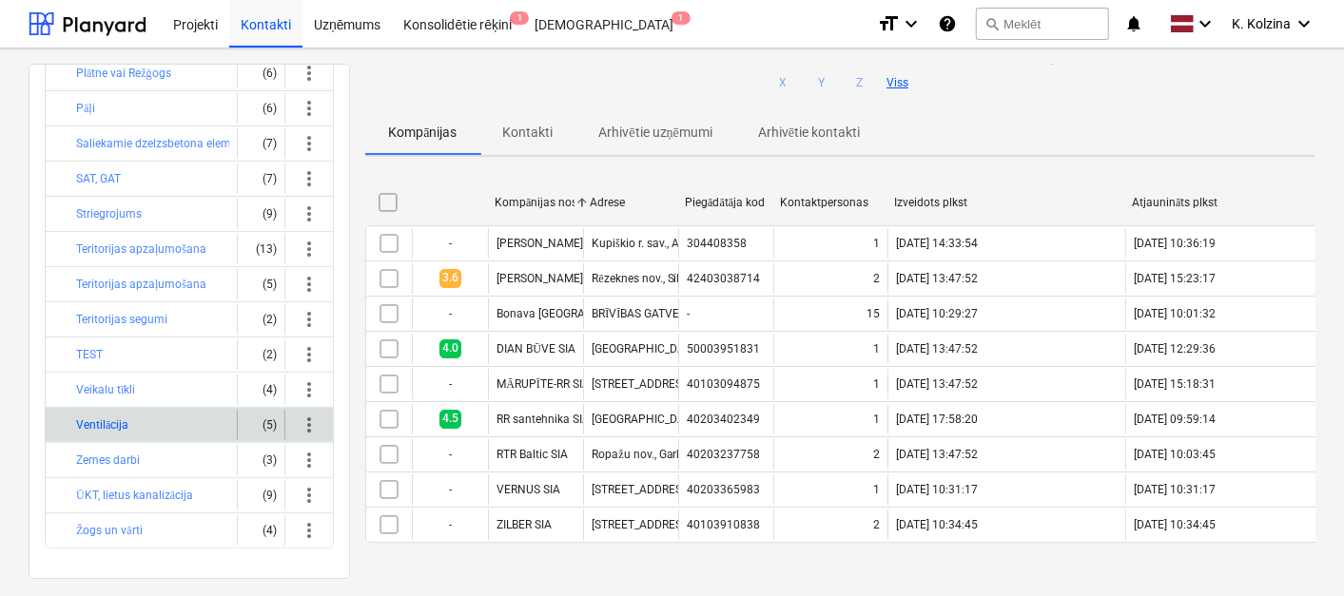
click at [104, 415] on button "Ventilācija" at bounding box center [102, 425] width 52 height 23
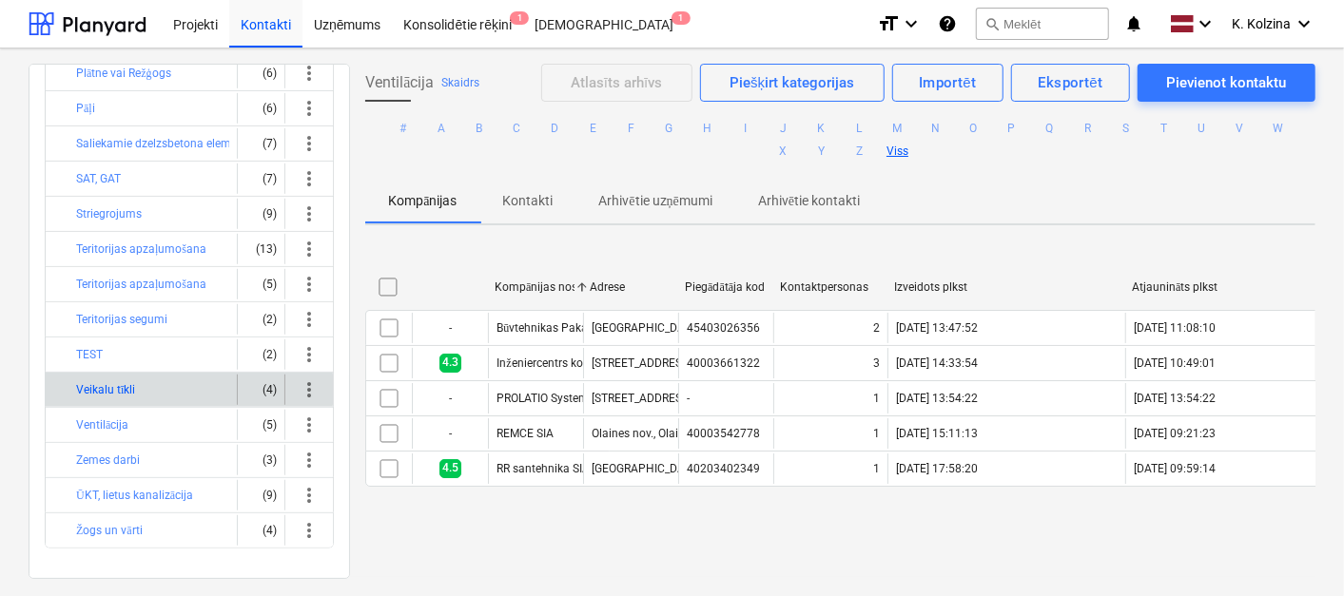
click at [114, 379] on button "Veikalu tīkli" at bounding box center [105, 390] width 59 height 23
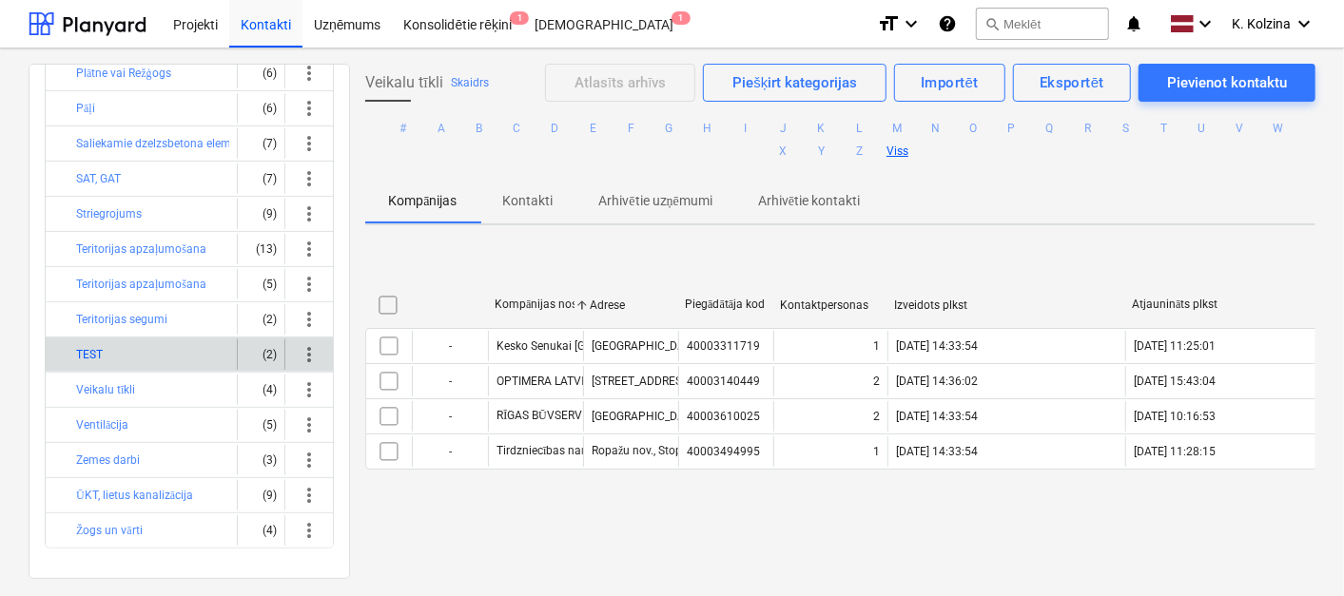
click at [92, 343] on button "TEST" at bounding box center [89, 354] width 27 height 23
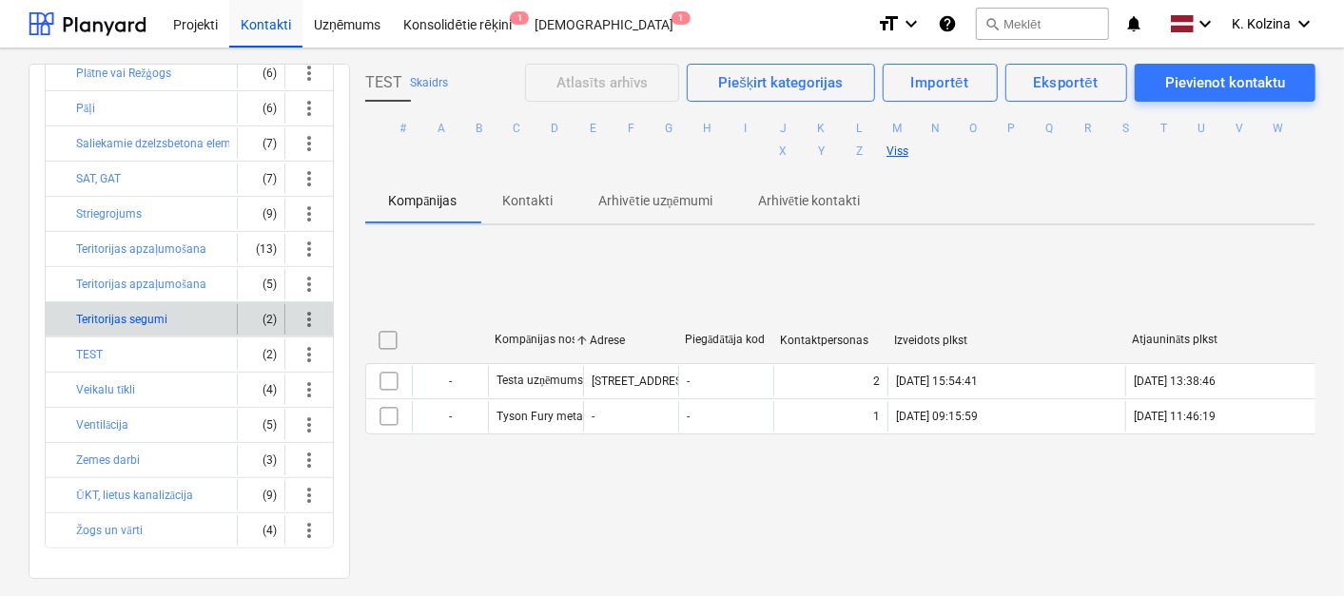
click at [106, 312] on button "Teritorijas segumi" at bounding box center [121, 319] width 91 height 23
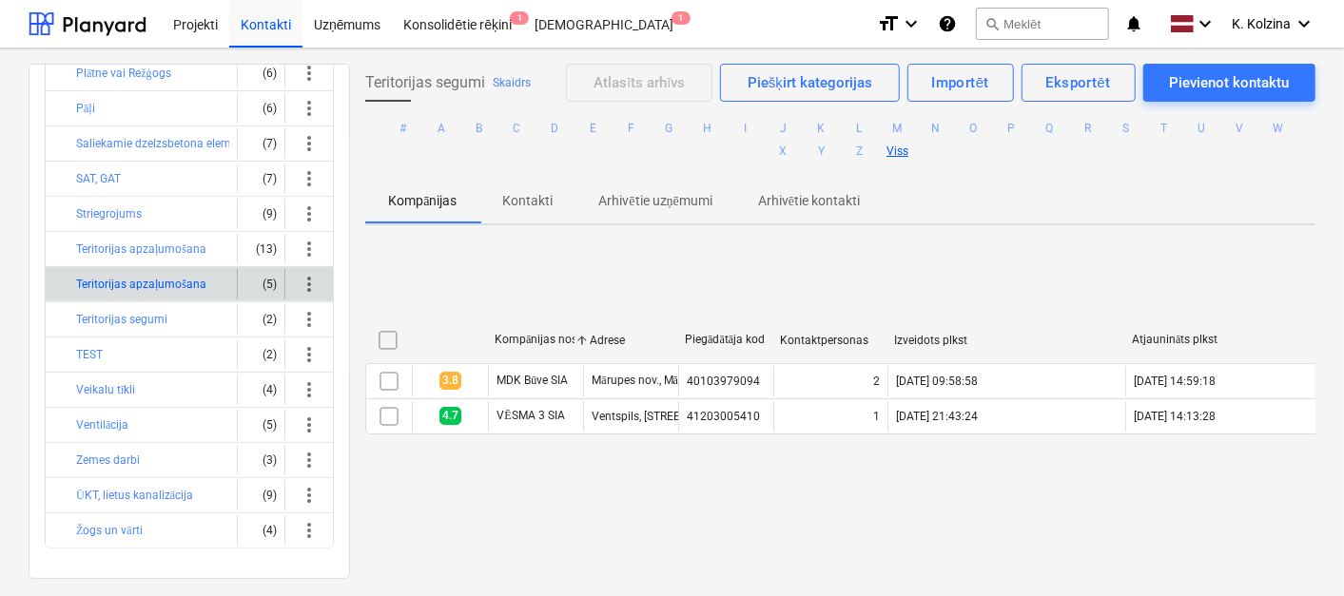
click at [108, 277] on button "Teritorijas apzaļumošana" at bounding box center [141, 284] width 130 height 23
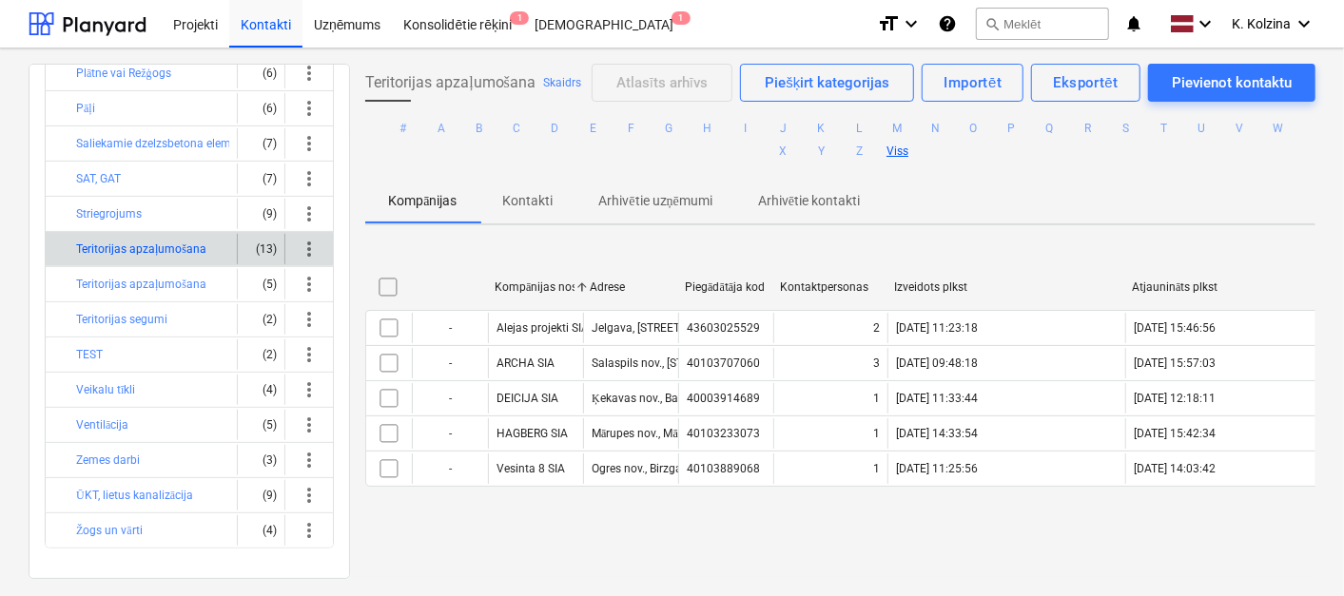
click at [123, 238] on button "Teritorijas apzaļumošana" at bounding box center [141, 249] width 130 height 23
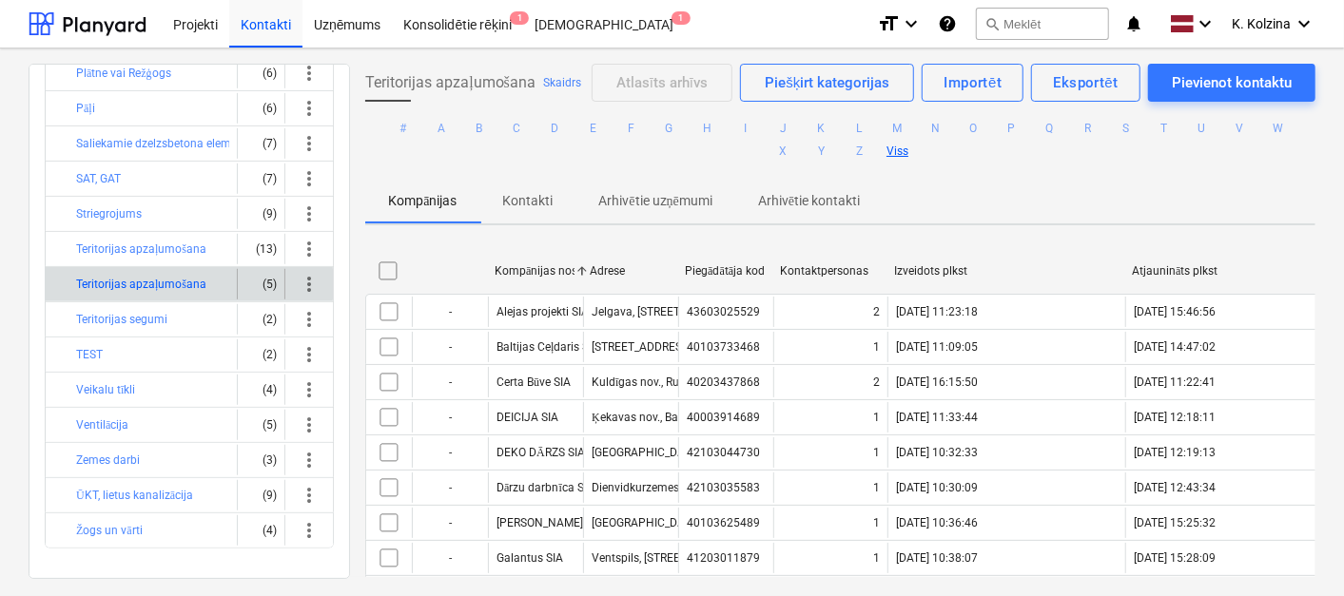
click at [120, 273] on button "Teritorijas apzaļumošana" at bounding box center [141, 284] width 130 height 23
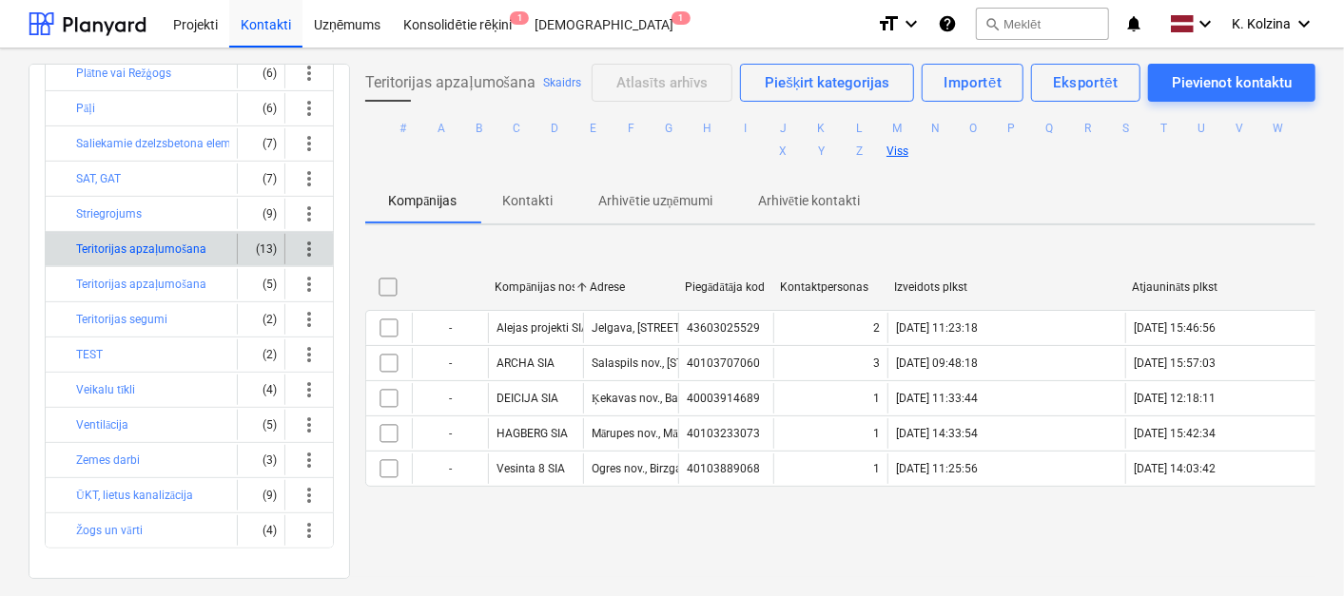
click at [132, 239] on button "Teritorijas apzaļumošana" at bounding box center [141, 249] width 130 height 23
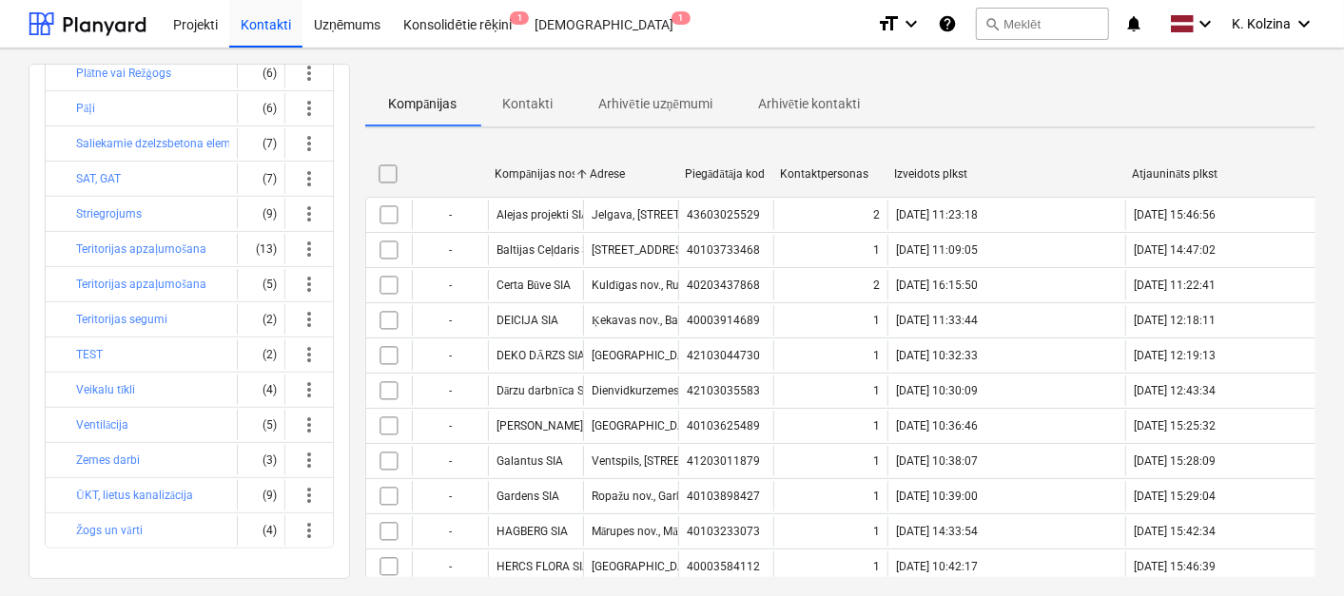
scroll to position [91, 0]
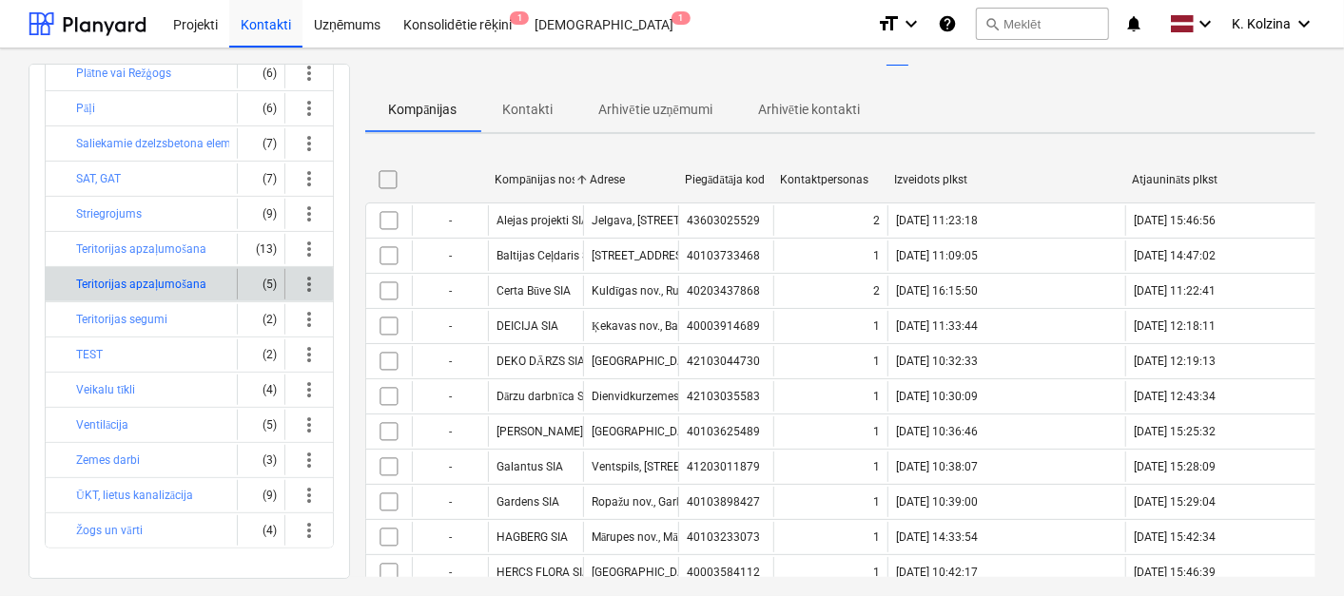
click at [155, 273] on button "Teritorijas apzaļumošana" at bounding box center [141, 284] width 130 height 23
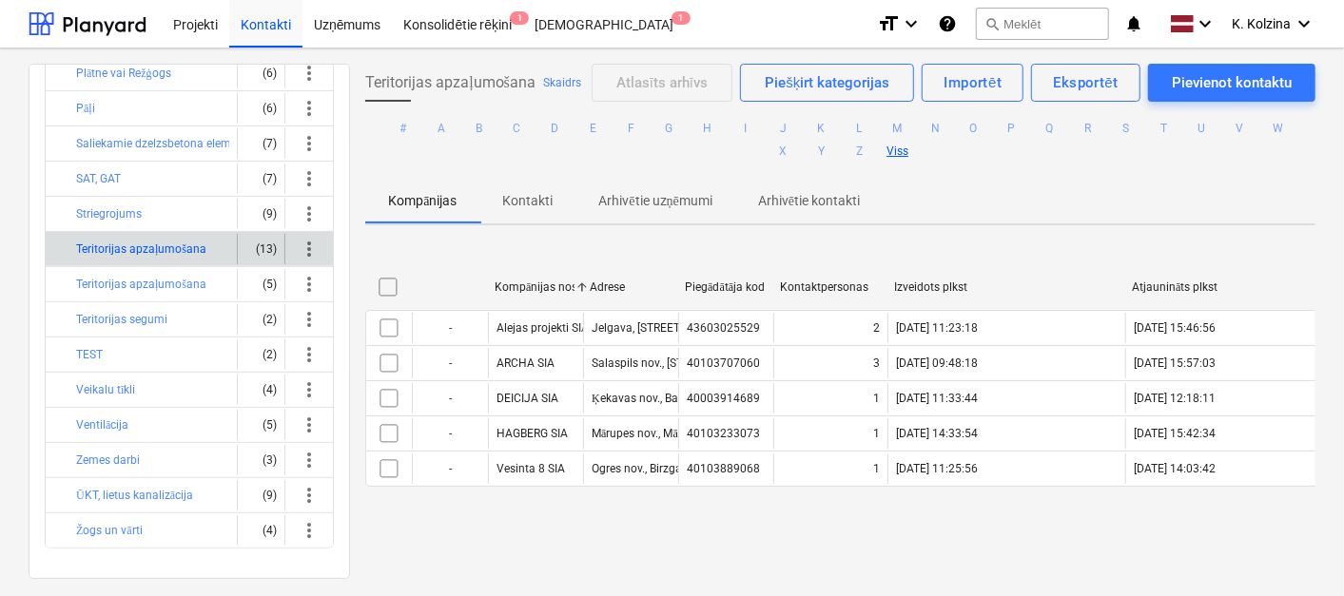
click at [152, 248] on button "Teritorijas apzaļumošana" at bounding box center [141, 249] width 130 height 23
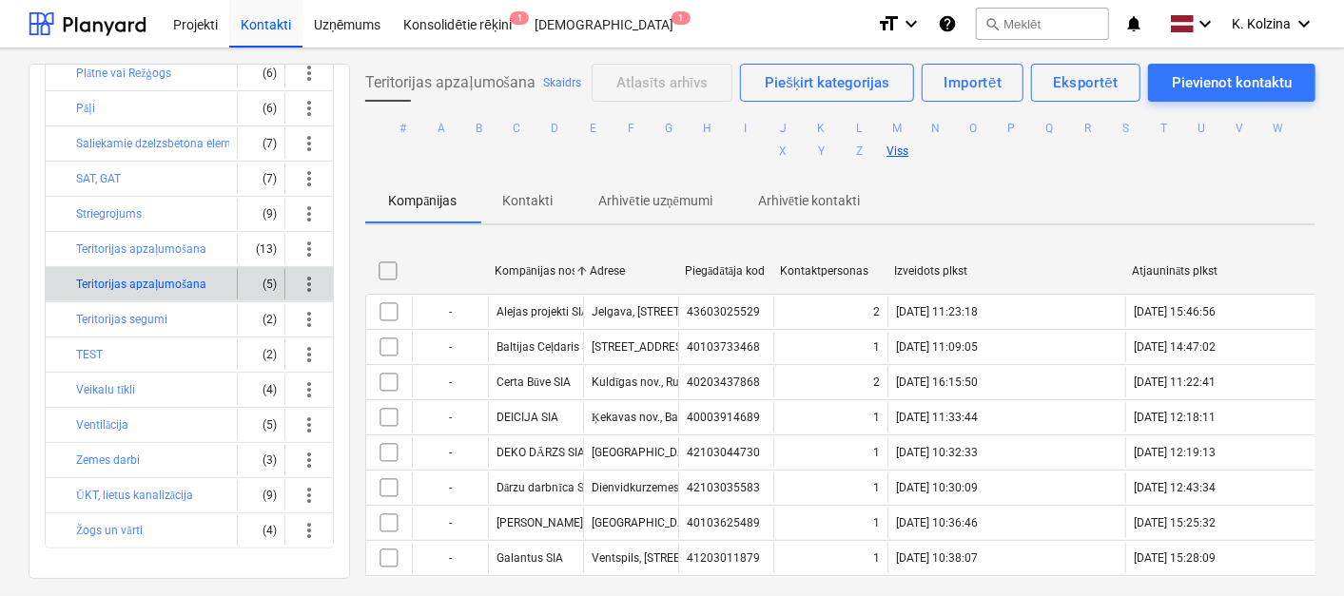
click at [152, 283] on button "Teritorijas apzaļumošana" at bounding box center [141, 284] width 130 height 23
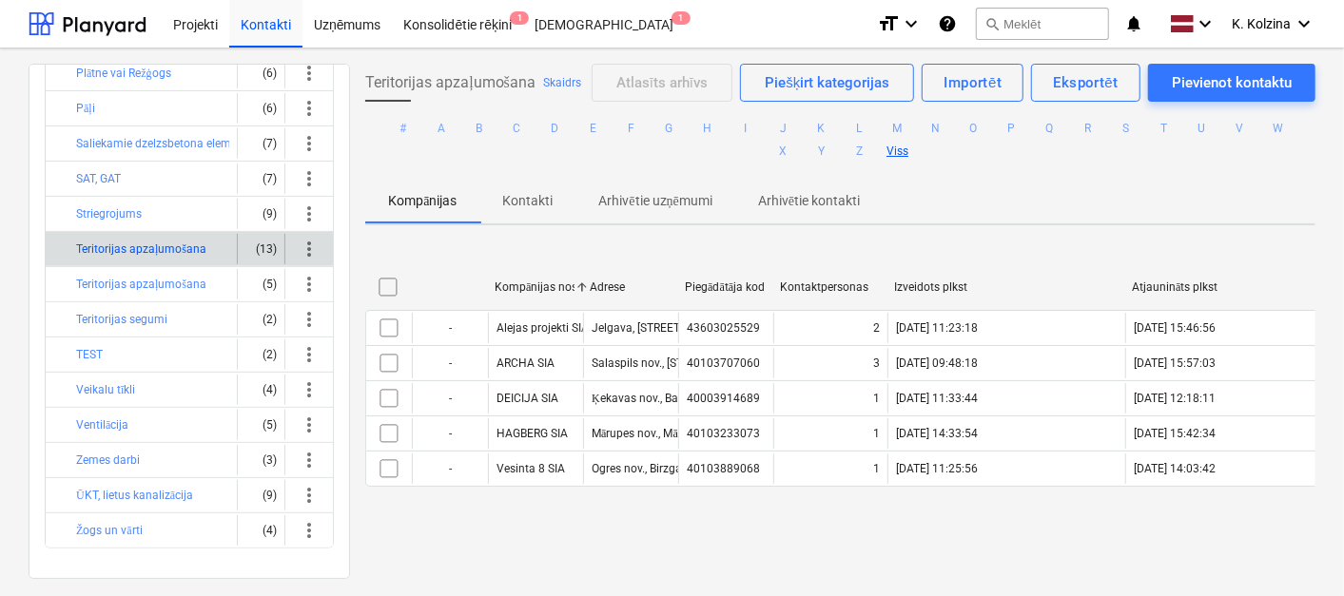
click at [161, 240] on button "Teritorijas apzaļumošana" at bounding box center [141, 249] width 130 height 23
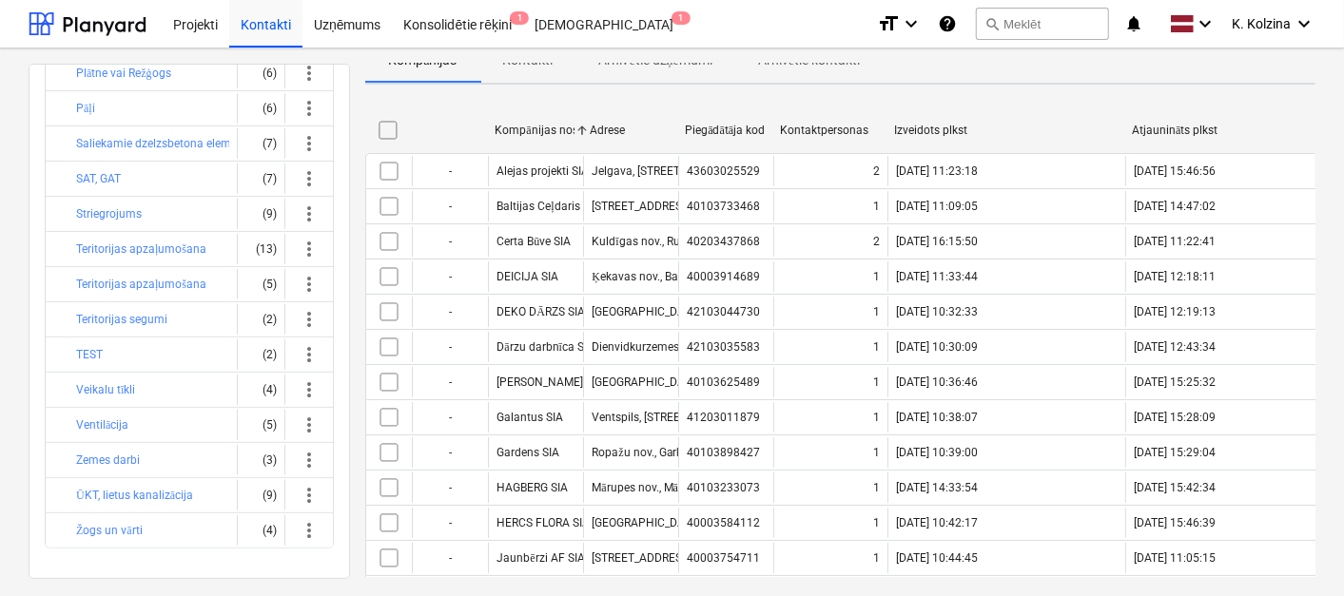
scroll to position [114, 0]
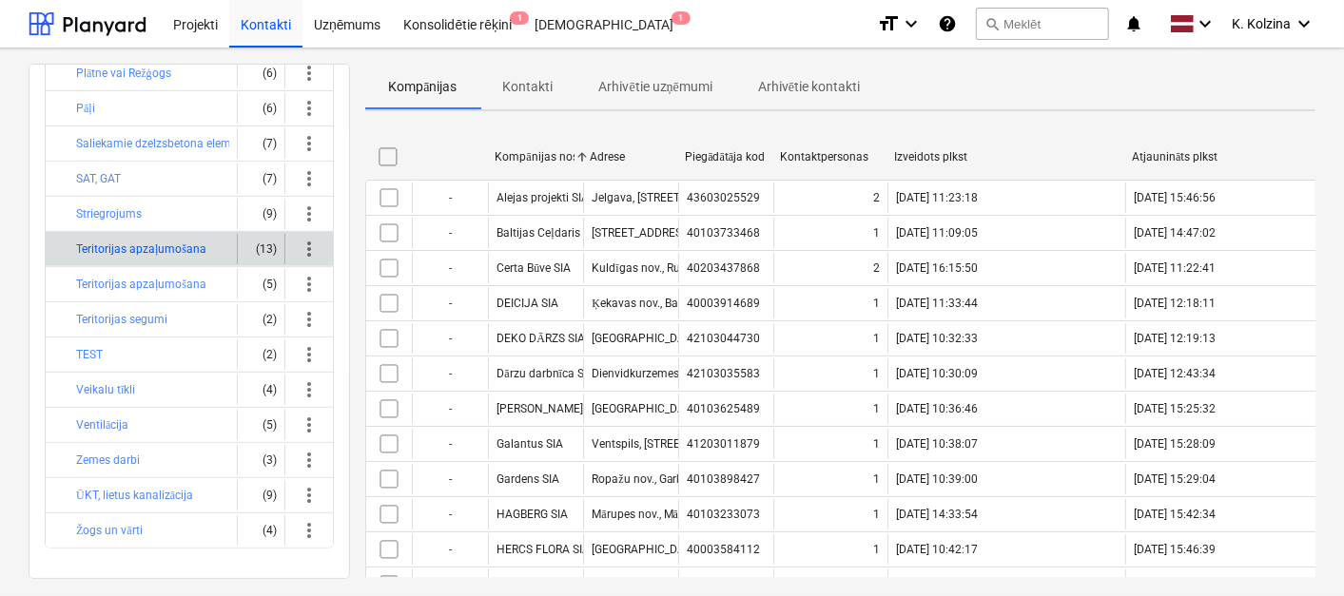
click at [191, 247] on button "Teritorijas apzaļumošana" at bounding box center [141, 249] width 130 height 23
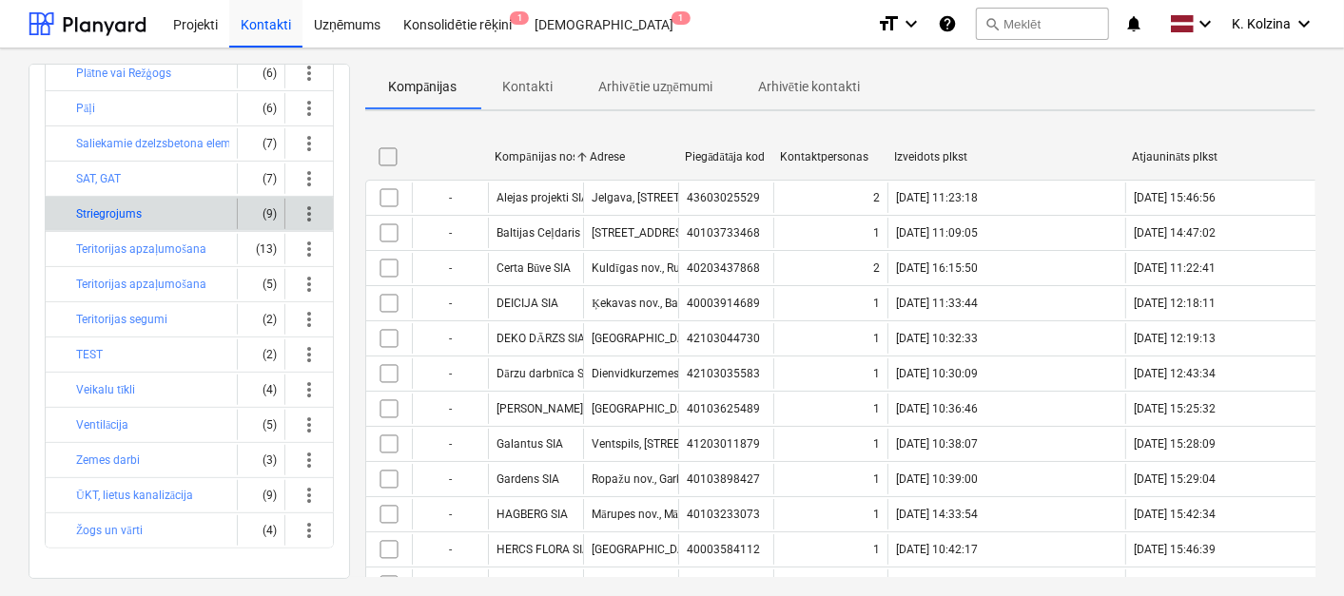
click at [108, 206] on button "Striegrojums" at bounding box center [109, 214] width 66 height 23
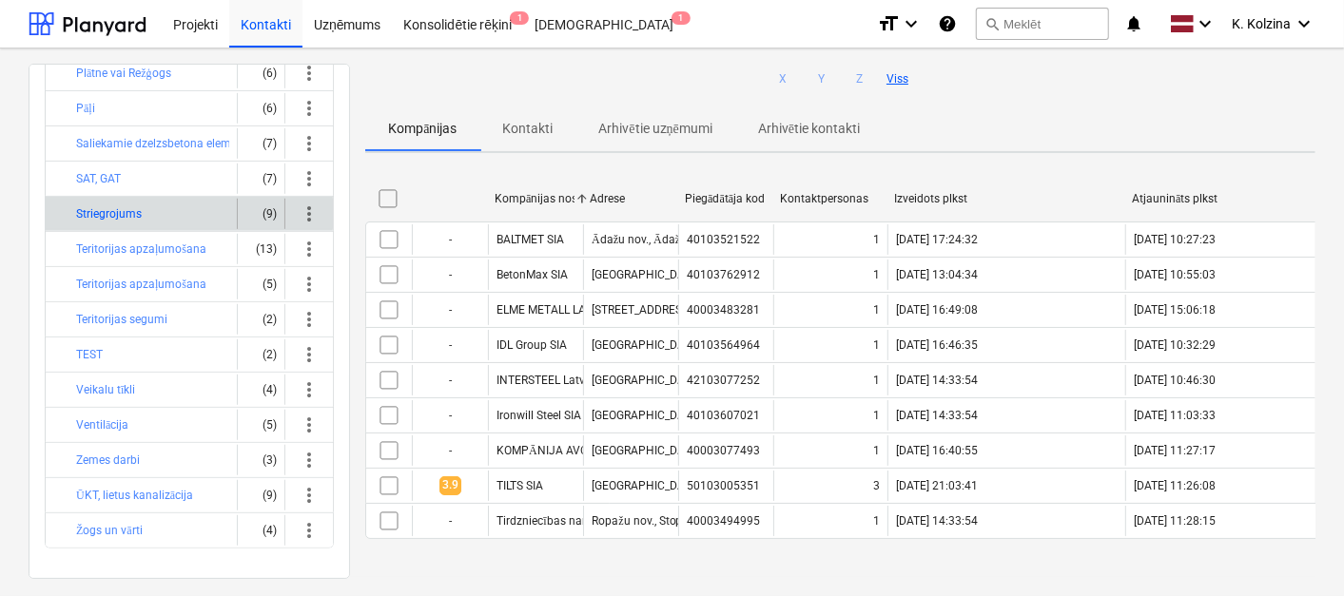
scroll to position [68, 0]
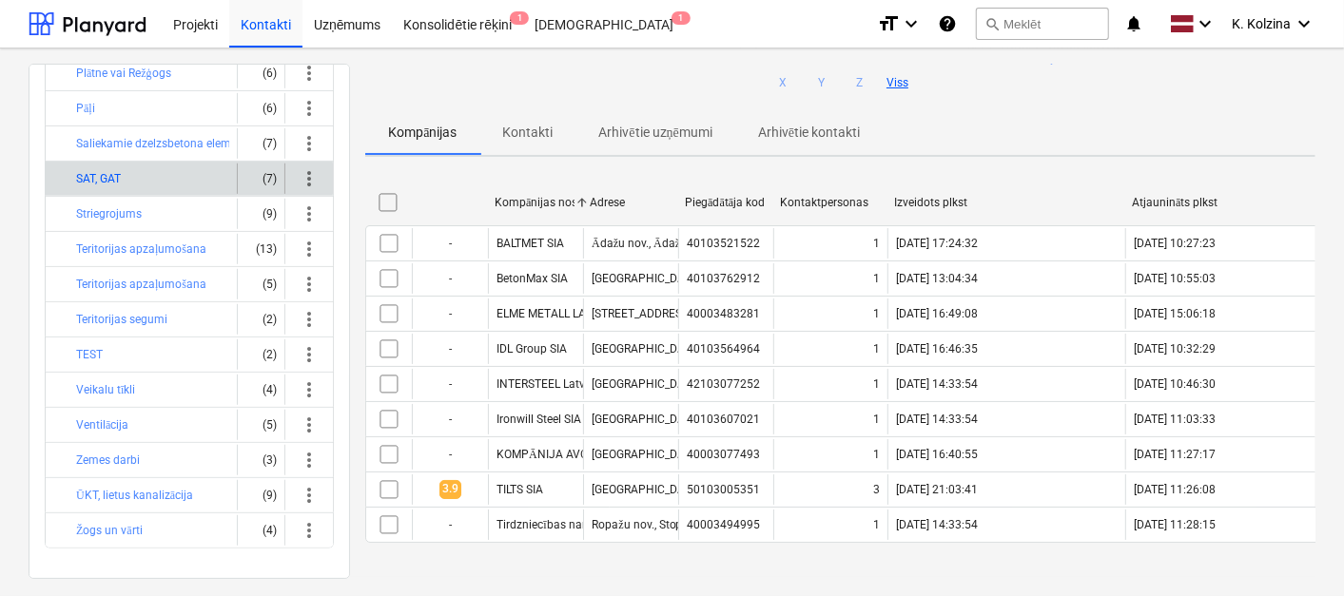
click at [105, 172] on button "SAT, GAT" at bounding box center [98, 178] width 45 height 23
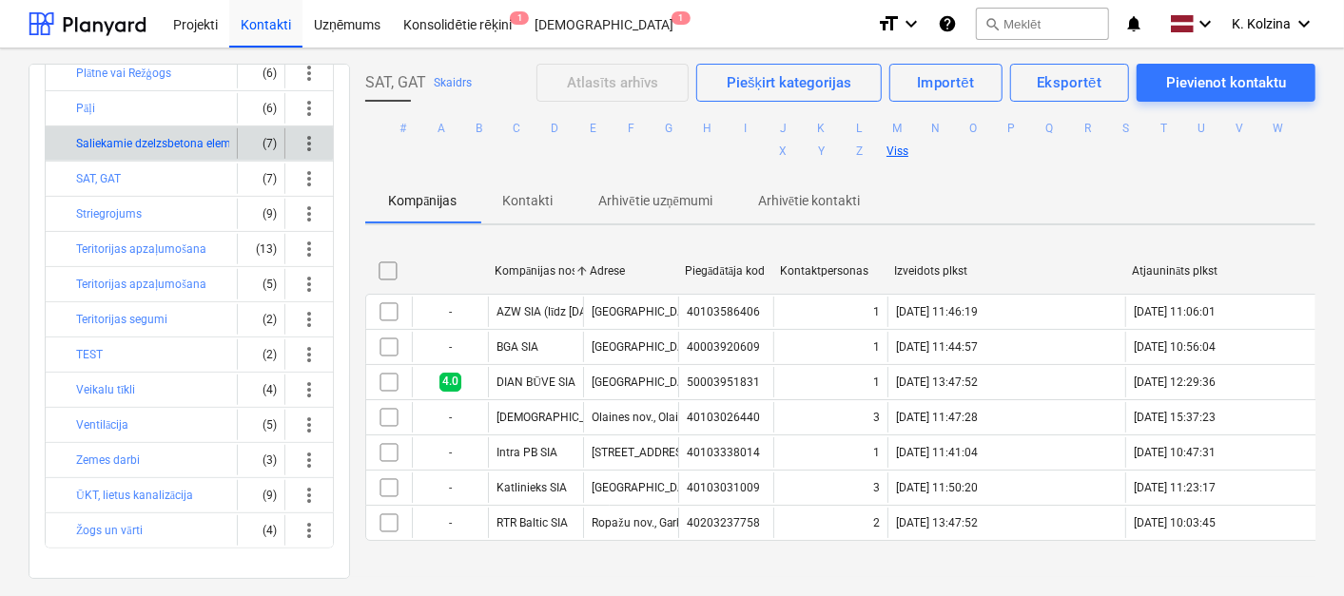
click at [109, 140] on button "Saliekamie dzelzsbetona elementi" at bounding box center [163, 143] width 174 height 23
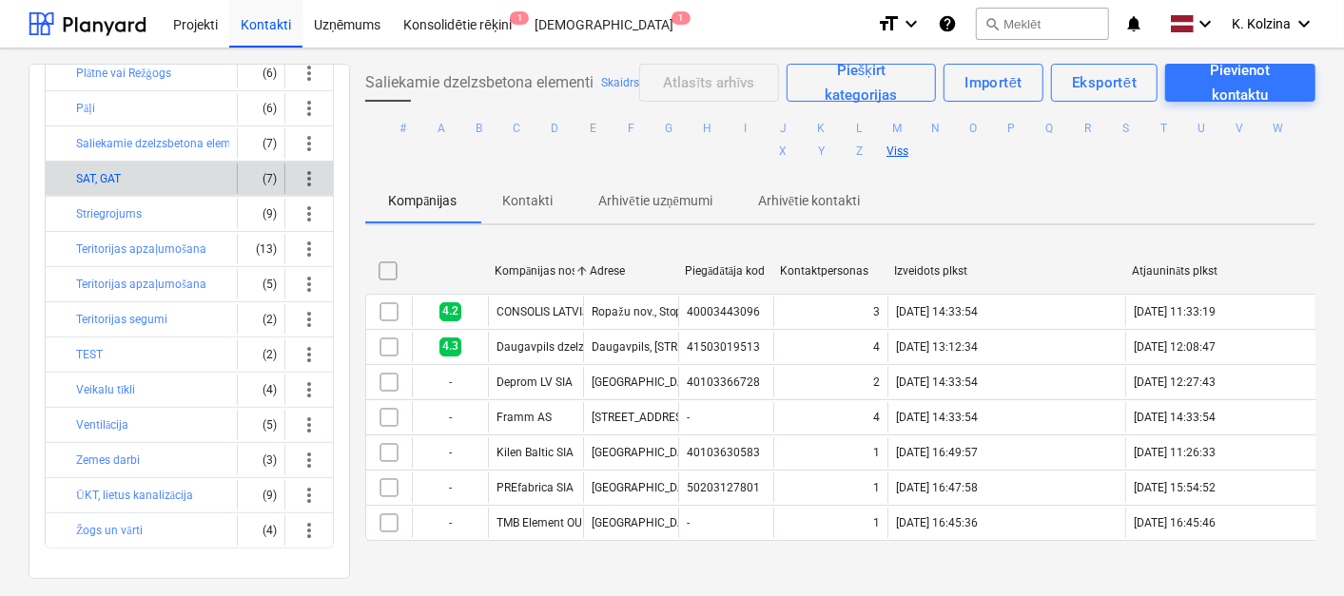
click at [108, 167] on button "SAT, GAT" at bounding box center [98, 178] width 45 height 23
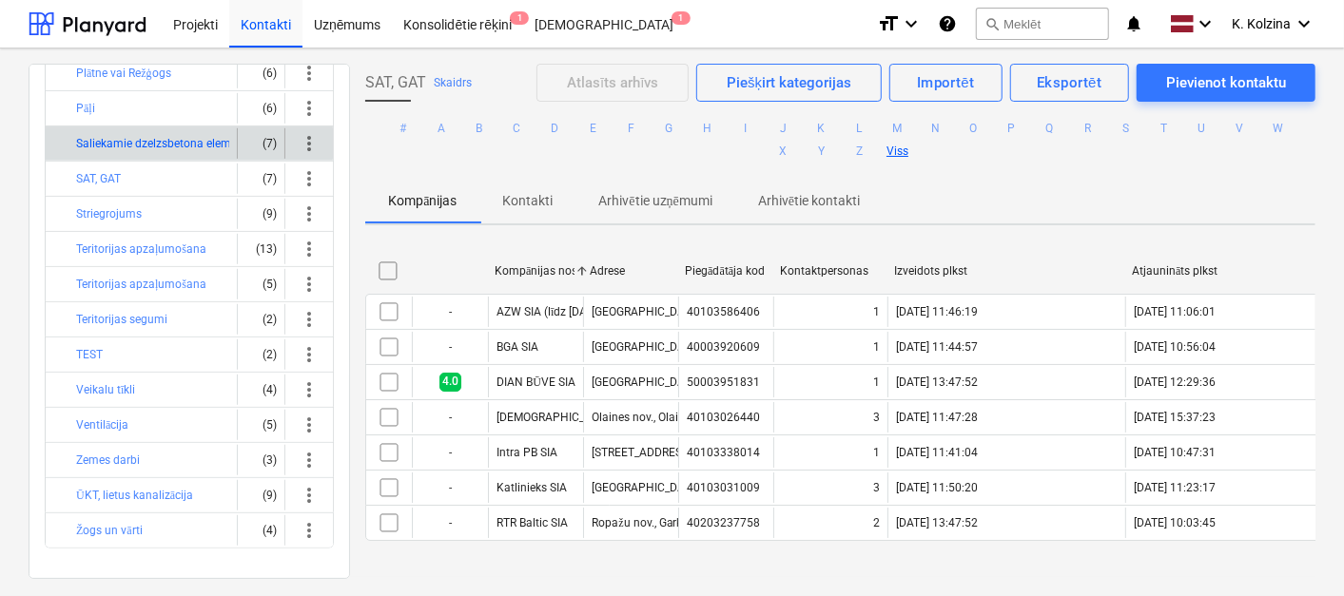
click at [122, 132] on button "Saliekamie dzelzsbetona elementi" at bounding box center [163, 143] width 174 height 23
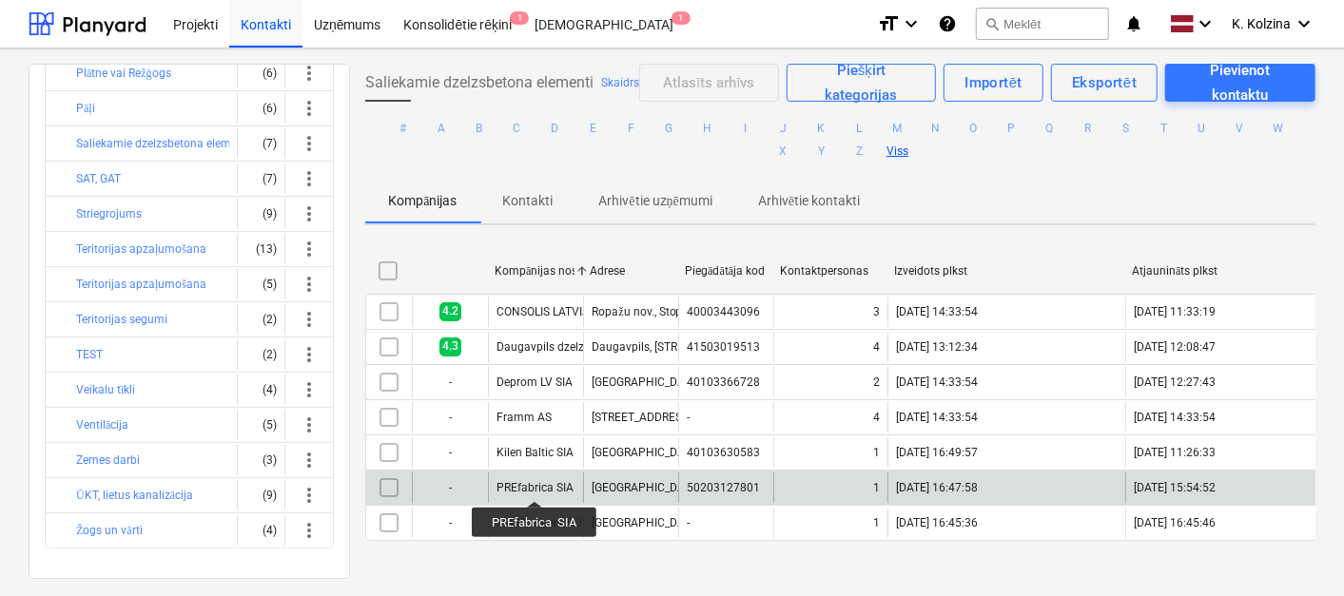
click at [535, 483] on div "PREfabrica SIA" at bounding box center [535, 487] width 77 height 13
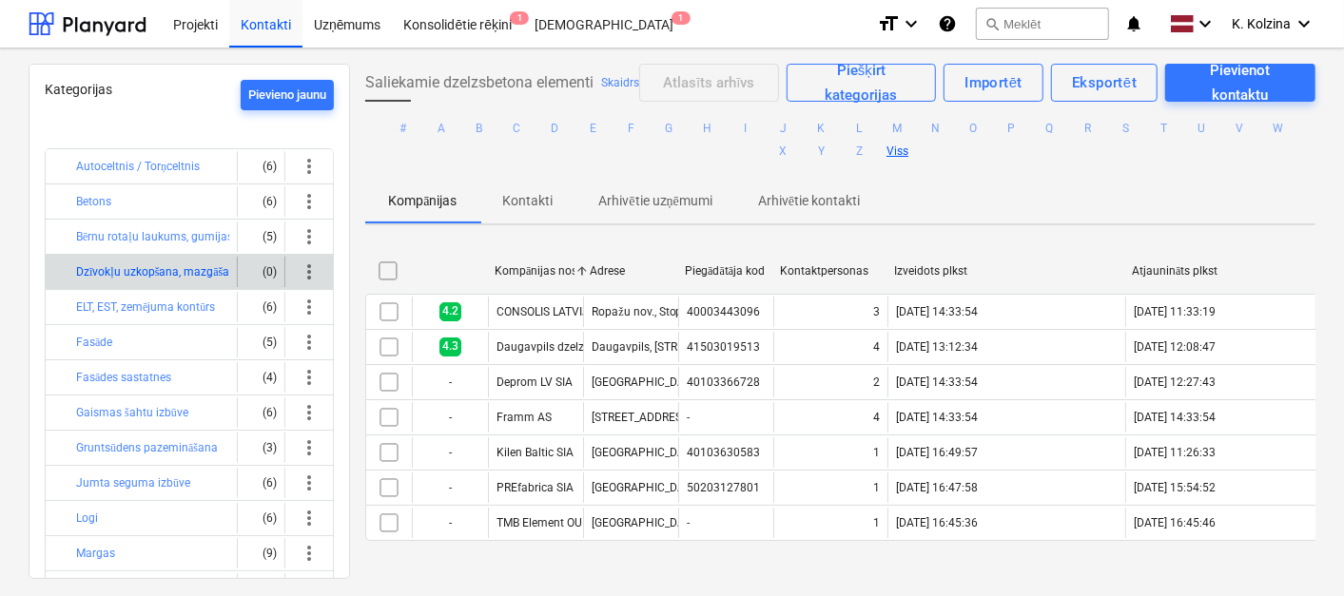
click at [168, 270] on button "Dzīvokļu uzkopšana, mazgāšana pēc būvdarbiem" at bounding box center [201, 272] width 251 height 23
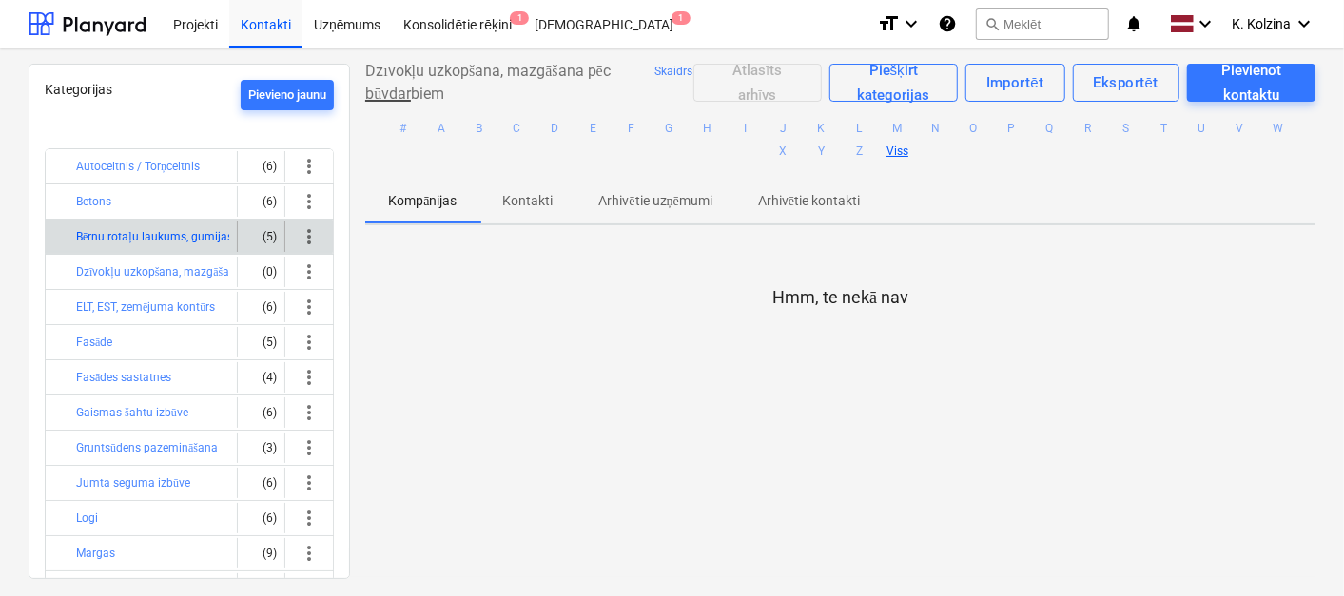
click at [165, 238] on button "Bērnu rotaļu laukums, gumijas segums" at bounding box center [176, 236] width 201 height 23
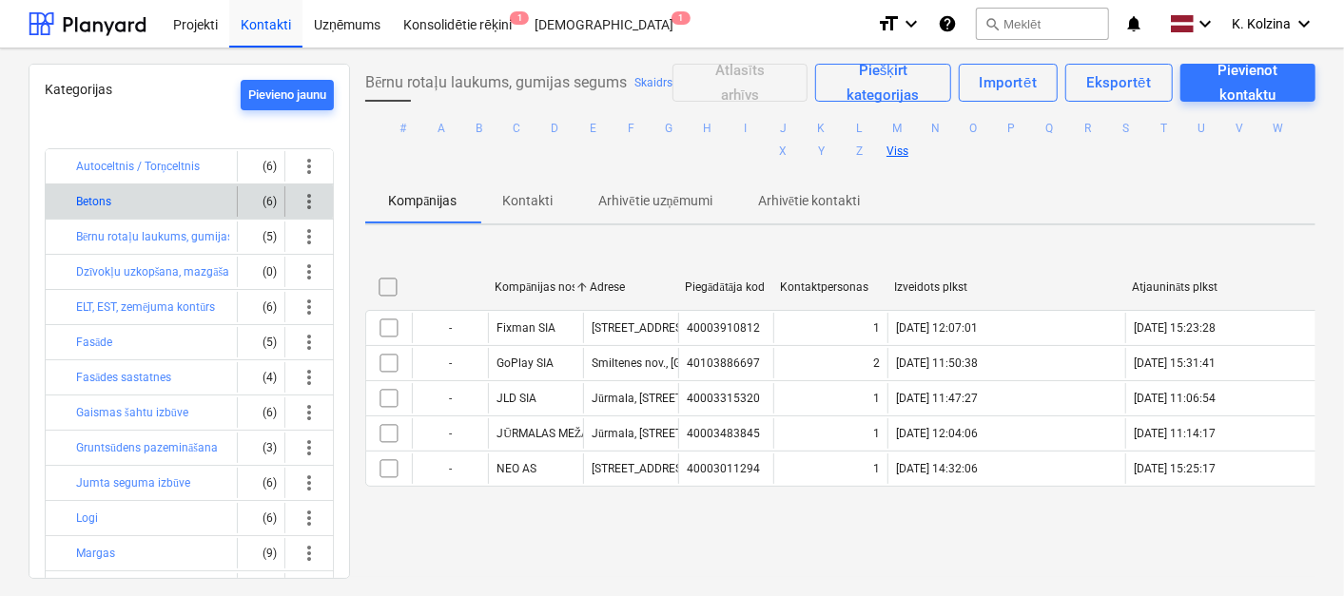
click at [91, 205] on button "Betons" at bounding box center [93, 201] width 35 height 23
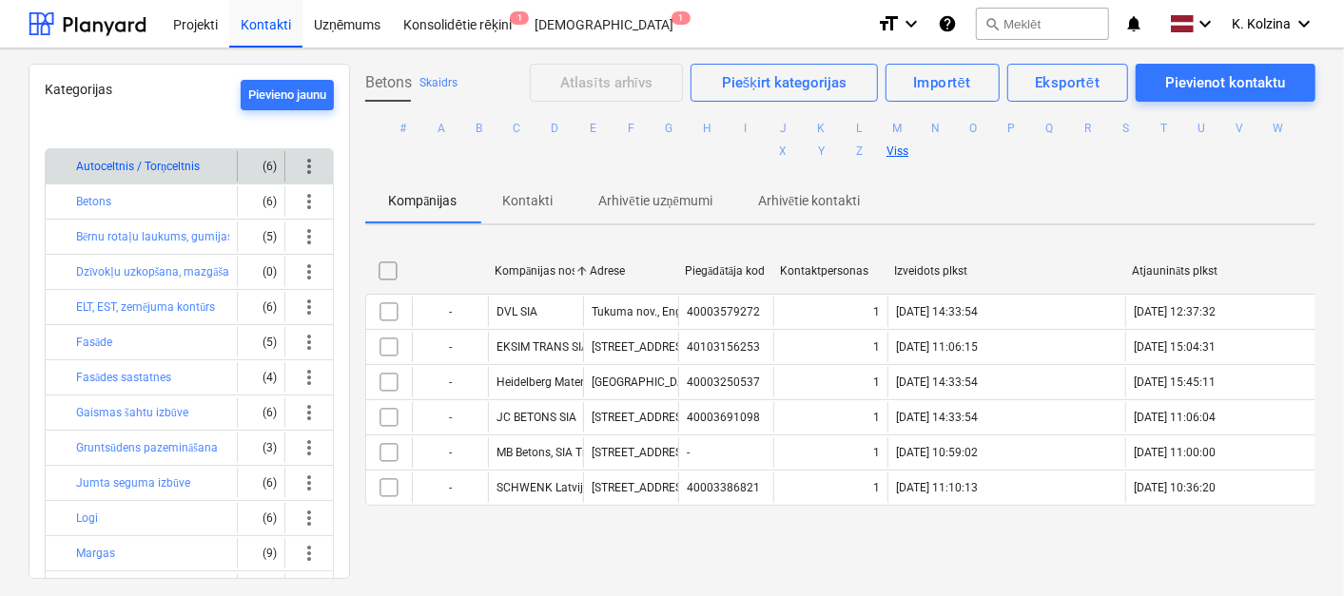
click at [141, 157] on button "Autoceltnis / Torņceltnis" at bounding box center [138, 166] width 124 height 23
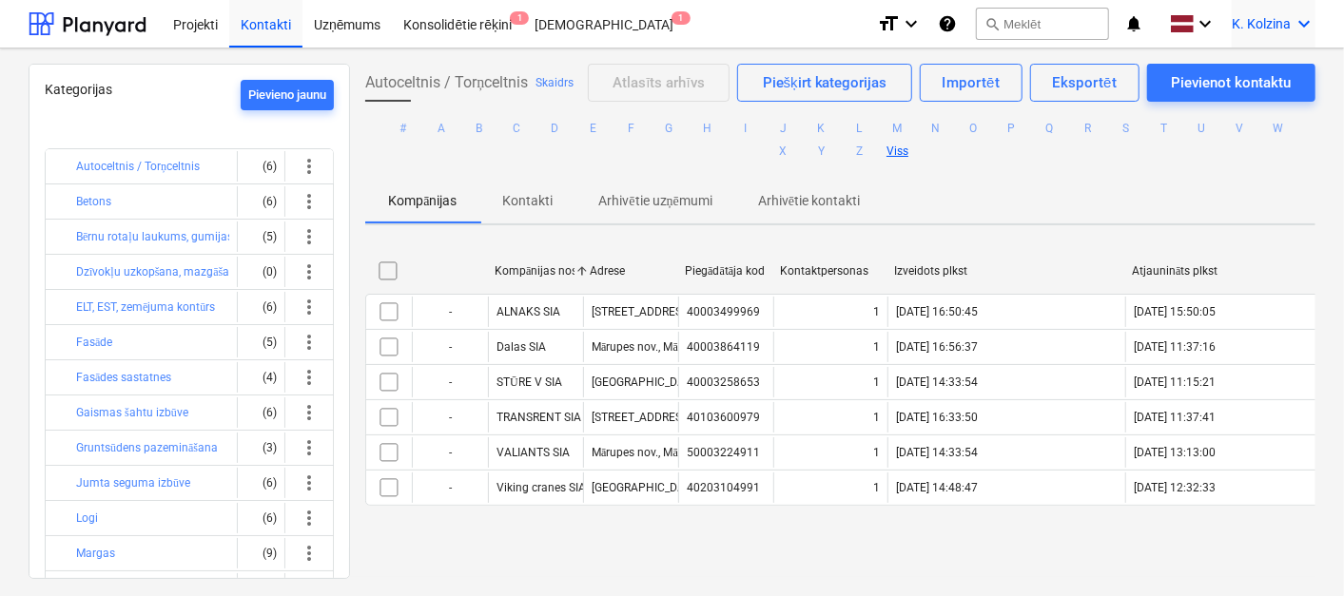
click at [1297, 24] on icon "keyboard_arrow_down" at bounding box center [1304, 23] width 23 height 23
click at [1233, 104] on div "Izlogoties" at bounding box center [1258, 105] width 114 height 30
